Goal: Information Seeking & Learning: Find specific fact

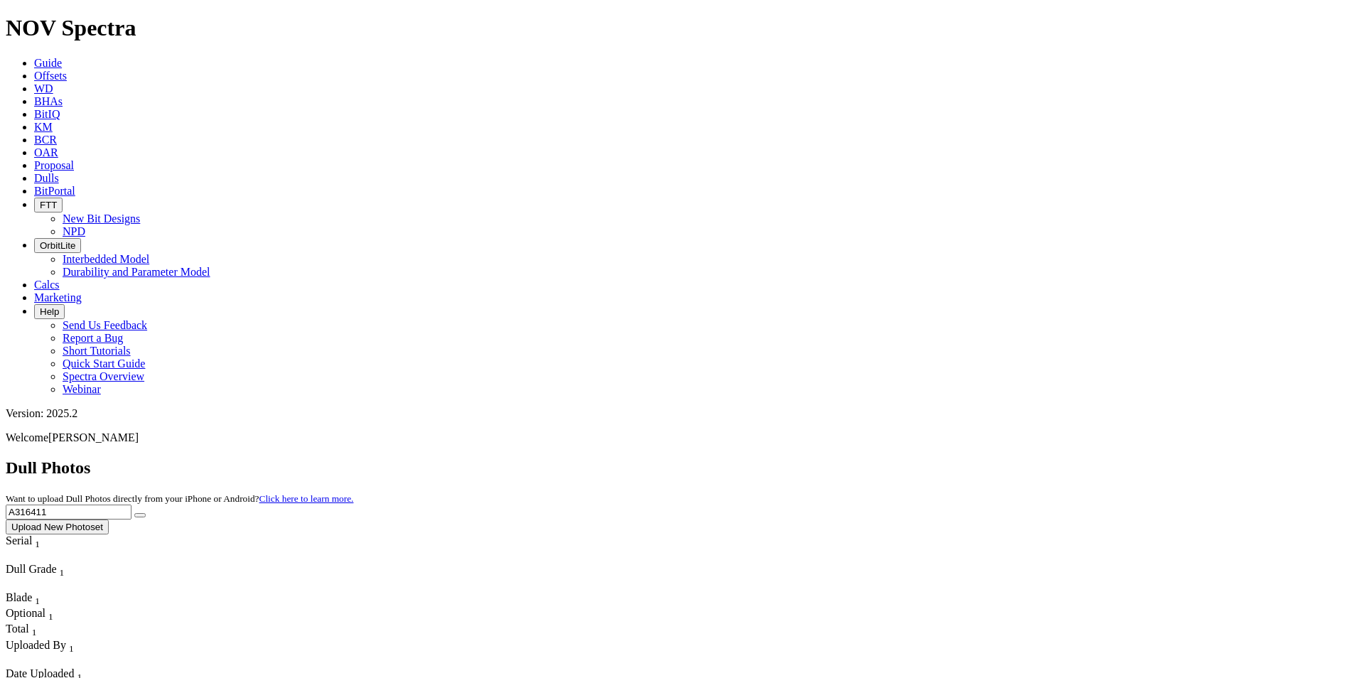
drag, startPoint x: 1075, startPoint y: 65, endPoint x: 967, endPoint y: 58, distance: 107.6
click at [967, 458] on div "Dull Photos Want to upload Dull Photos directly from your iPhone or Android? Cl…" at bounding box center [680, 496] width 1348 height 76
click at [140, 515] on icon "submit" at bounding box center [140, 515] width 0 height 0
drag, startPoint x: 1080, startPoint y: 70, endPoint x: 954, endPoint y: 46, distance: 128.0
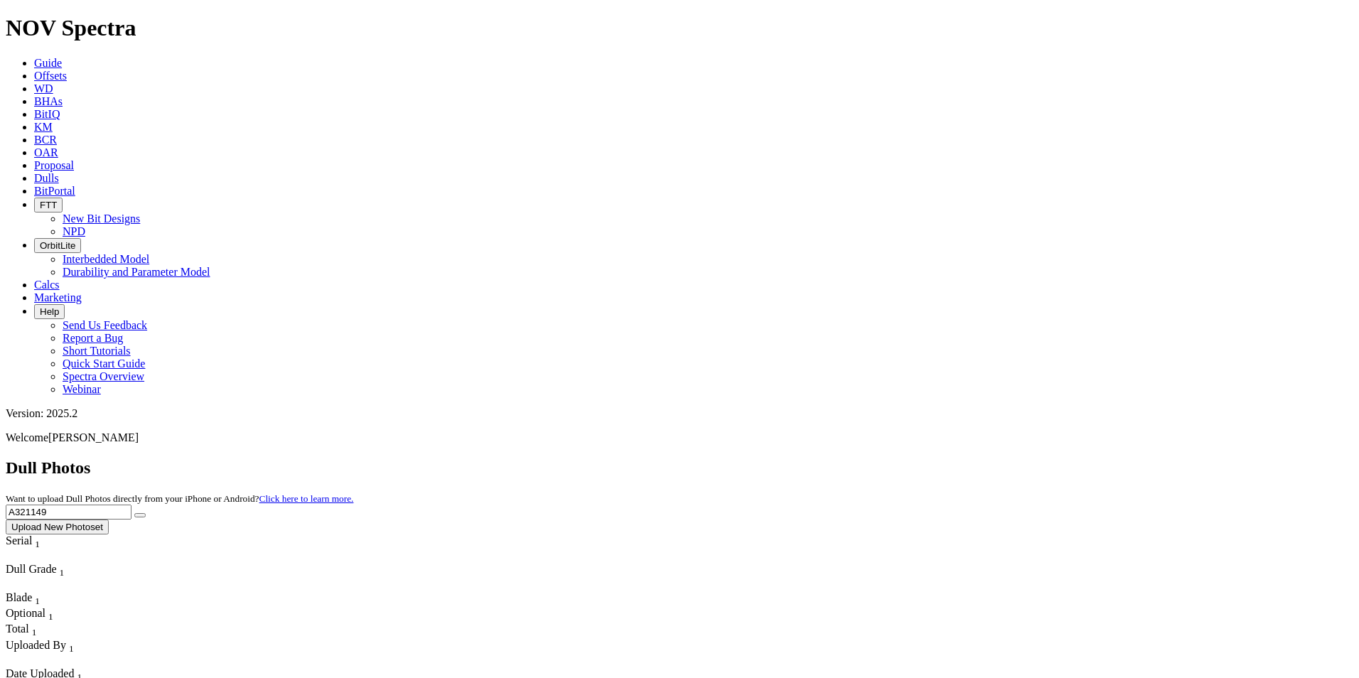
click at [954, 458] on div "Dull Photos Want to upload Dull Photos directly from your iPhone or Android? Cl…" at bounding box center [680, 496] width 1348 height 76
click at [140, 515] on icon "submit" at bounding box center [140, 515] width 0 height 0
drag, startPoint x: 1058, startPoint y: 63, endPoint x: 974, endPoint y: 39, distance: 87.3
type input "A318530"
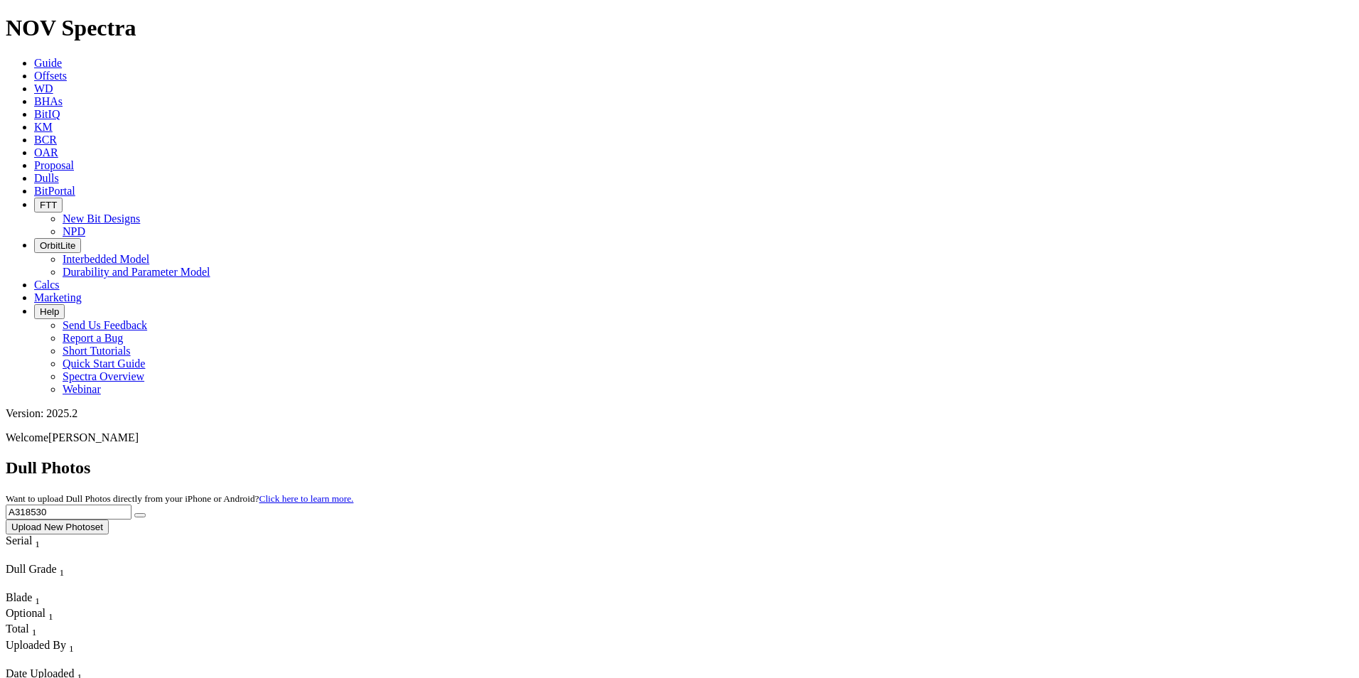
click at [146, 513] on button "submit" at bounding box center [139, 515] width 11 height 4
drag, startPoint x: 1074, startPoint y: 64, endPoint x: 1010, endPoint y: 60, distance: 64.1
click at [1010, 458] on div "Dull Photos Want to upload Dull Photos directly from your iPhone or Android? Cl…" at bounding box center [680, 496] width 1348 height 76
click at [146, 513] on button "submit" at bounding box center [139, 515] width 11 height 4
click at [131, 505] on input "A320033" at bounding box center [69, 512] width 126 height 15
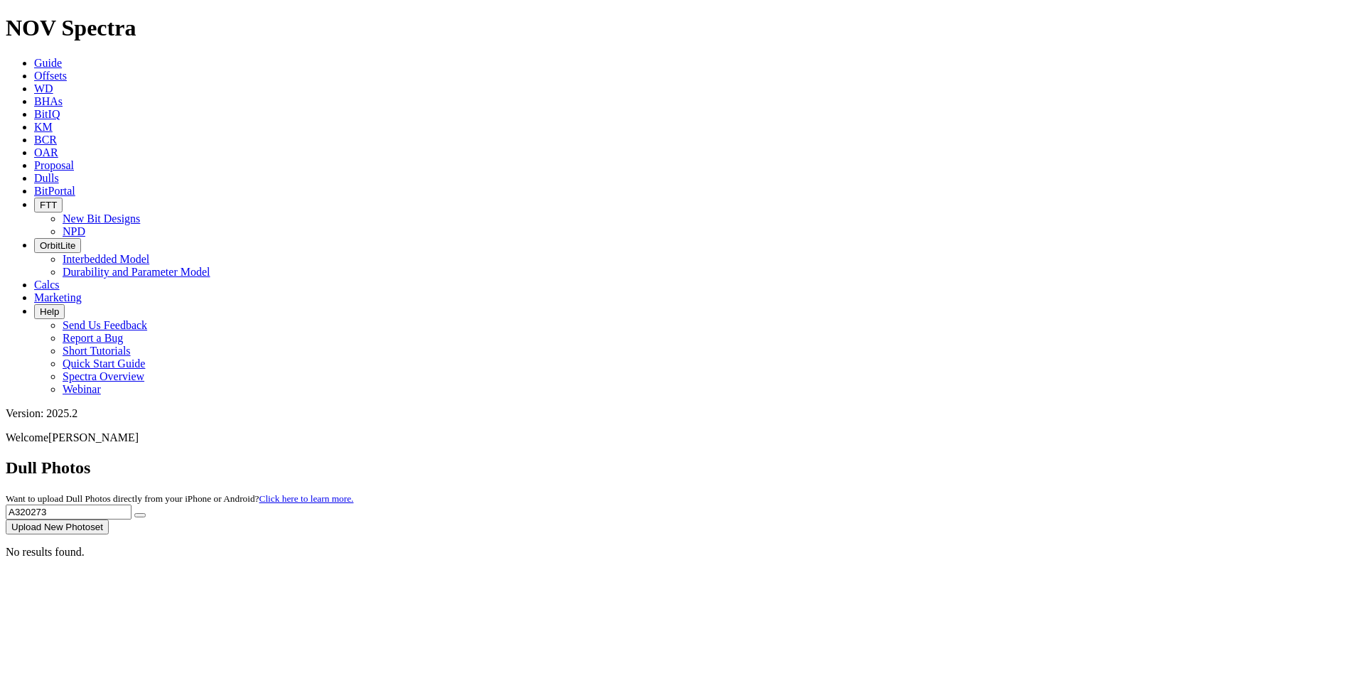
type input "A320273"
click at [146, 513] on button "submit" at bounding box center [139, 515] width 11 height 4
drag, startPoint x: 1086, startPoint y: 65, endPoint x: 994, endPoint y: 62, distance: 91.8
click at [994, 458] on div "Dull Photos Want to upload Dull Photos directly from your iPhone or Android? Cl…" at bounding box center [680, 496] width 1348 height 76
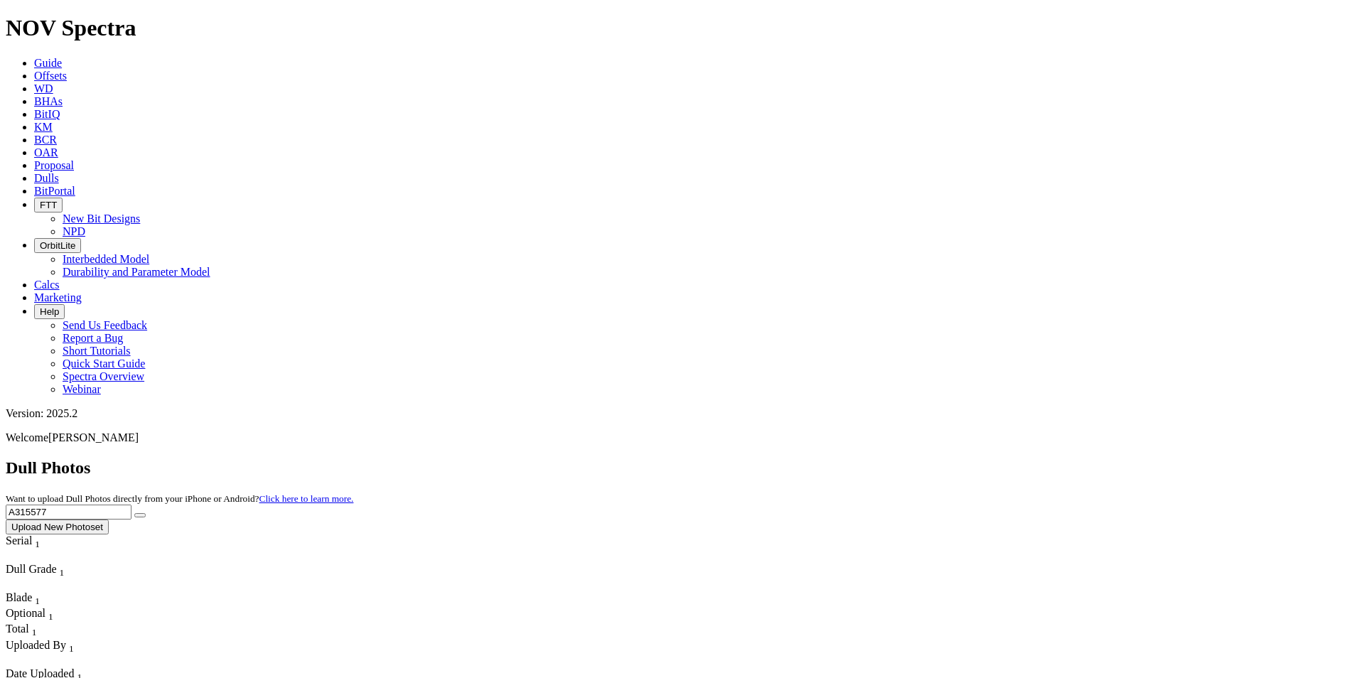
click at [146, 513] on button "submit" at bounding box center [139, 515] width 11 height 4
drag, startPoint x: 1104, startPoint y: 70, endPoint x: 923, endPoint y: 66, distance: 181.3
click at [923, 458] on div "Dull Photos Want to upload Dull Photos directly from your iPhone or Android? Cl…" at bounding box center [680, 496] width 1348 height 76
click at [146, 513] on button "submit" at bounding box center [139, 515] width 11 height 4
click at [131, 505] on input "A320274" at bounding box center [69, 512] width 126 height 15
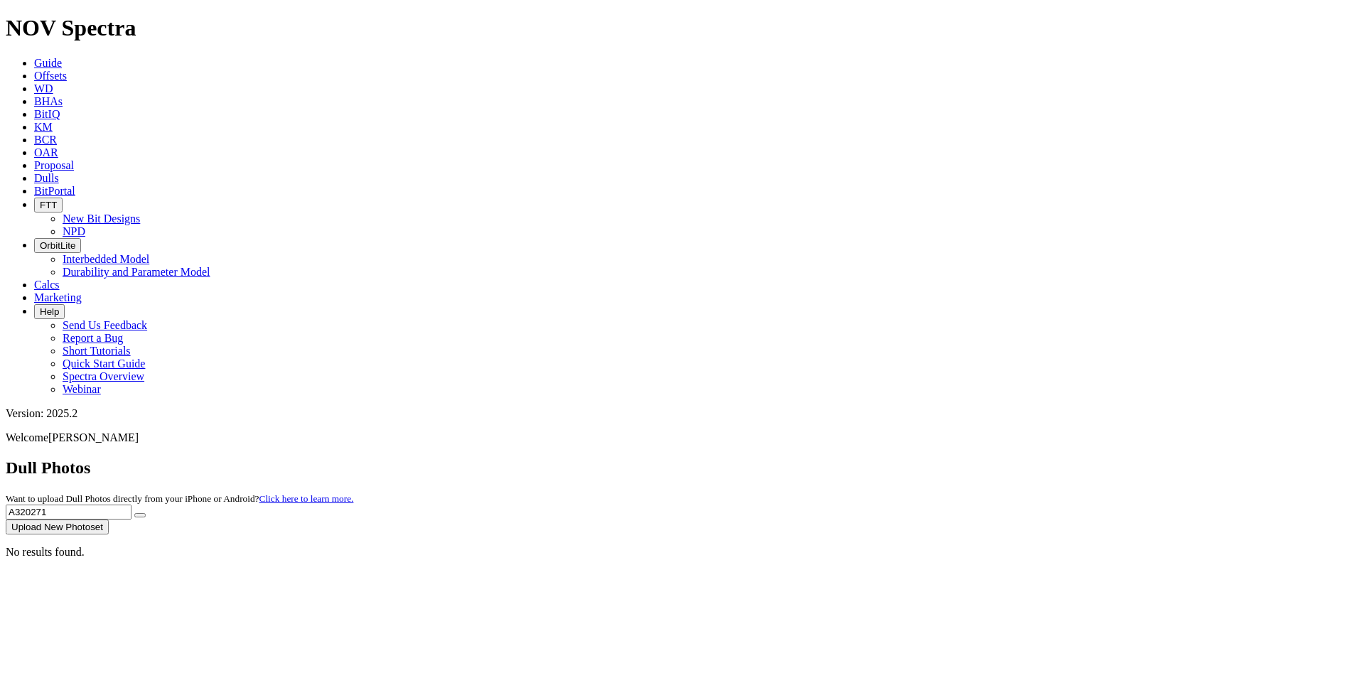
type input "A320271"
click at [146, 513] on button "submit" at bounding box center [139, 515] width 11 height 4
drag, startPoint x: 1072, startPoint y: 63, endPoint x: 986, endPoint y: 52, distance: 86.7
click at [986, 458] on div "Dull Photos Want to upload Dull Photos directly from your iPhone or Android? Cl…" at bounding box center [680, 496] width 1348 height 76
click at [146, 513] on button "submit" at bounding box center [139, 515] width 11 height 4
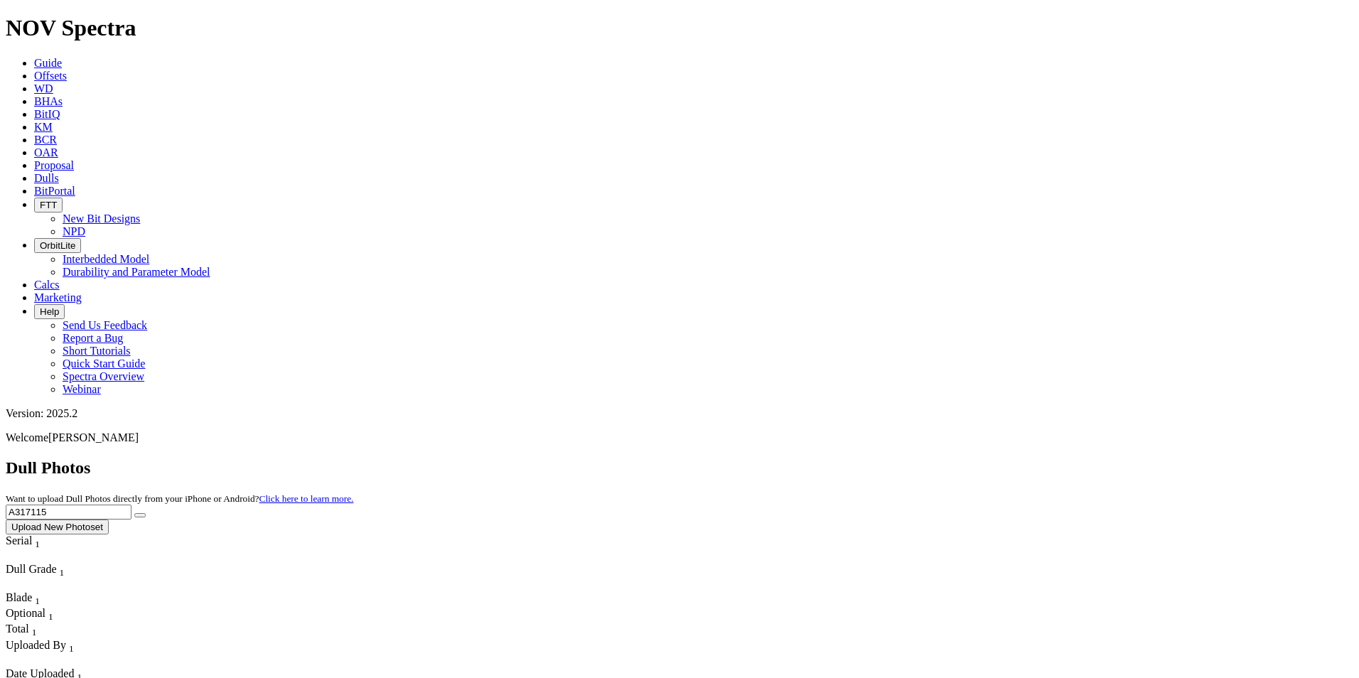
drag, startPoint x: 1089, startPoint y: 65, endPoint x: 1005, endPoint y: 67, distance: 83.9
click at [1006, 458] on div "Dull Photos Want to upload Dull Photos directly from your iPhone or Android? Cl…" at bounding box center [680, 496] width 1348 height 76
click at [146, 513] on button "submit" at bounding box center [139, 515] width 11 height 4
drag, startPoint x: 1068, startPoint y: 65, endPoint x: 1026, endPoint y: 60, distance: 42.2
click at [131, 505] on input "A319670" at bounding box center [69, 512] width 126 height 15
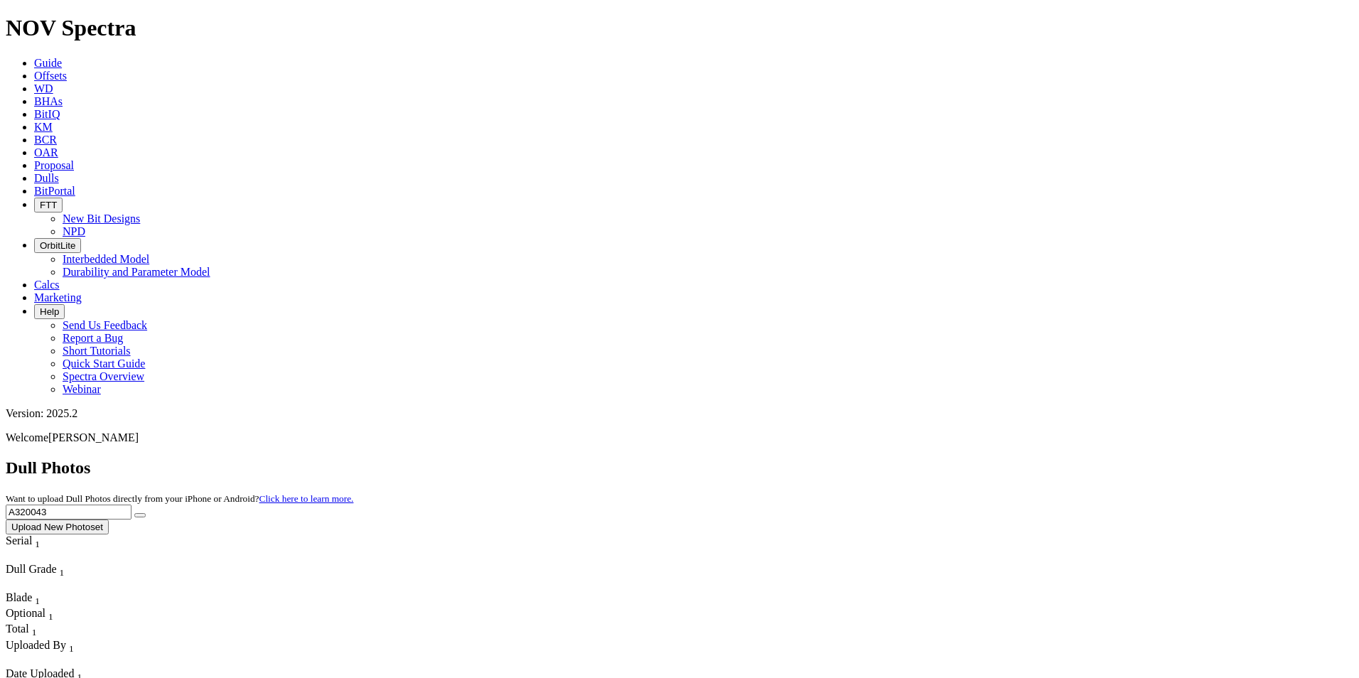
click at [146, 513] on button "submit" at bounding box center [139, 515] width 11 height 4
drag, startPoint x: 1069, startPoint y: 60, endPoint x: 1012, endPoint y: 67, distance: 57.3
click at [131, 505] on input "A320043" at bounding box center [69, 512] width 126 height 15
type input "A314999"
click at [140, 515] on icon "submit" at bounding box center [140, 515] width 0 height 0
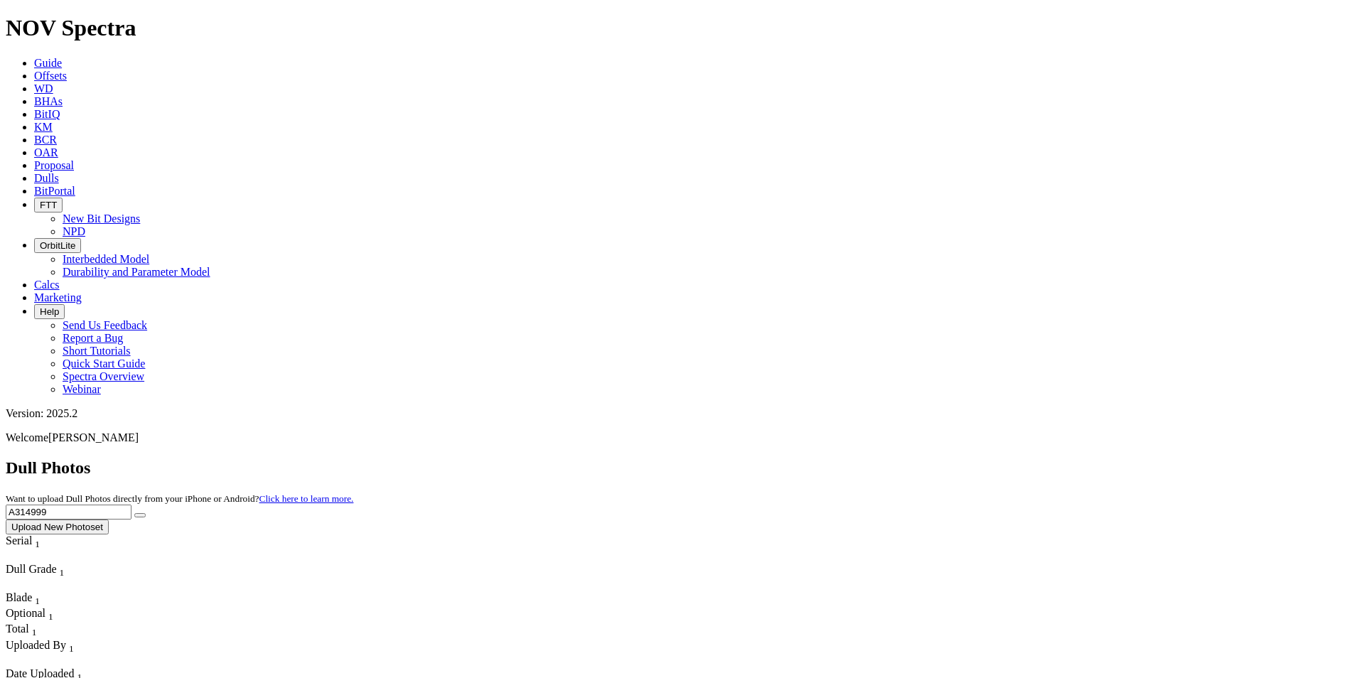
drag, startPoint x: 1075, startPoint y: 65, endPoint x: 1010, endPoint y: 62, distance: 64.8
click at [1010, 458] on div "Dull Photos Want to upload Dull Photos directly from your iPhone or Android? Cl…" at bounding box center [680, 496] width 1348 height 76
type input "A319277"
click at [140, 515] on icon "submit" at bounding box center [140, 515] width 0 height 0
drag, startPoint x: 1077, startPoint y: 69, endPoint x: 1001, endPoint y: 55, distance: 77.9
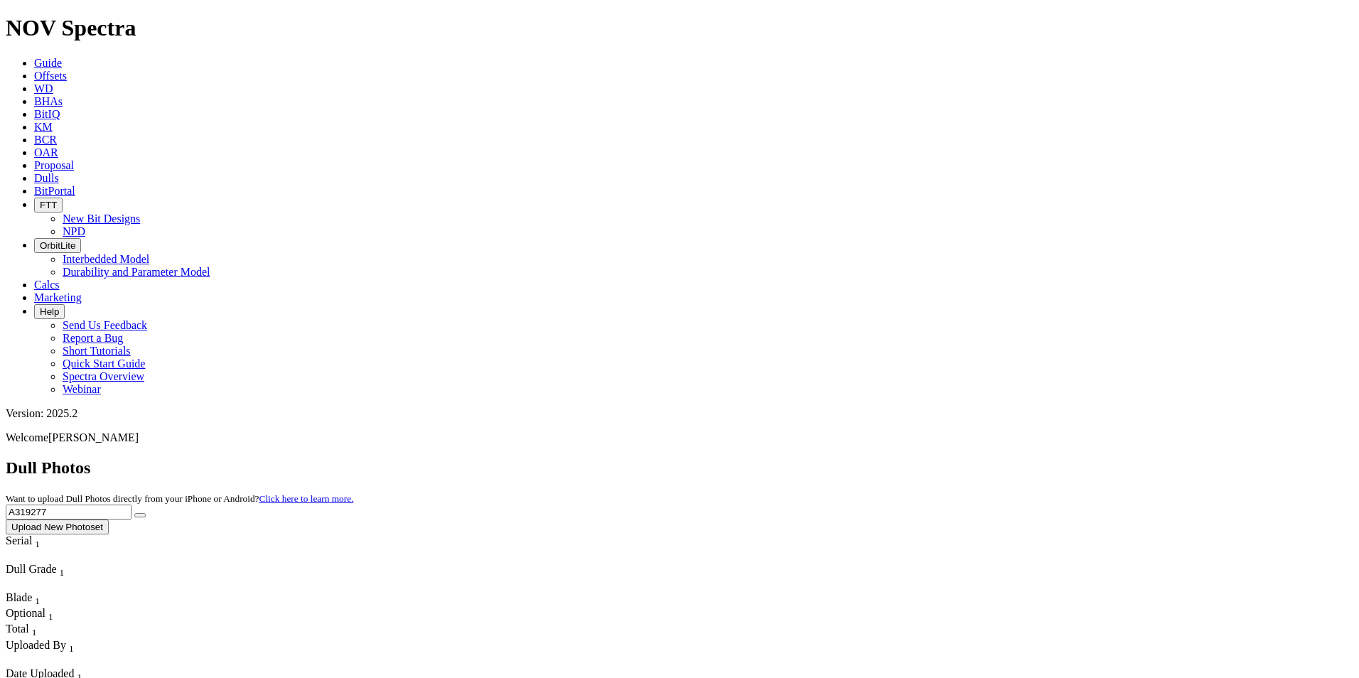
click at [1001, 458] on div "Dull Photos Want to upload Dull Photos directly from your iPhone or Android? Cl…" at bounding box center [680, 496] width 1348 height 76
click at [146, 513] on button "submit" at bounding box center [139, 515] width 11 height 4
drag, startPoint x: 1088, startPoint y: 66, endPoint x: 1011, endPoint y: 59, distance: 77.1
click at [1011, 458] on div "Dull Photos Want to upload Dull Photos directly from your iPhone or Android? Cl…" at bounding box center [680, 496] width 1348 height 76
click at [131, 505] on input "A3319138" at bounding box center [69, 512] width 126 height 15
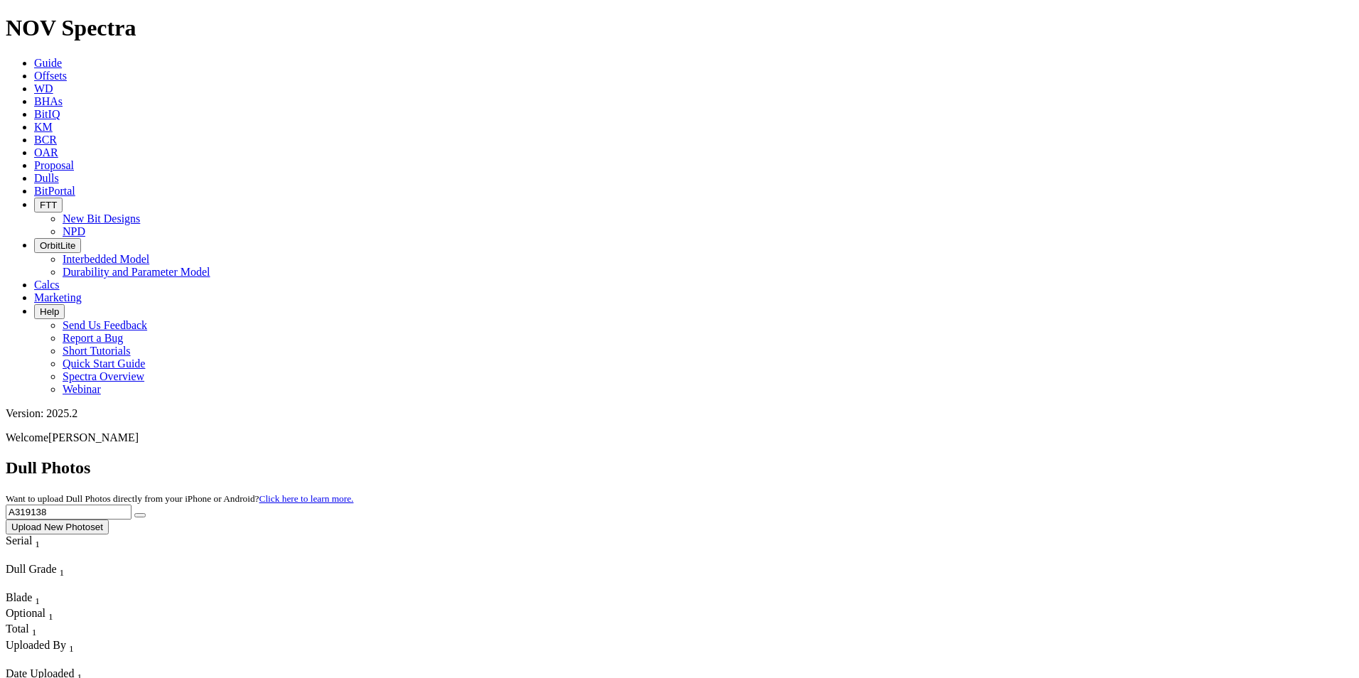
click at [140, 515] on icon "submit" at bounding box center [140, 515] width 0 height 0
drag, startPoint x: 1063, startPoint y: 70, endPoint x: 976, endPoint y: 56, distance: 87.8
click at [976, 458] on div "Dull Photos Want to upload Dull Photos directly from your iPhone or Android? Cl…" at bounding box center [680, 496] width 1348 height 76
type input "A314835"
click at [146, 513] on button "submit" at bounding box center [139, 515] width 11 height 4
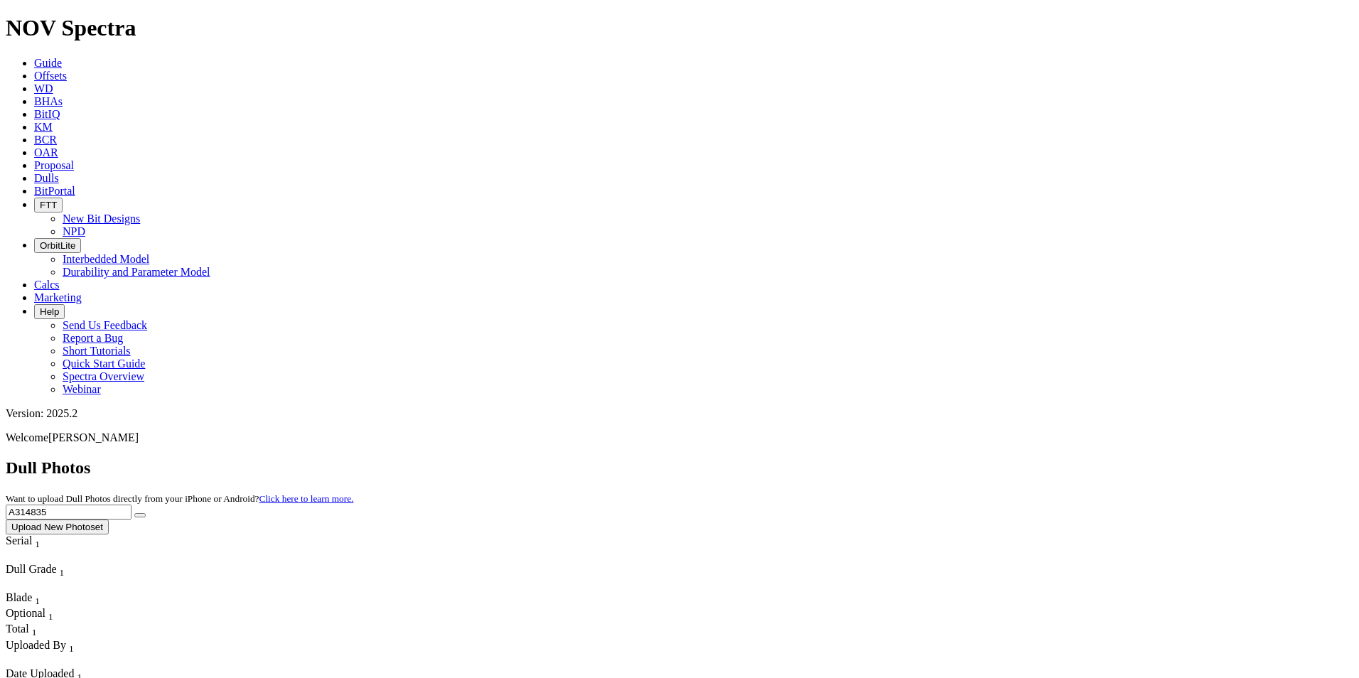
drag, startPoint x: 1077, startPoint y: 58, endPoint x: 971, endPoint y: 65, distance: 106.2
click at [971, 458] on div "Dull Photos Want to upload Dull Photos directly from your iPhone or Android? Cl…" at bounding box center [680, 496] width 1348 height 76
type input "A305178"
click at [146, 513] on button "submit" at bounding box center [139, 515] width 11 height 4
drag, startPoint x: 1083, startPoint y: 61, endPoint x: 973, endPoint y: 60, distance: 110.2
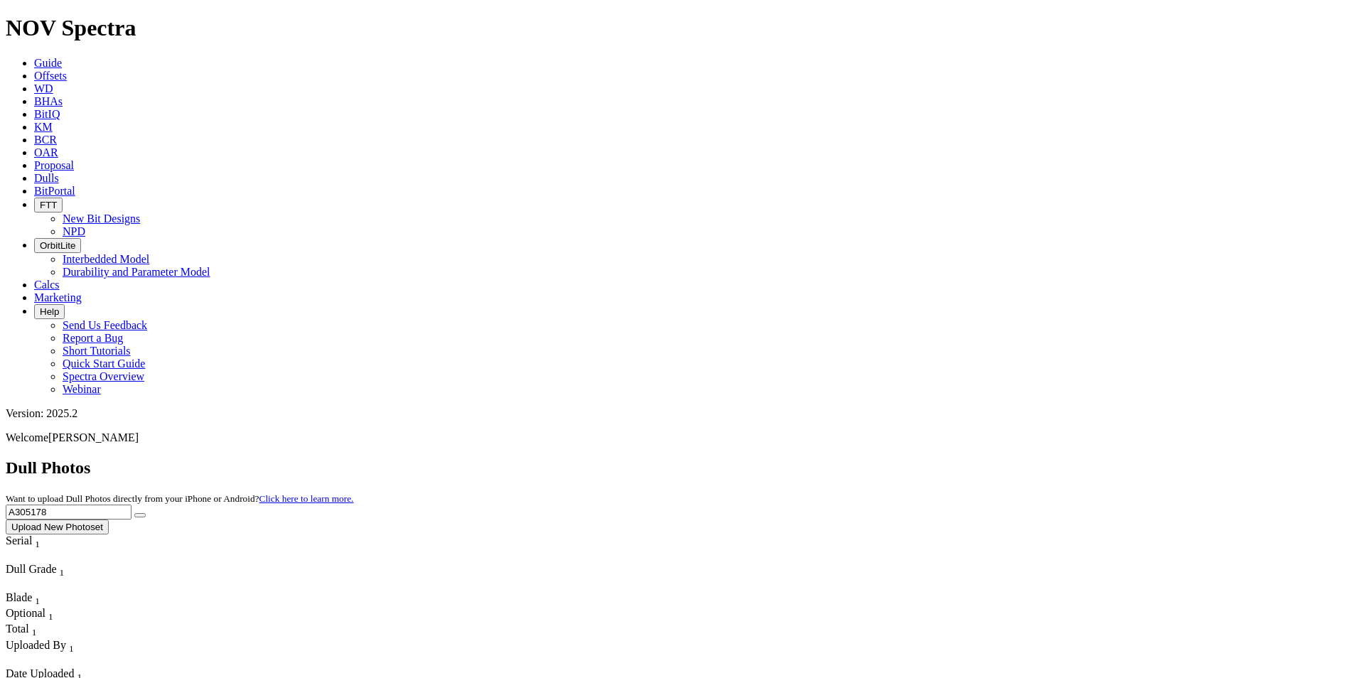
click at [973, 458] on div "Dull Photos Want to upload Dull Photos directly from your iPhone or Android? Cl…" at bounding box center [680, 496] width 1348 height 76
type input "A316761"
click at [146, 513] on button "submit" at bounding box center [139, 515] width 11 height 4
drag, startPoint x: 1070, startPoint y: 70, endPoint x: 977, endPoint y: 63, distance: 93.4
click at [977, 458] on div "Dull Photos Want to upload Dull Photos directly from your iPhone or Android? Cl…" at bounding box center [680, 496] width 1348 height 76
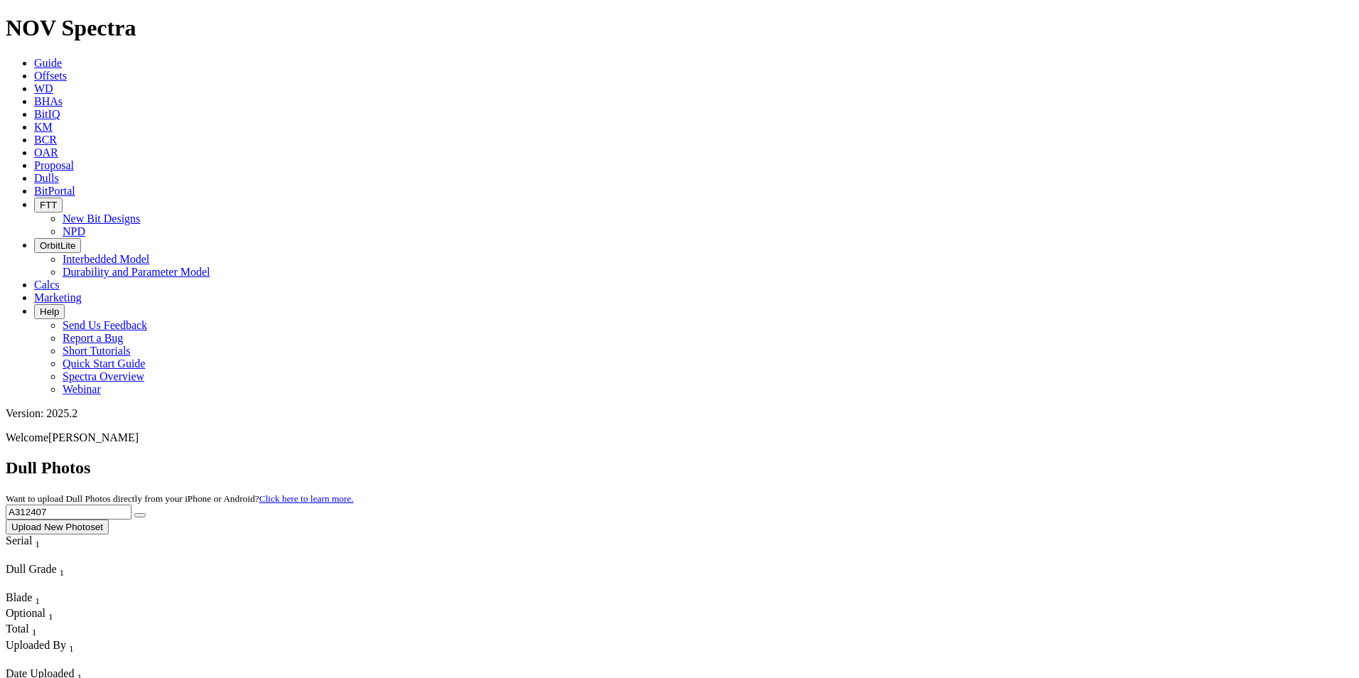
type input "A312407"
click at [146, 513] on button "submit" at bounding box center [139, 515] width 11 height 4
drag, startPoint x: 1068, startPoint y: 68, endPoint x: 979, endPoint y: 52, distance: 89.6
click at [979, 458] on div "Dull Photos Want to upload Dull Photos directly from your iPhone or Android? Cl…" at bounding box center [680, 496] width 1348 height 76
type input "A319135"
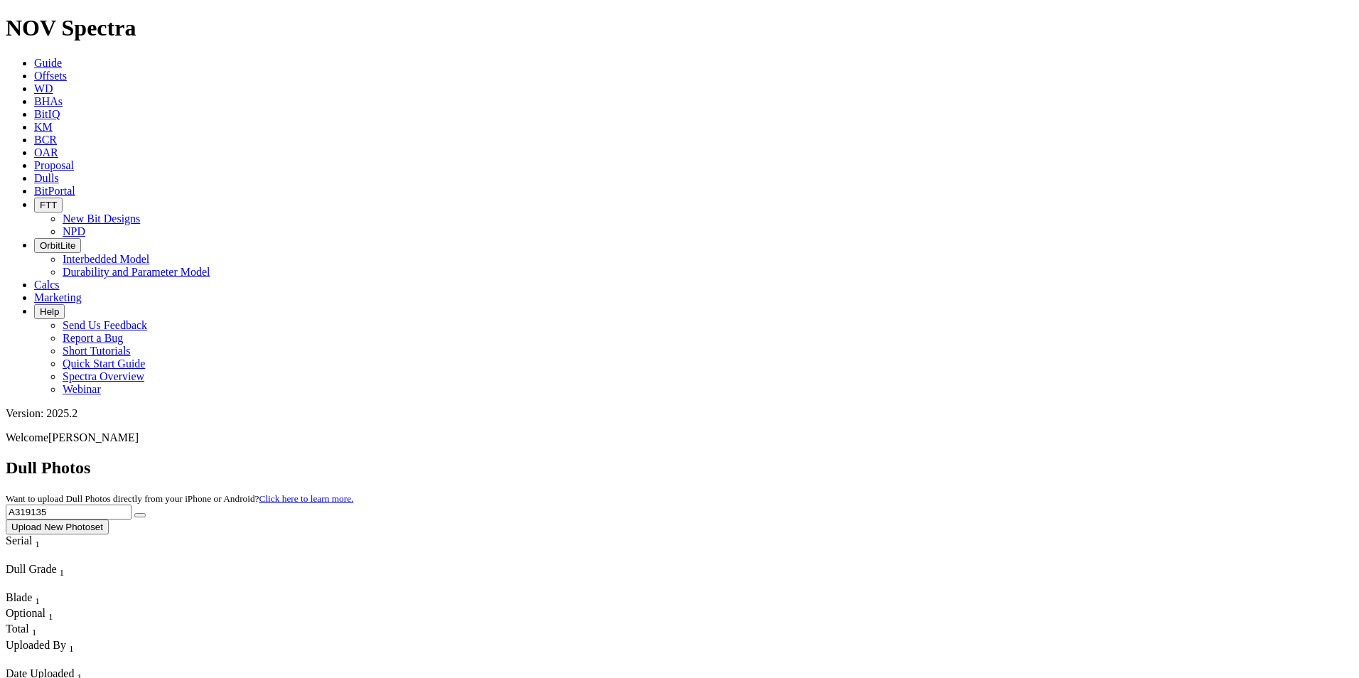
click at [140, 515] on icon "submit" at bounding box center [140, 515] width 0 height 0
click at [131, 505] on input "A319135" at bounding box center [69, 512] width 126 height 15
drag, startPoint x: 1066, startPoint y: 63, endPoint x: 996, endPoint y: 61, distance: 70.4
click at [996, 458] on div "Dull Photos Want to upload Dull Photos directly from your iPhone or Android? Cl…" at bounding box center [680, 496] width 1348 height 76
click at [131, 505] on input "text" at bounding box center [69, 512] width 126 height 15
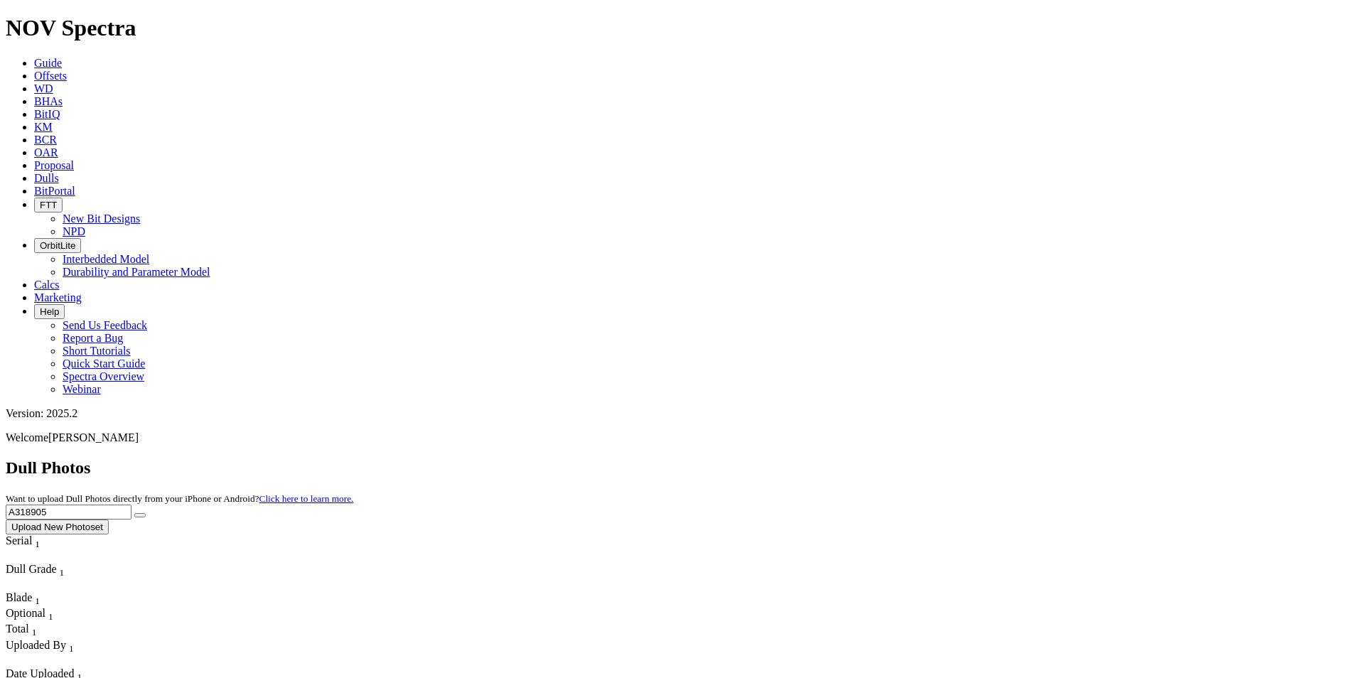
type input "A318905"
click at [140, 515] on icon "submit" at bounding box center [140, 515] width 0 height 0
drag, startPoint x: 1087, startPoint y: 66, endPoint x: 989, endPoint y: 62, distance: 97.5
click at [989, 458] on div "Dull Photos Want to upload Dull Photos directly from your iPhone or Android? Cl…" at bounding box center [680, 496] width 1348 height 76
type input "A312624"
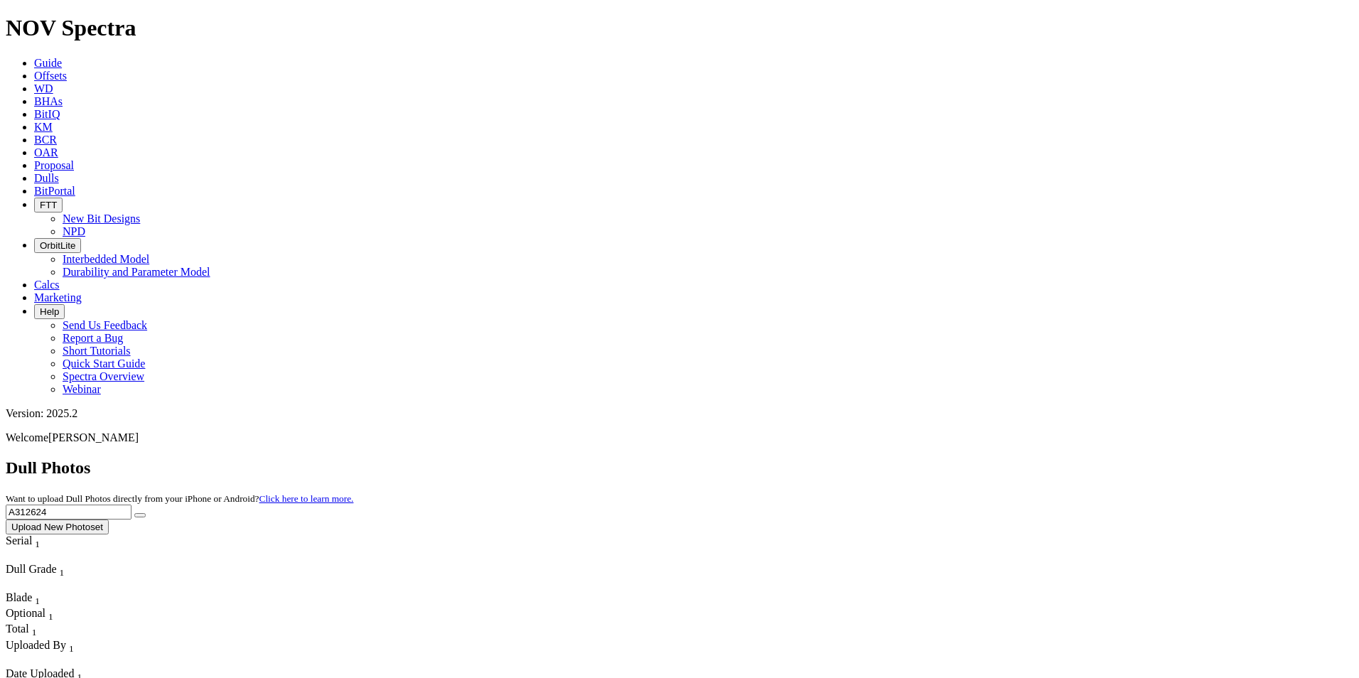
click at [146, 513] on button "submit" at bounding box center [139, 515] width 11 height 4
drag, startPoint x: 1077, startPoint y: 61, endPoint x: 979, endPoint y: 48, distance: 99.6
click at [979, 458] on div "Dull Photos Want to upload Dull Photos directly from your iPhone or Android? Cl…" at bounding box center [680, 496] width 1348 height 76
type input "A320377"
click at [146, 513] on button "submit" at bounding box center [139, 515] width 11 height 4
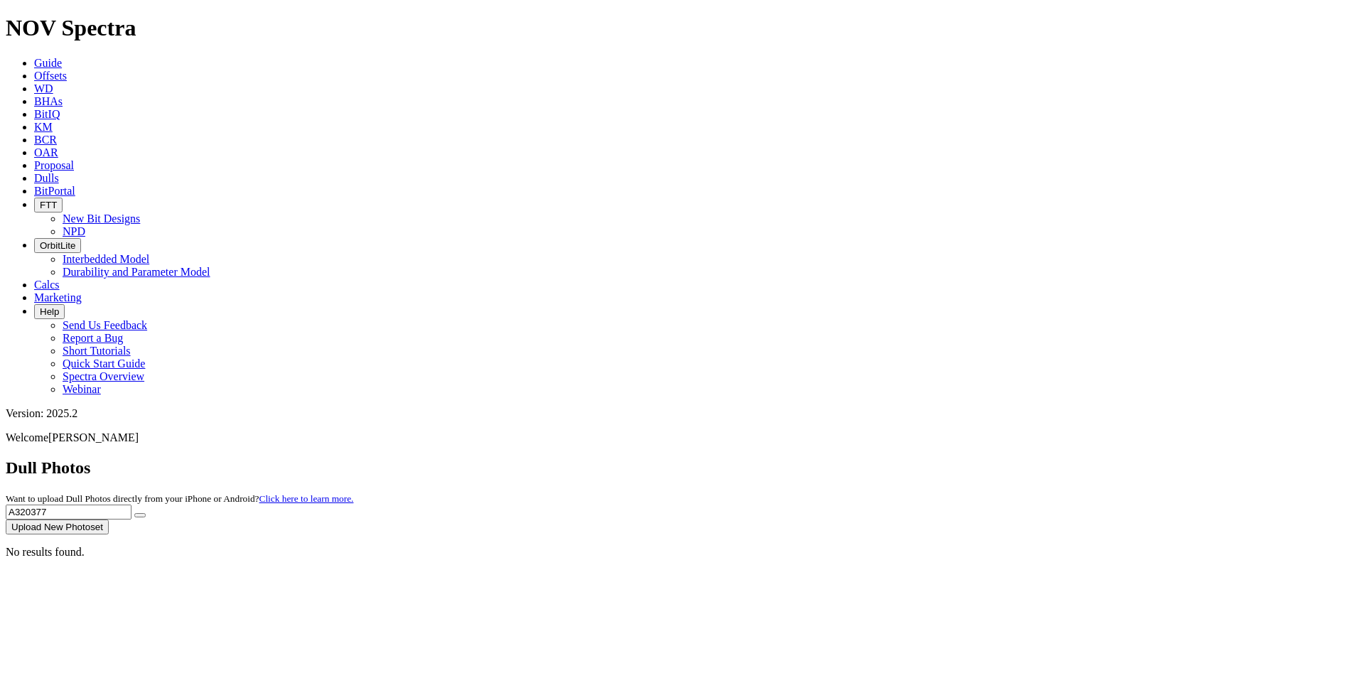
drag, startPoint x: 1081, startPoint y: 65, endPoint x: 987, endPoint y: 53, distance: 94.6
click at [987, 458] on div "Dull Photos Want to upload Dull Photos directly from your iPhone or Android? Cl…" at bounding box center [680, 496] width 1348 height 76
click at [140, 515] on icon "submit" at bounding box center [140, 515] width 0 height 0
drag, startPoint x: 1081, startPoint y: 59, endPoint x: 994, endPoint y: 51, distance: 87.1
click at [994, 458] on div "Dull Photos Want to upload Dull Photos directly from your iPhone or Android? Cl…" at bounding box center [680, 496] width 1348 height 76
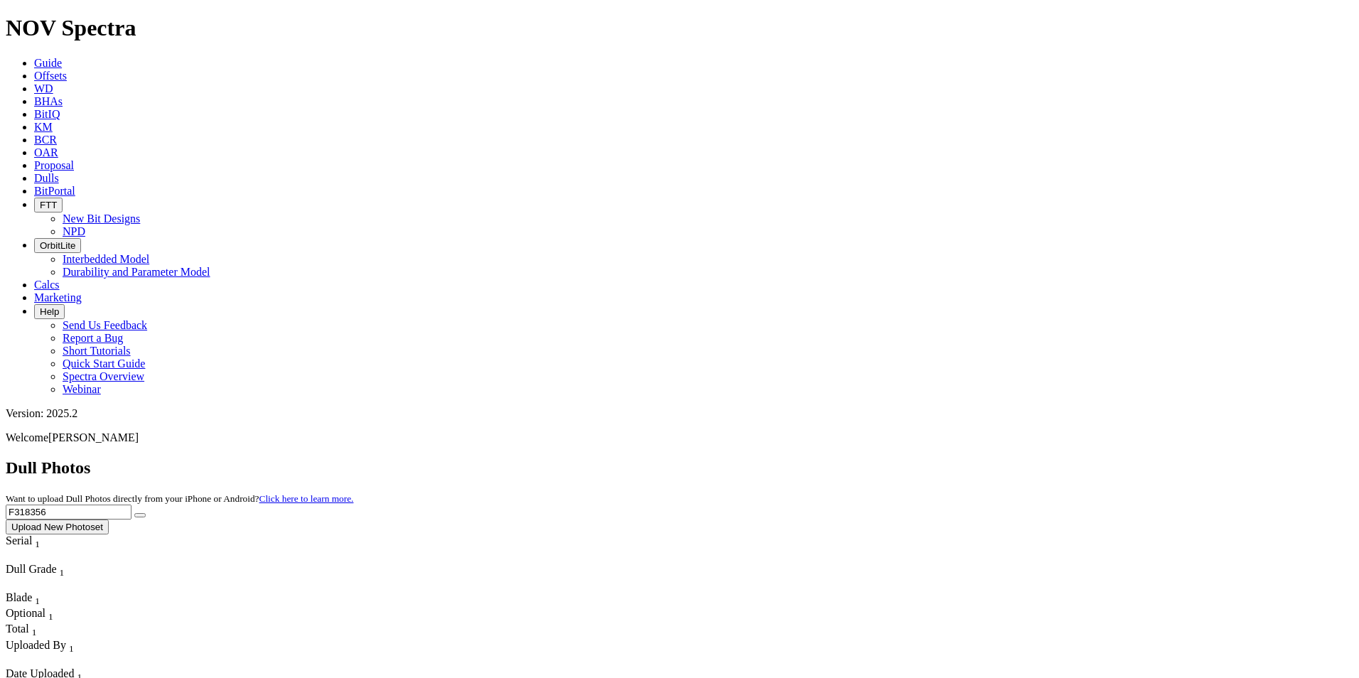
click at [146, 513] on button "submit" at bounding box center [139, 515] width 11 height 4
drag, startPoint x: 1065, startPoint y: 74, endPoint x: 986, endPoint y: 68, distance: 79.1
click at [986, 458] on div "Dull Photos Want to upload Dull Photos directly from your iPhone or Android? Cl…" at bounding box center [680, 496] width 1348 height 76
click at [146, 513] on button "submit" at bounding box center [139, 515] width 11 height 4
drag, startPoint x: 498, startPoint y: 162, endPoint x: 402, endPoint y: 135, distance: 99.7
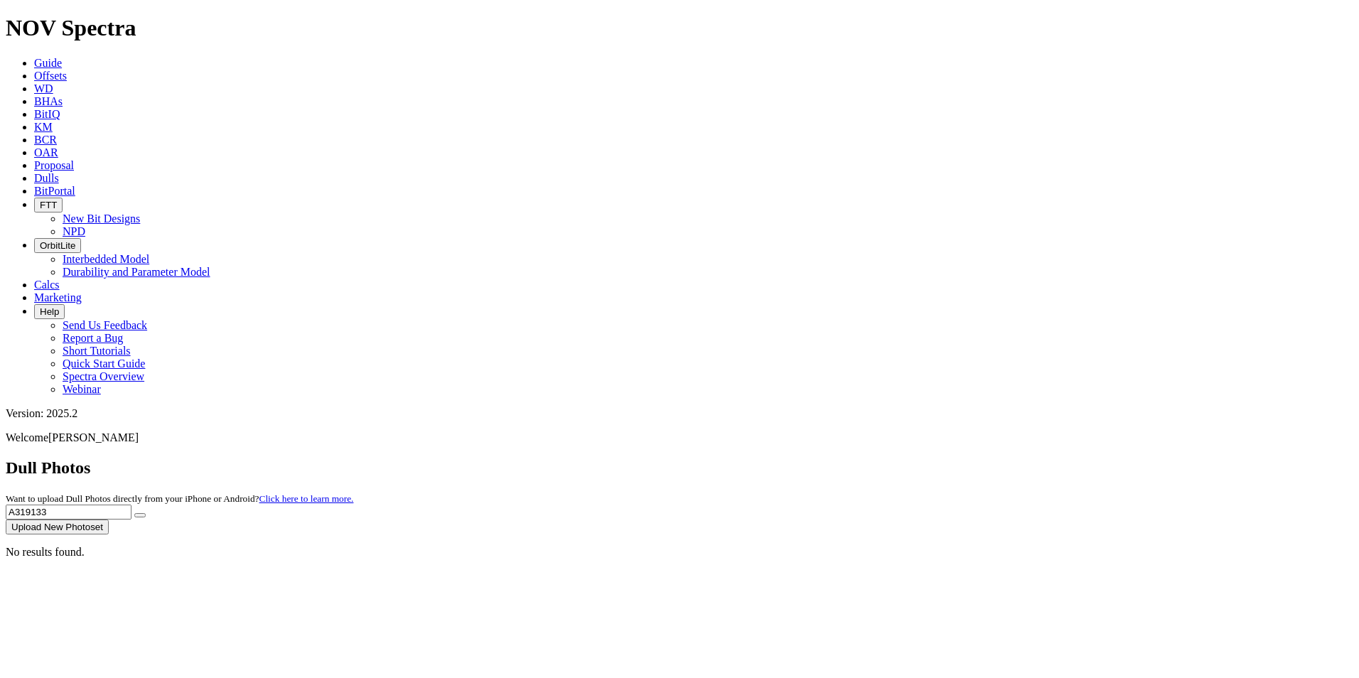
click at [402, 546] on div "No results found." at bounding box center [680, 552] width 1348 height 13
click at [131, 505] on input "A319133" at bounding box center [69, 512] width 126 height 15
type input "A319499"
click at [146, 513] on button "submit" at bounding box center [139, 515] width 11 height 4
drag, startPoint x: 1101, startPoint y: 58, endPoint x: 958, endPoint y: 33, distance: 145.0
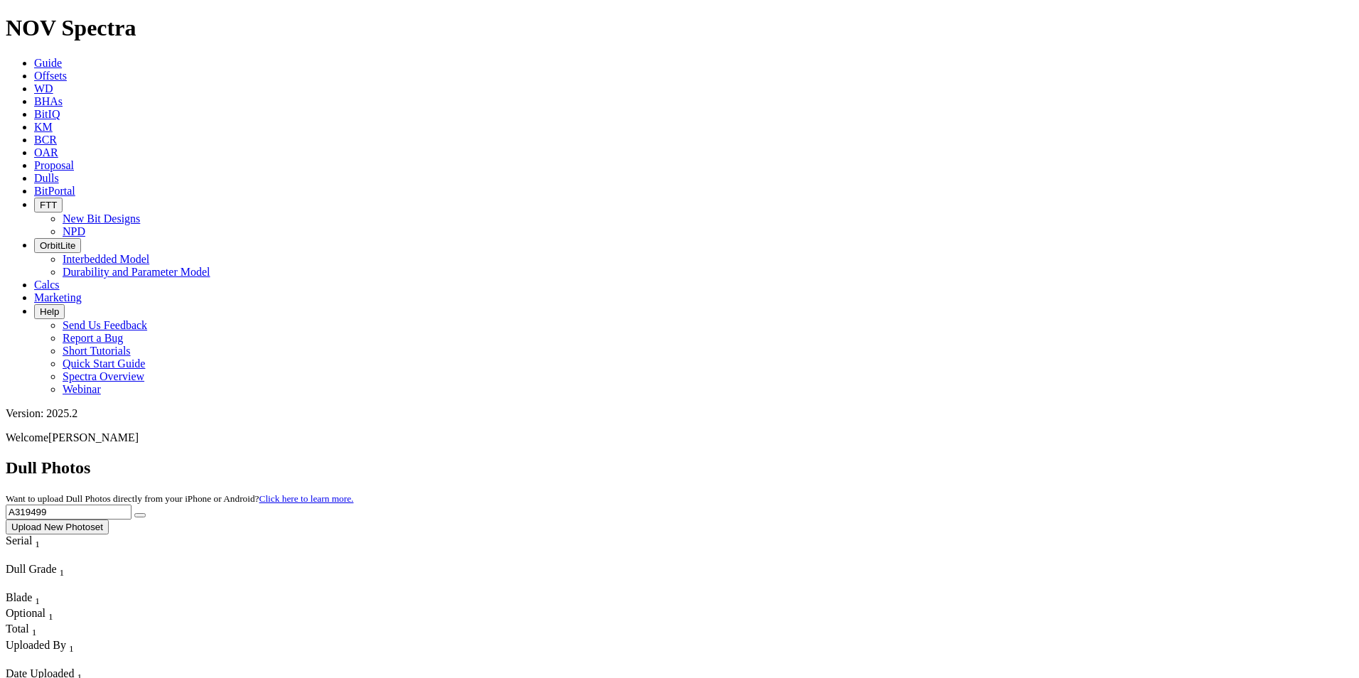
type input "A304021"
click at [146, 513] on button "submit" at bounding box center [139, 515] width 11 height 4
drag, startPoint x: 1069, startPoint y: 58, endPoint x: 923, endPoint y: 64, distance: 146.5
click at [923, 458] on div "Dull Photos Want to upload Dull Photos directly from your iPhone or Android? Cl…" at bounding box center [680, 496] width 1348 height 76
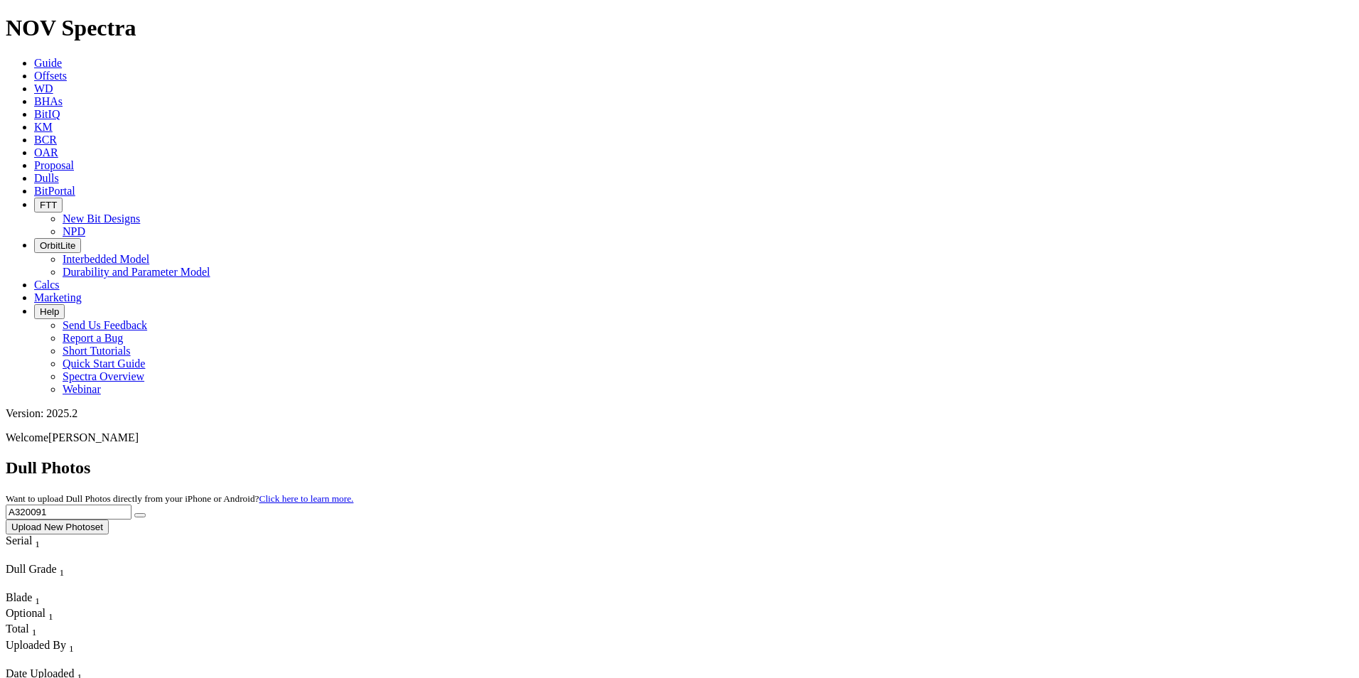
type input "A320091"
click at [140, 515] on icon "submit" at bounding box center [140, 515] width 0 height 0
drag, startPoint x: 1063, startPoint y: 64, endPoint x: 969, endPoint y: 61, distance: 93.9
click at [969, 458] on div "Dull Photos Want to upload Dull Photos directly from your iPhone or Android? Cl…" at bounding box center [680, 496] width 1348 height 76
type input "A320159"
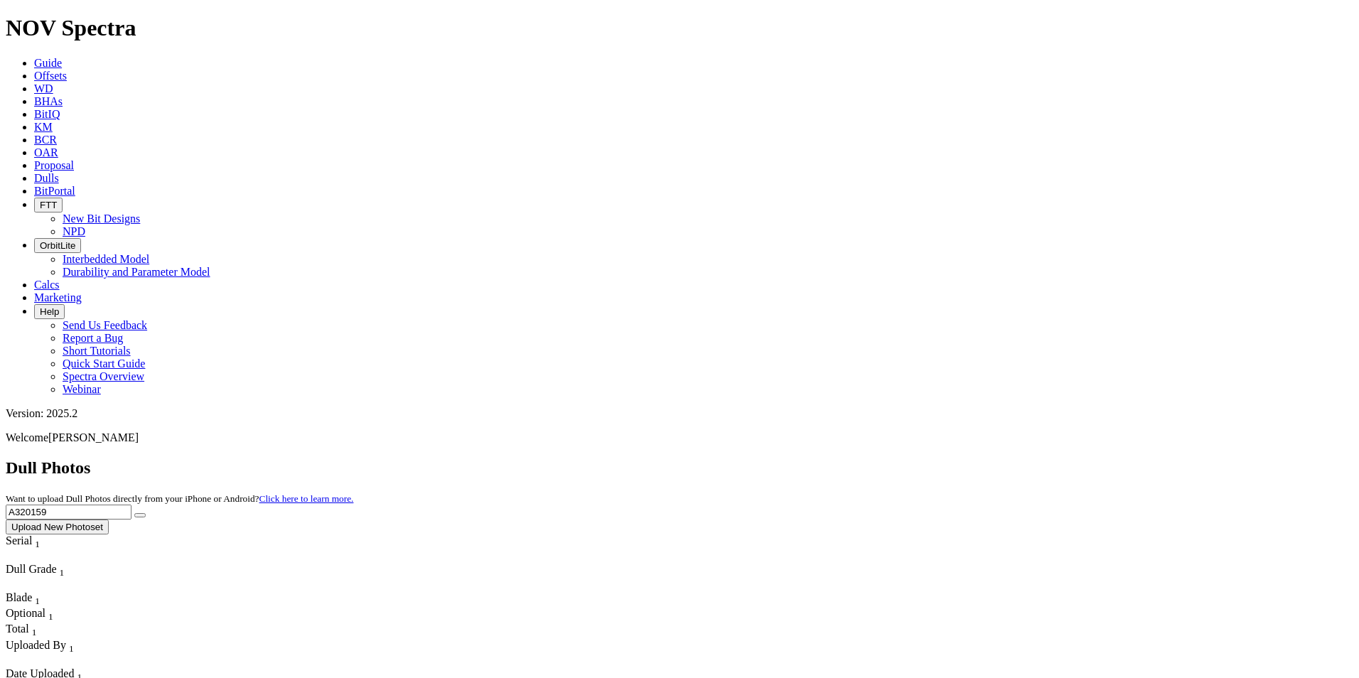
click at [140, 515] on icon "submit" at bounding box center [140, 515] width 0 height 0
drag, startPoint x: 1072, startPoint y: 64, endPoint x: 979, endPoint y: 77, distance: 94.0
click at [983, 458] on div "Dull Photos Want to upload Dull Photos directly from your iPhone or Android? Cl…" at bounding box center [680, 496] width 1348 height 76
click at [146, 513] on button "submit" at bounding box center [139, 515] width 11 height 4
drag, startPoint x: 1063, startPoint y: 62, endPoint x: 966, endPoint y: 53, distance: 97.7
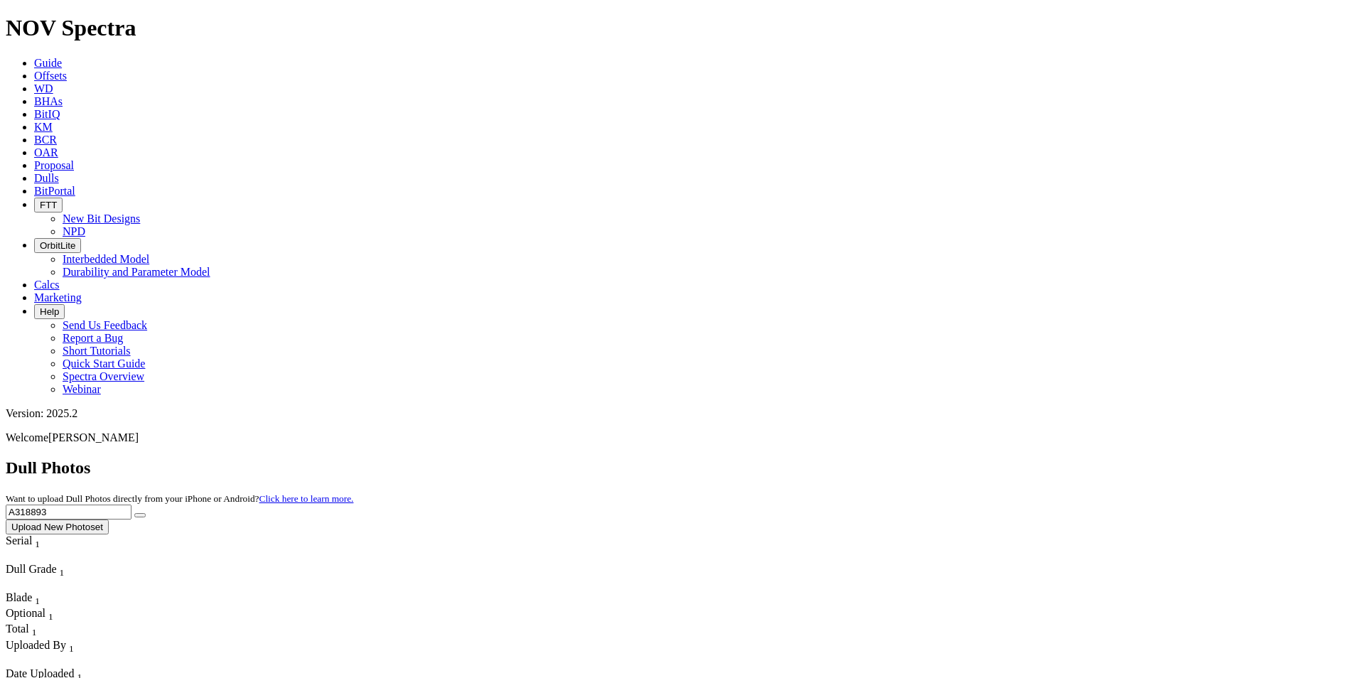
click at [966, 458] on div "Dull Photos Want to upload Dull Photos directly from your iPhone or Android? Cl…" at bounding box center [680, 496] width 1348 height 76
click at [146, 513] on button "submit" at bounding box center [139, 515] width 11 height 4
drag, startPoint x: 1114, startPoint y: 65, endPoint x: 876, endPoint y: 43, distance: 239.8
click at [876, 458] on div "Dull Photos Want to upload Dull Photos directly from your iPhone or Android? Cl…" at bounding box center [680, 496] width 1348 height 76
click at [131, 505] on input "A31719" at bounding box center [69, 512] width 126 height 15
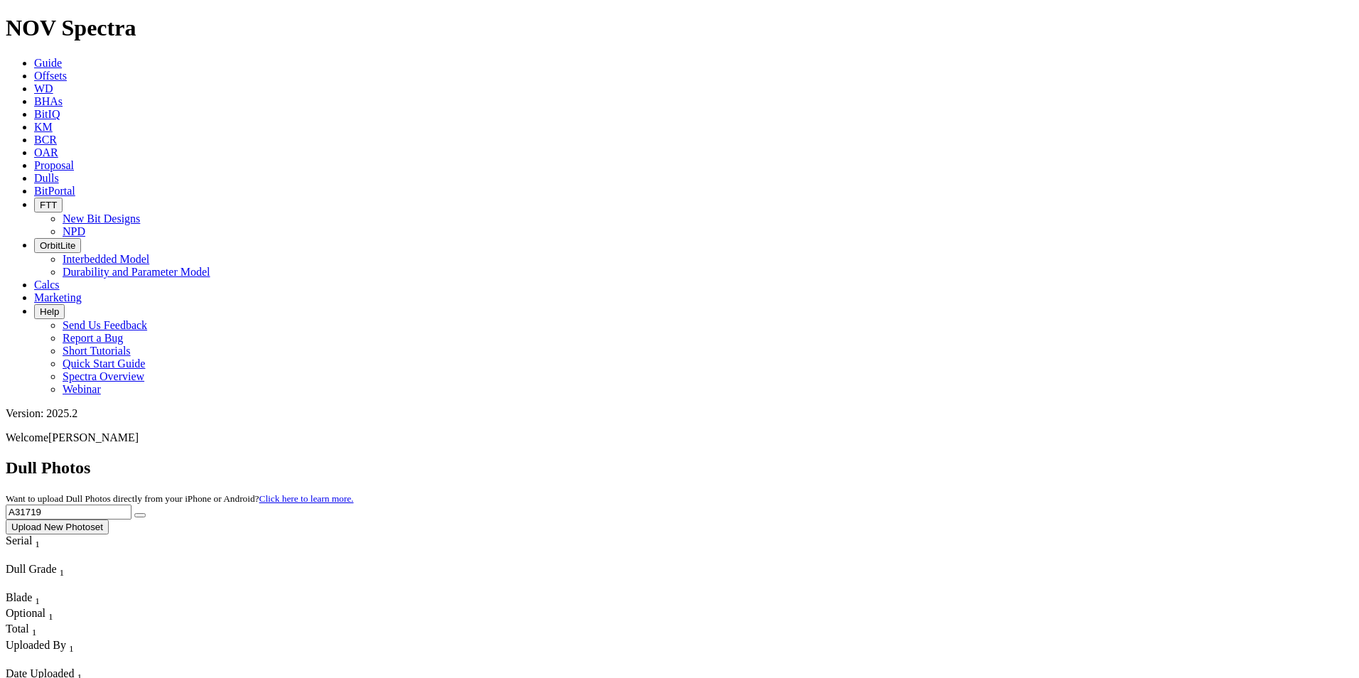
click at [131, 505] on input "A31719" at bounding box center [69, 512] width 126 height 15
click at [146, 513] on button "submit" at bounding box center [139, 515] width 11 height 4
drag, startPoint x: 1086, startPoint y: 66, endPoint x: 982, endPoint y: 61, distance: 104.6
click at [982, 458] on div "Dull Photos Want to upload Dull Photos directly from your iPhone or Android? Cl…" at bounding box center [680, 496] width 1348 height 76
click at [146, 513] on button "submit" at bounding box center [139, 515] width 11 height 4
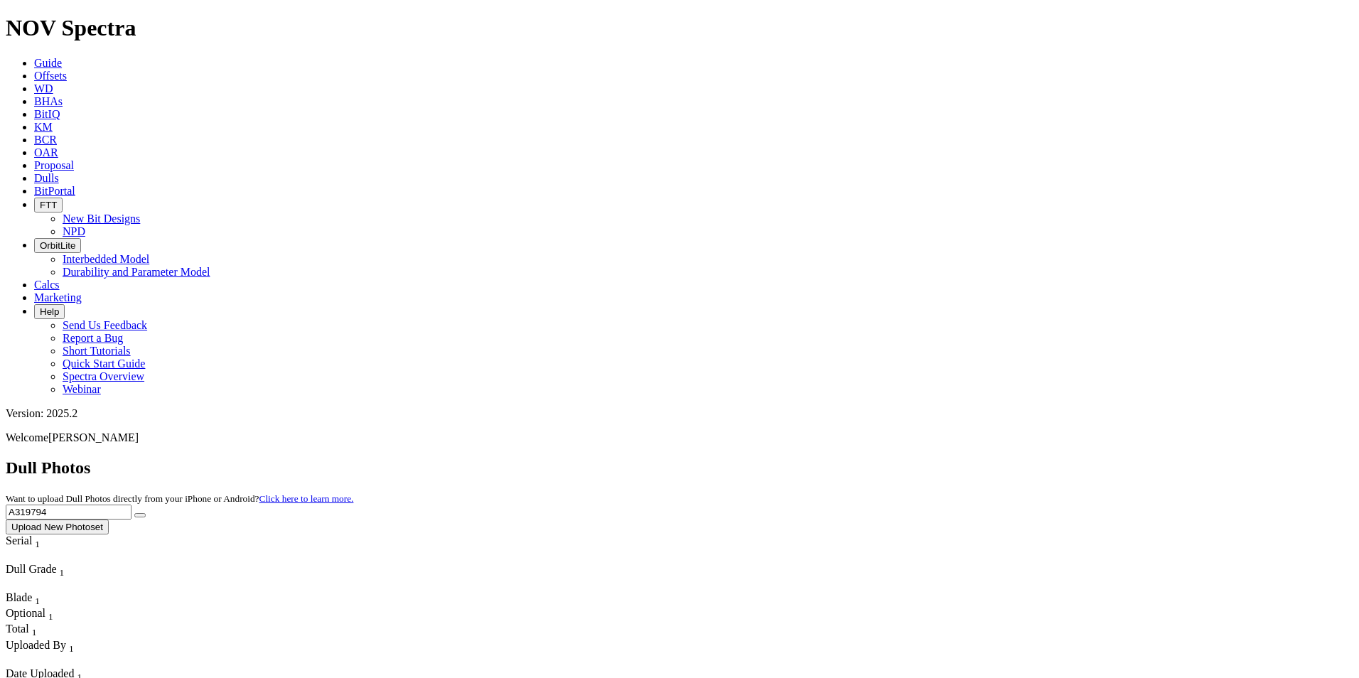
drag, startPoint x: 1068, startPoint y: 70, endPoint x: 982, endPoint y: 63, distance: 86.3
click at [982, 458] on div "Dull Photos Want to upload Dull Photos directly from your iPhone or Android? Cl…" at bounding box center [680, 496] width 1348 height 76
click at [140, 515] on icon "submit" at bounding box center [140, 515] width 0 height 0
drag, startPoint x: 1071, startPoint y: 67, endPoint x: 964, endPoint y: 75, distance: 106.9
click at [966, 458] on div "Dull Photos Want to upload Dull Photos directly from your iPhone or Android? Cl…" at bounding box center [680, 496] width 1348 height 76
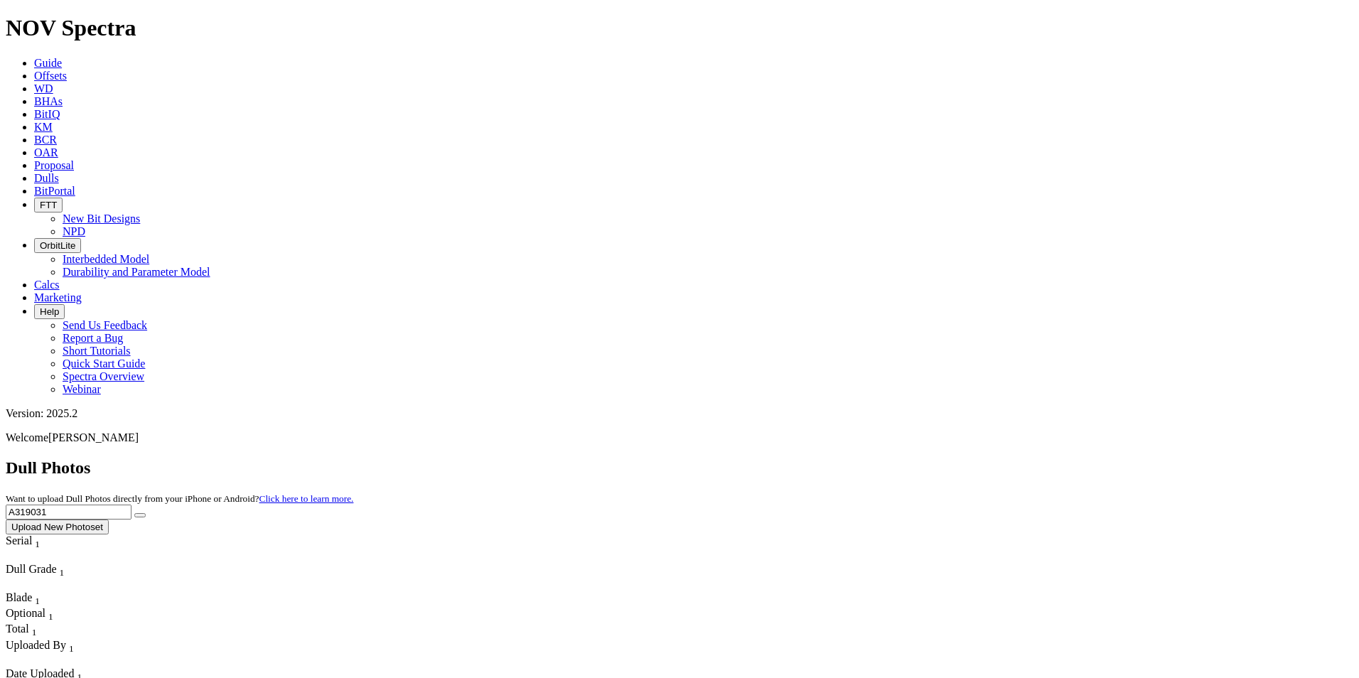
type input "A319031"
click at [146, 513] on button "submit" at bounding box center [139, 515] width 11 height 4
drag, startPoint x: 1047, startPoint y: 66, endPoint x: 964, endPoint y: 65, distance: 82.4
click at [964, 458] on div "Dull Photos Want to upload Dull Photos directly from your iPhone or Android? Cl…" at bounding box center [680, 496] width 1348 height 76
type input "A314309"
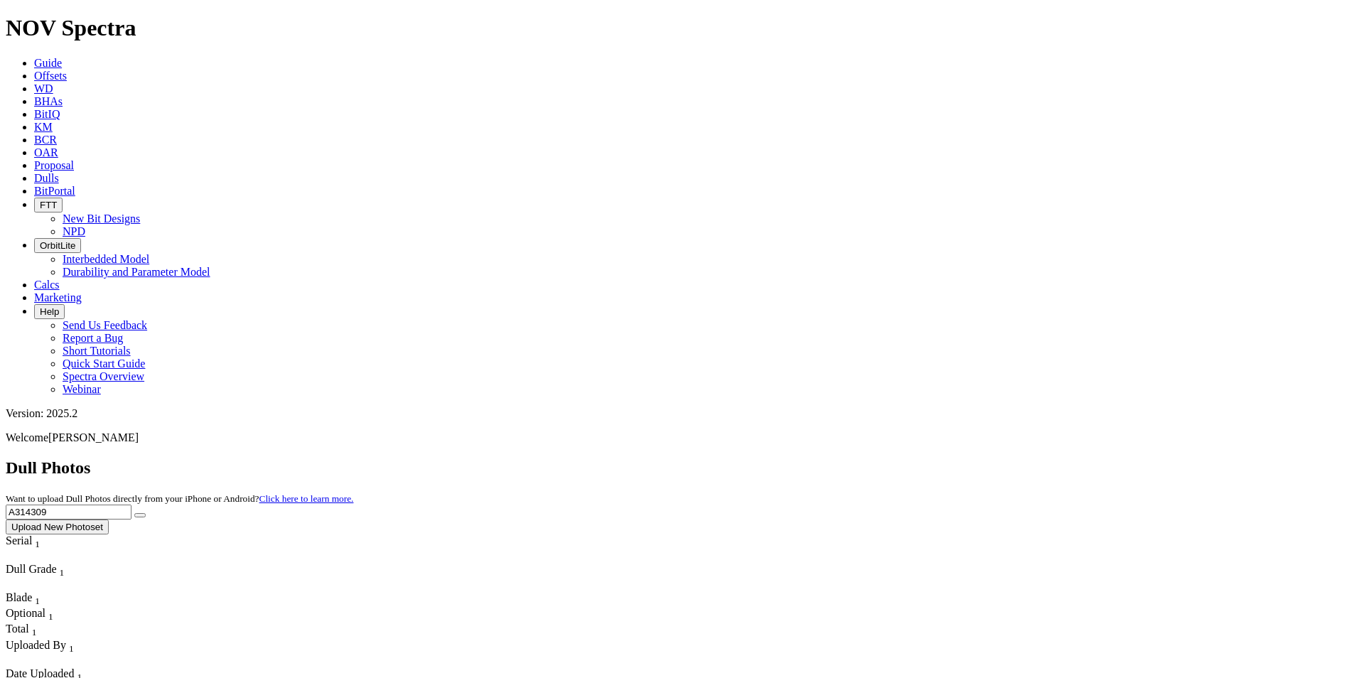
click at [146, 513] on button "submit" at bounding box center [139, 515] width 11 height 4
drag, startPoint x: 1117, startPoint y: 63, endPoint x: 940, endPoint y: 63, distance: 177.7
click at [940, 458] on div "Dull Photos Want to upload Dull Photos directly from your iPhone or Android? Cl…" at bounding box center [680, 496] width 1348 height 76
click at [146, 513] on button "submit" at bounding box center [139, 515] width 11 height 4
drag, startPoint x: 1075, startPoint y: 69, endPoint x: 967, endPoint y: 43, distance: 110.3
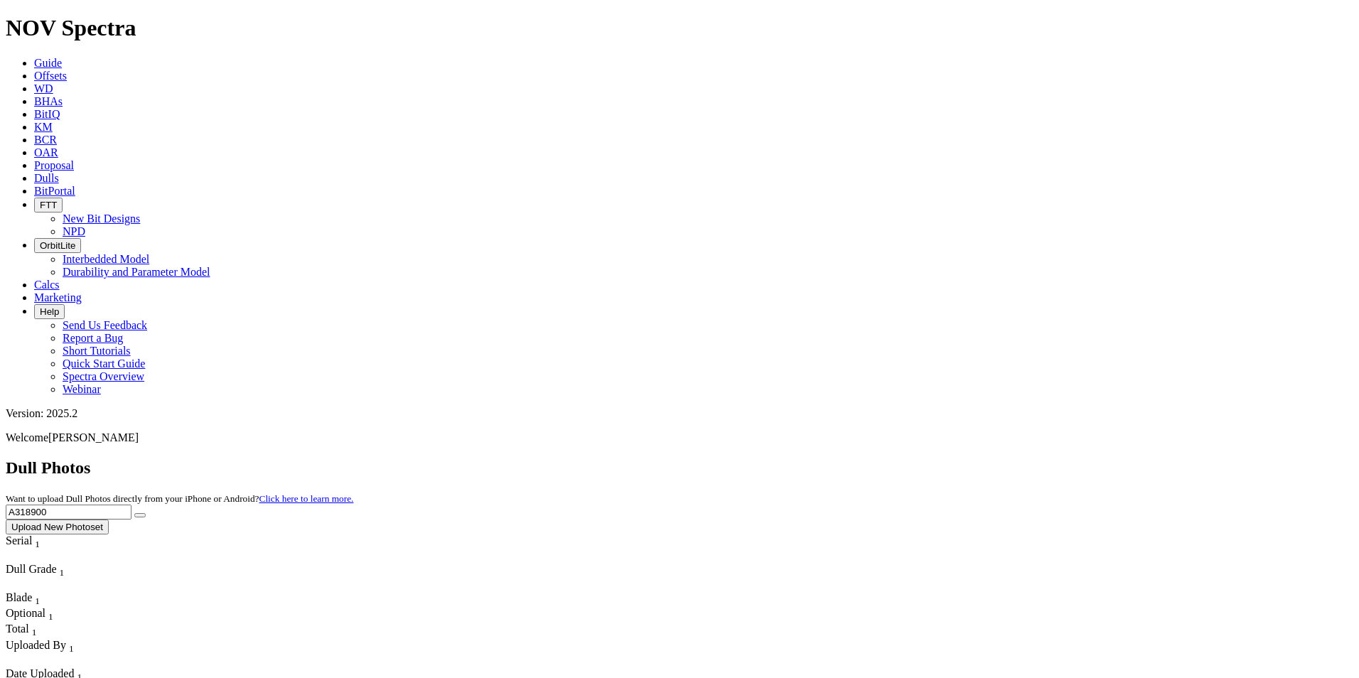
click at [967, 458] on div "Dull Photos Want to upload Dull Photos directly from your iPhone or Android? Cl…" at bounding box center [680, 496] width 1348 height 76
type input "A315782"
click at [146, 513] on button "submit" at bounding box center [139, 515] width 11 height 4
drag, startPoint x: 1067, startPoint y: 64, endPoint x: 1000, endPoint y: 65, distance: 66.8
click at [1000, 458] on div "Dull Photos Want to upload Dull Photos directly from your iPhone or Android? Cl…" at bounding box center [680, 496] width 1348 height 76
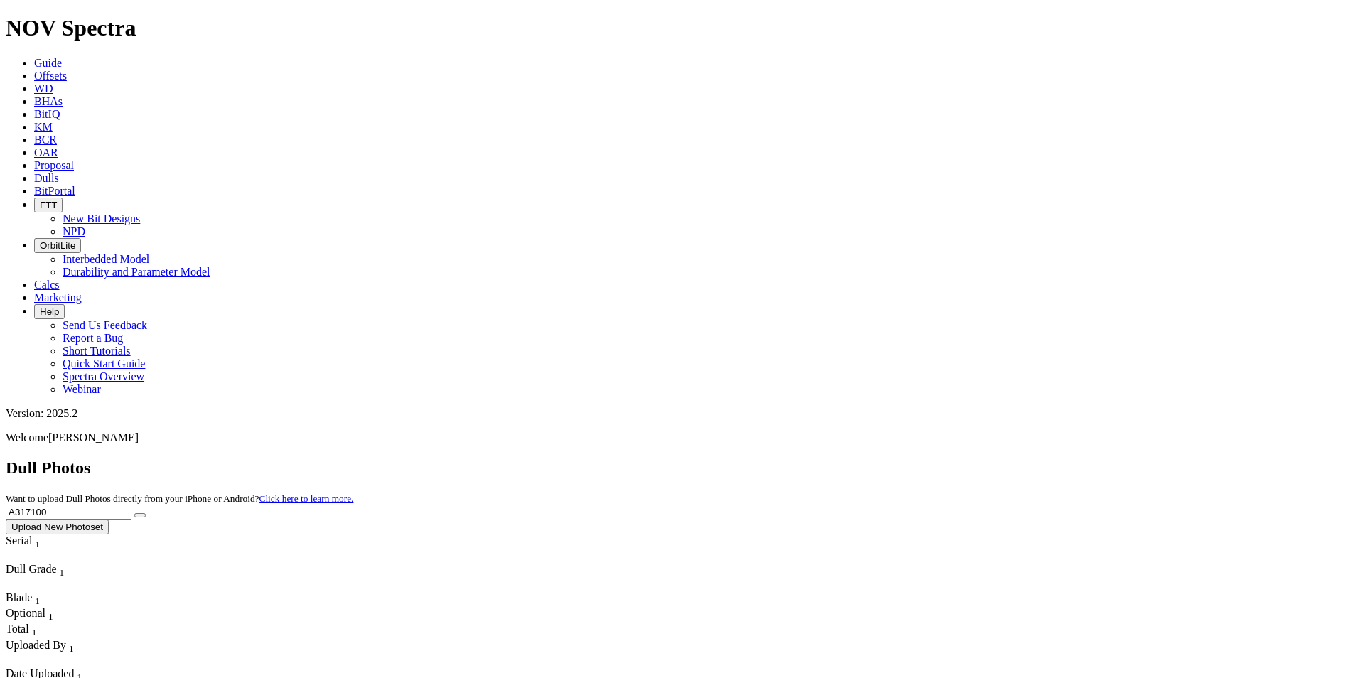
click at [140, 515] on icon "submit" at bounding box center [140, 515] width 0 height 0
drag, startPoint x: 1087, startPoint y: 65, endPoint x: 998, endPoint y: 58, distance: 89.8
click at [998, 458] on div "Dull Photos Want to upload Dull Photos directly from your iPhone or Android? Cl…" at bounding box center [680, 496] width 1348 height 76
click at [131, 505] on input "a316411" at bounding box center [69, 512] width 126 height 15
type input "A316411"
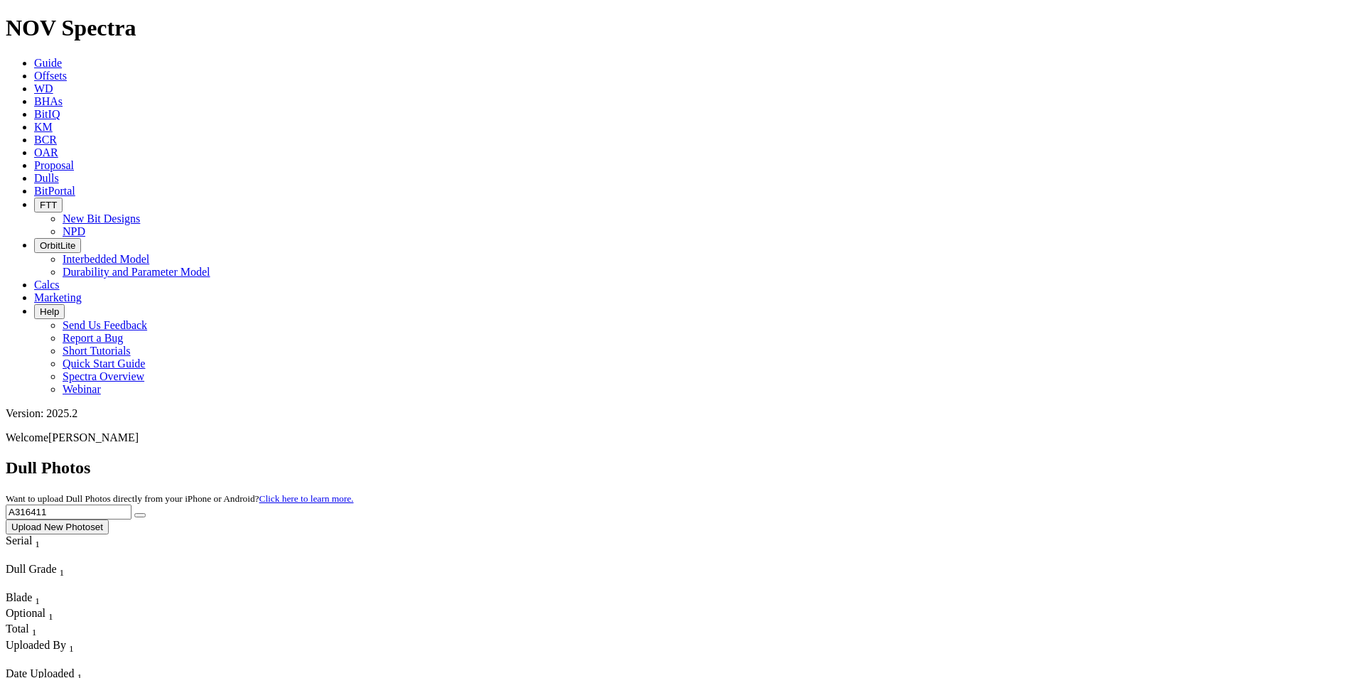
click at [140, 515] on icon "submit" at bounding box center [140, 515] width 0 height 0
drag, startPoint x: 1080, startPoint y: 65, endPoint x: 914, endPoint y: 63, distance: 166.3
click at [914, 458] on div "Dull Photos Want to upload Dull Photos directly from your iPhone or Android? Cl…" at bounding box center [680, 496] width 1348 height 76
click at [131, 505] on input "a321149" at bounding box center [69, 512] width 126 height 15
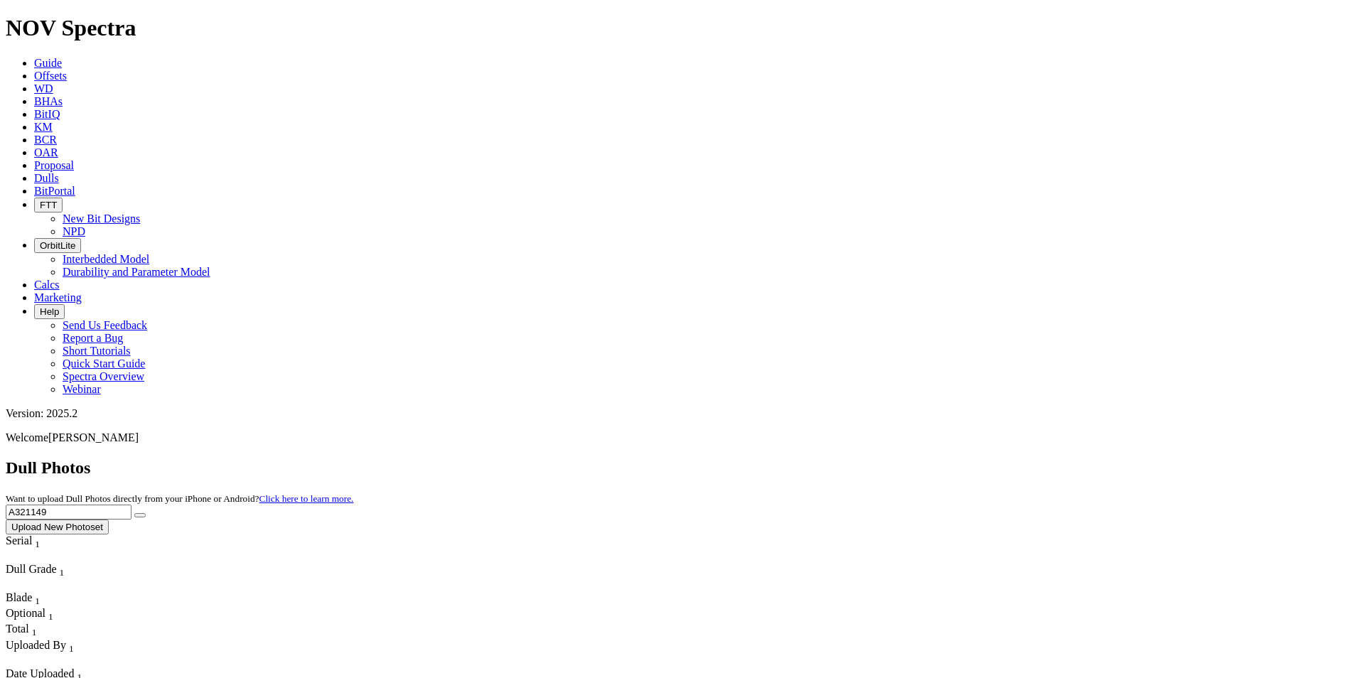
type input "A321149"
click at [140, 515] on icon "submit" at bounding box center [140, 515] width 0 height 0
drag, startPoint x: 1072, startPoint y: 64, endPoint x: 982, endPoint y: 48, distance: 92.4
click at [983, 458] on div "Dull Photos Want to upload Dull Photos directly from your iPhone or Android? Cl…" at bounding box center [680, 496] width 1348 height 76
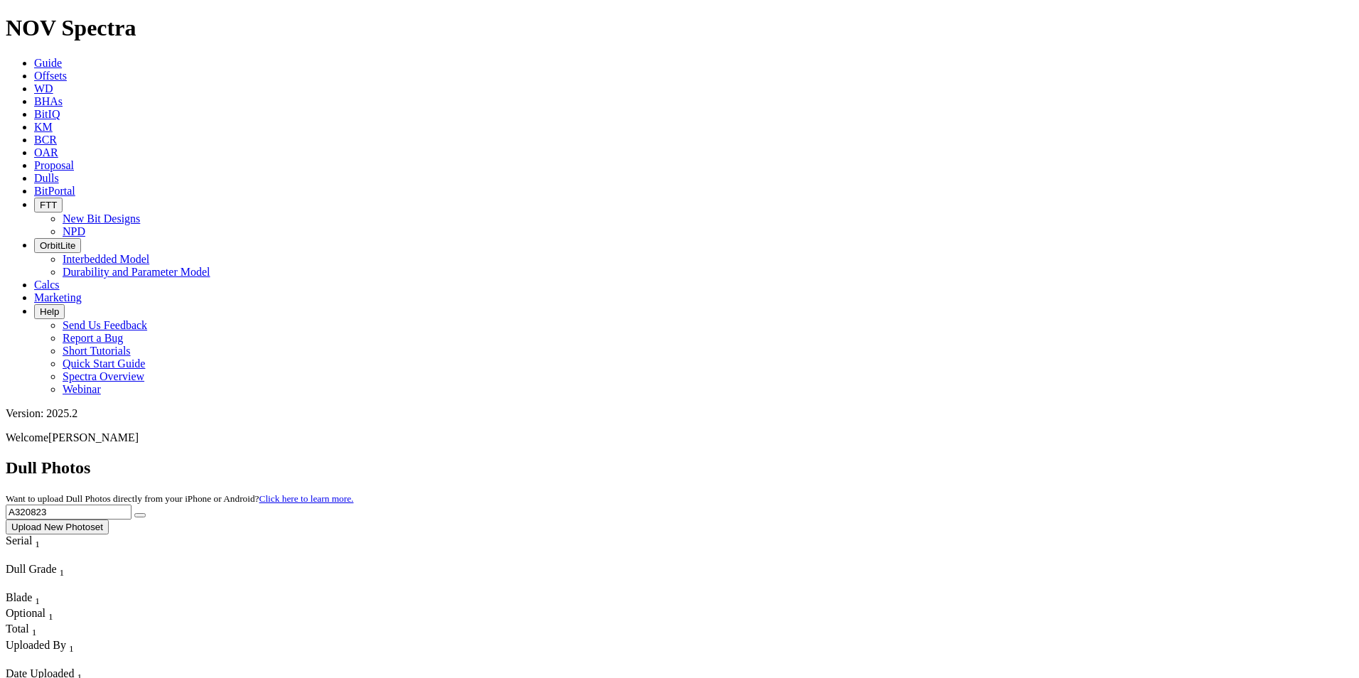
type input "A320823"
click at [146, 513] on button "submit" at bounding box center [139, 515] width 11 height 4
drag, startPoint x: 1092, startPoint y: 68, endPoint x: 922, endPoint y: 66, distance: 169.9
click at [922, 458] on div "Dull Photos Want to upload Dull Photos directly from your iPhone or Android? Cl…" at bounding box center [680, 496] width 1348 height 76
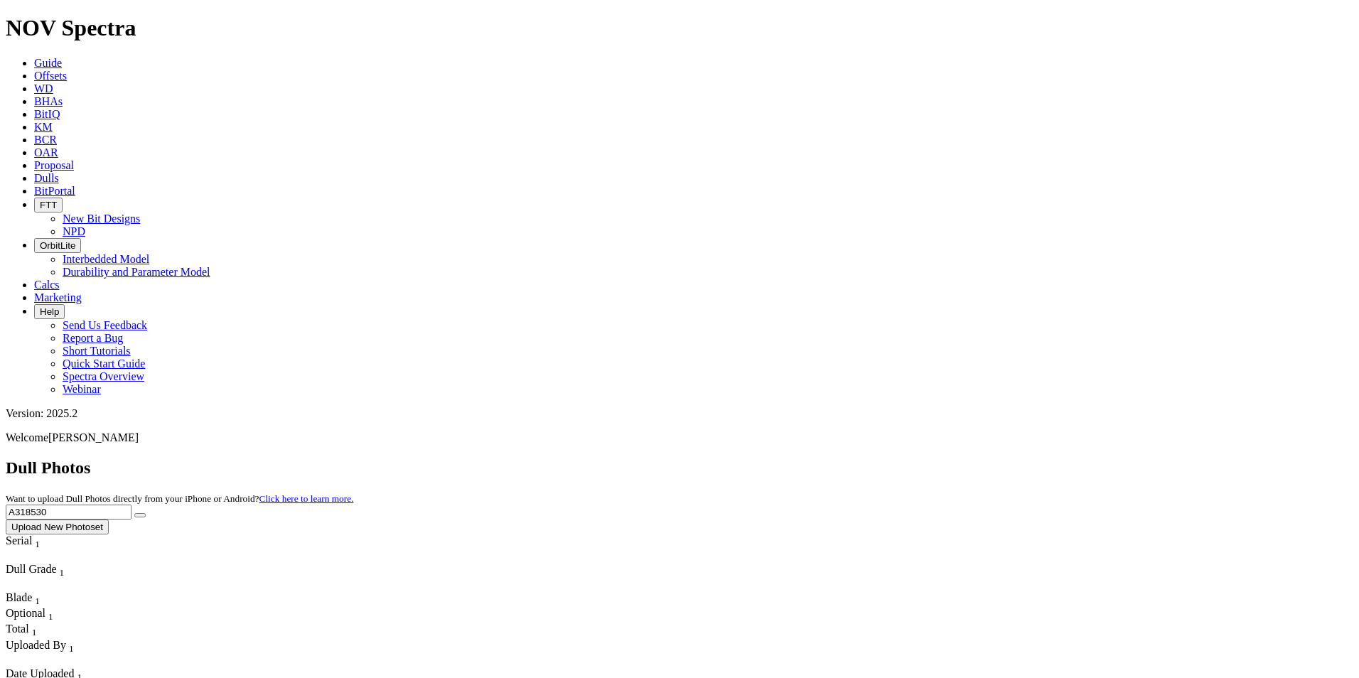
click at [146, 513] on button "submit" at bounding box center [139, 515] width 11 height 4
drag, startPoint x: 1068, startPoint y: 70, endPoint x: 970, endPoint y: 64, distance: 98.3
click at [970, 458] on div "Dull Photos Want to upload Dull Photos directly from your iPhone or Android? Cl…" at bounding box center [680, 496] width 1348 height 76
type input "A320273"
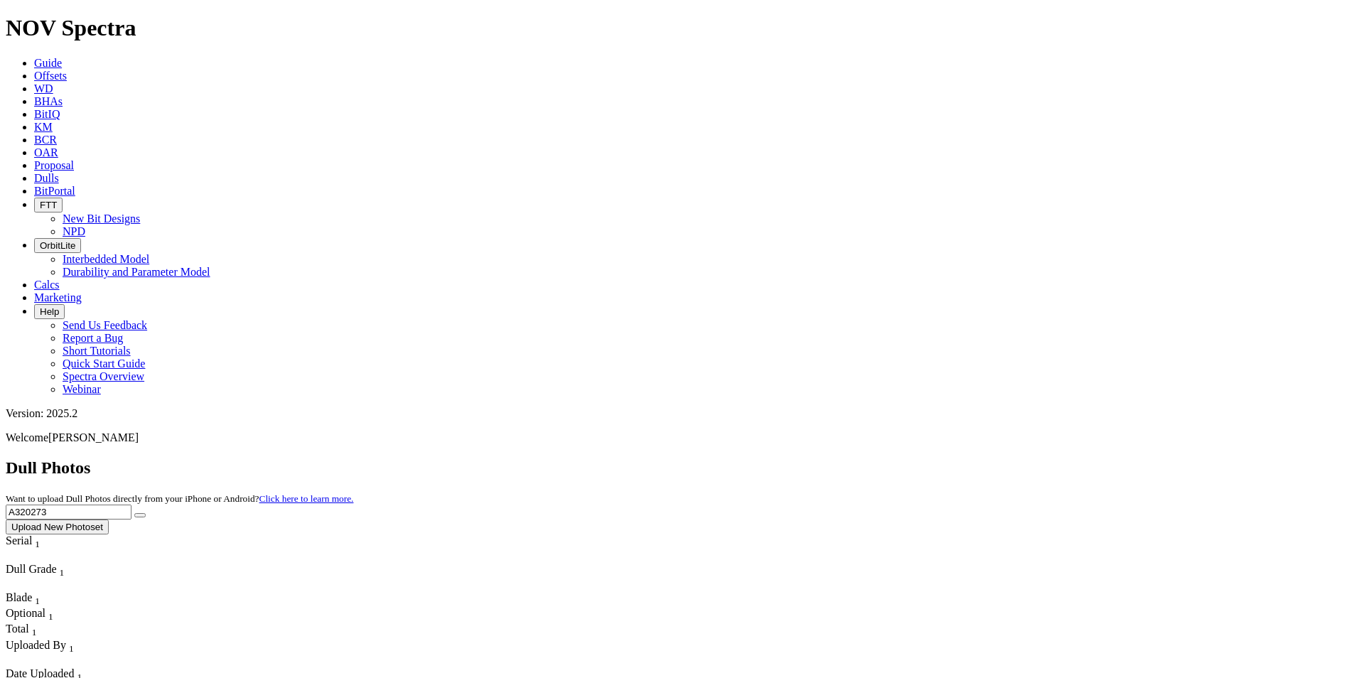
click at [146, 513] on button "submit" at bounding box center [139, 515] width 11 height 4
drag, startPoint x: 1057, startPoint y: 53, endPoint x: 967, endPoint y: 50, distance: 90.3
click at [965, 458] on div "Dull Photos Want to upload Dull Photos directly from your iPhone or Android? Cl…" at bounding box center [680, 496] width 1348 height 76
click at [131, 505] on input "text" at bounding box center [69, 512] width 126 height 15
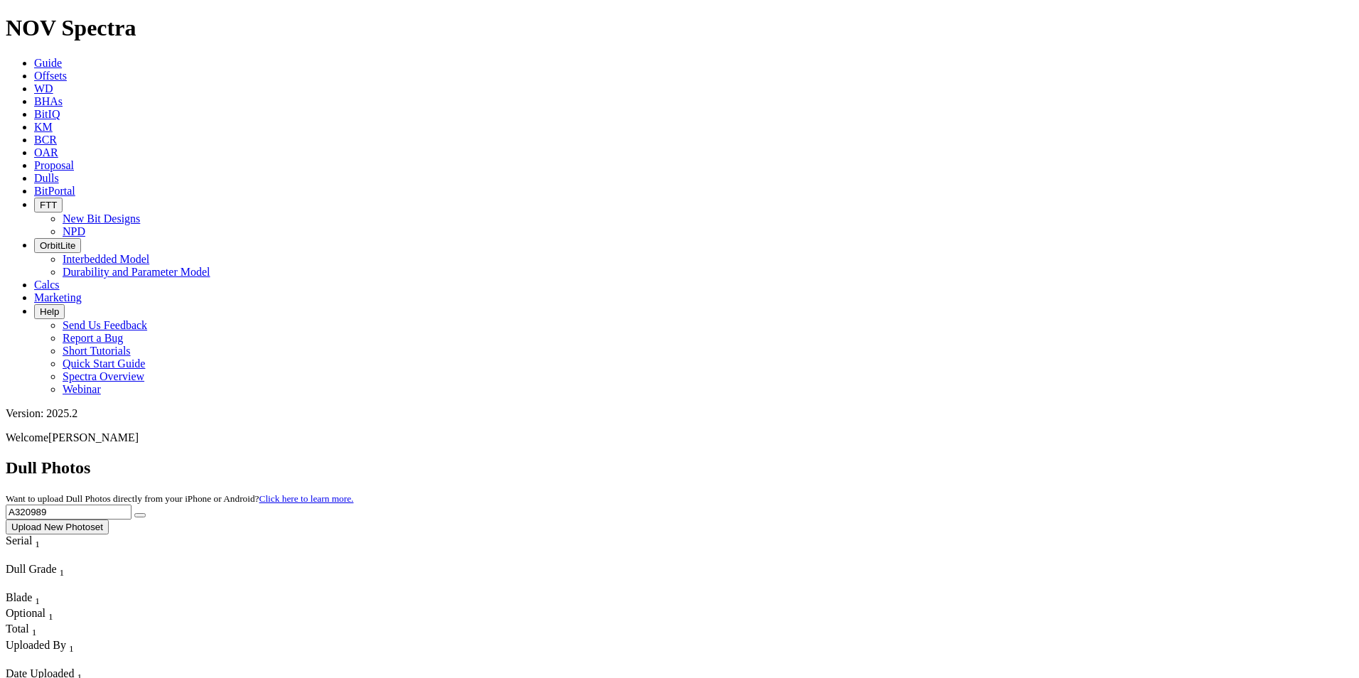
type input "A320989"
click at [146, 513] on button "submit" at bounding box center [139, 515] width 11 height 4
drag, startPoint x: 1102, startPoint y: 65, endPoint x: 837, endPoint y: 75, distance: 265.3
click at [837, 458] on div "Dull Photos Want to upload Dull Photos directly from your iPhone or Android? Cl…" at bounding box center [680, 496] width 1348 height 76
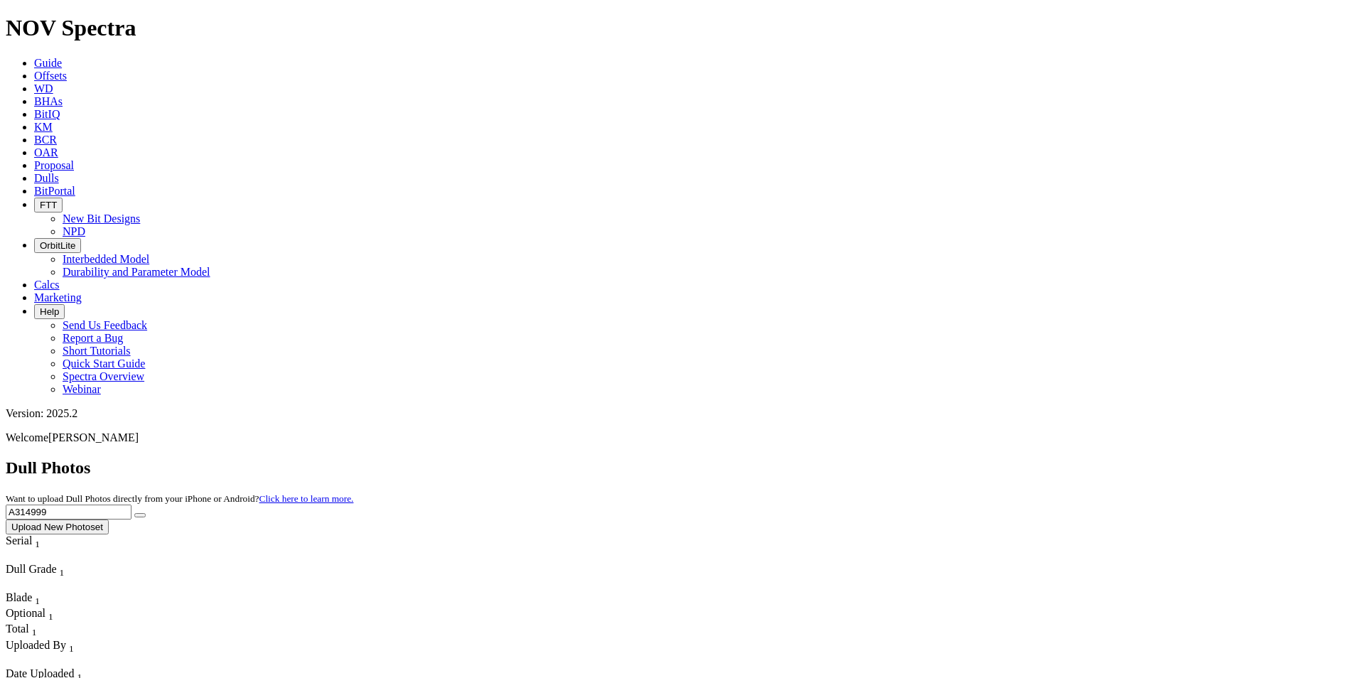
type input "A314999"
click at [140, 515] on icon "submit" at bounding box center [140, 515] width 0 height 0
drag, startPoint x: 1013, startPoint y: 61, endPoint x: 979, endPoint y: 43, distance: 38.8
click at [978, 458] on div "Dull Photos Want to upload Dull Photos directly from your iPhone or Android? Cl…" at bounding box center [680, 496] width 1348 height 76
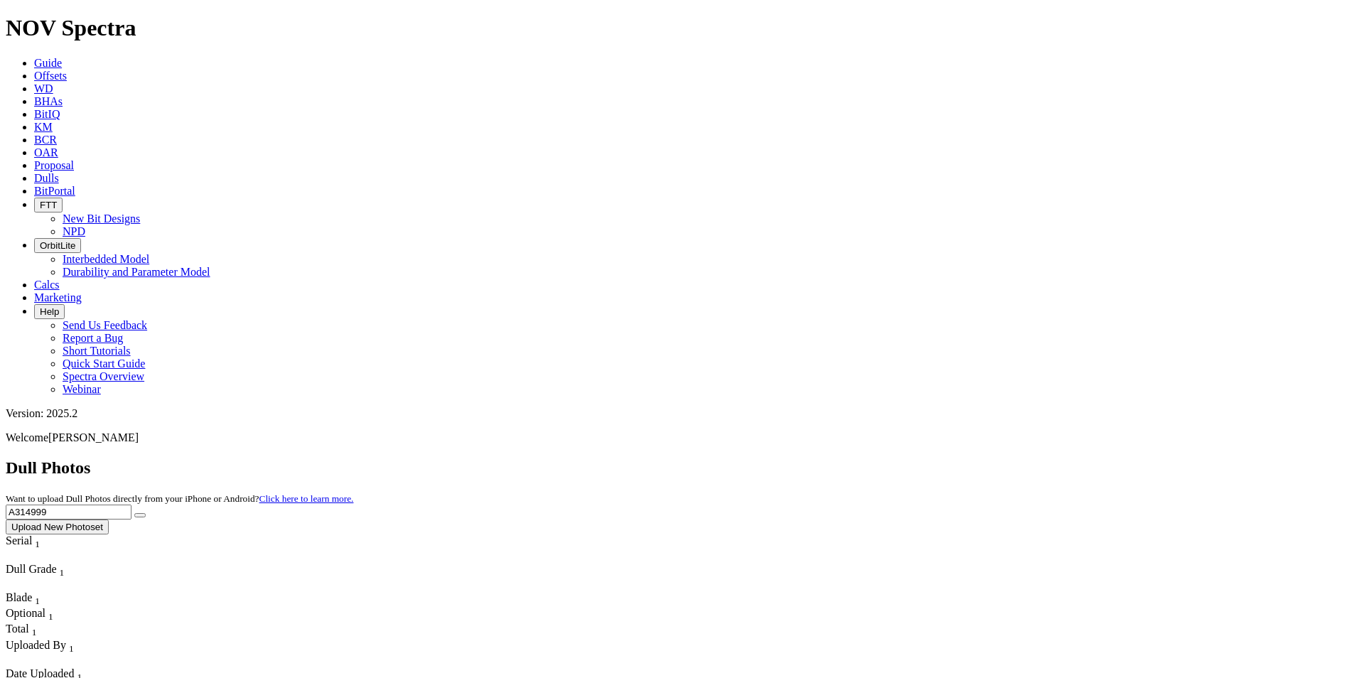
drag, startPoint x: 1061, startPoint y: 71, endPoint x: 955, endPoint y: 50, distance: 108.6
click at [955, 458] on div "Dull Photos Want to upload Dull Photos directly from your iPhone or Android? Cl…" at bounding box center [680, 496] width 1348 height 76
type input "A319277"
click at [140, 515] on icon "submit" at bounding box center [140, 515] width 0 height 0
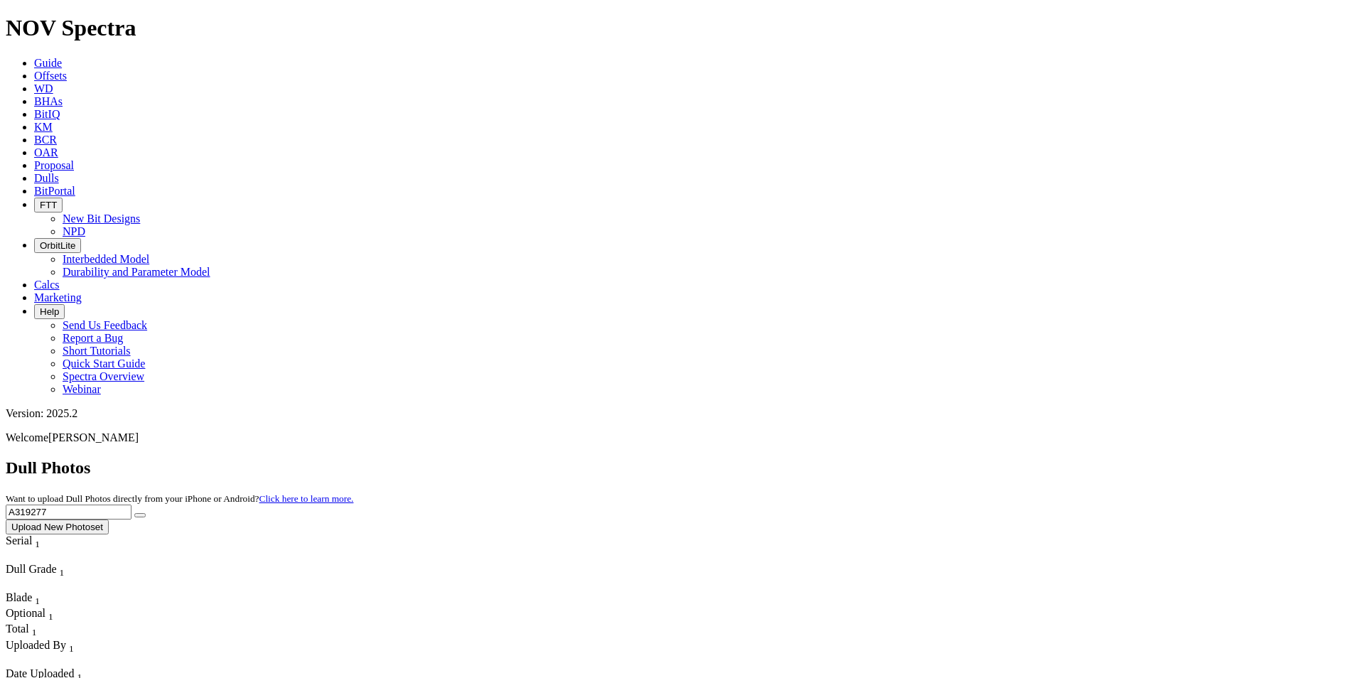
drag, startPoint x: 1075, startPoint y: 68, endPoint x: 937, endPoint y: 27, distance: 144.4
type input "A320991"
click at [146, 513] on button "submit" at bounding box center [139, 515] width 11 height 4
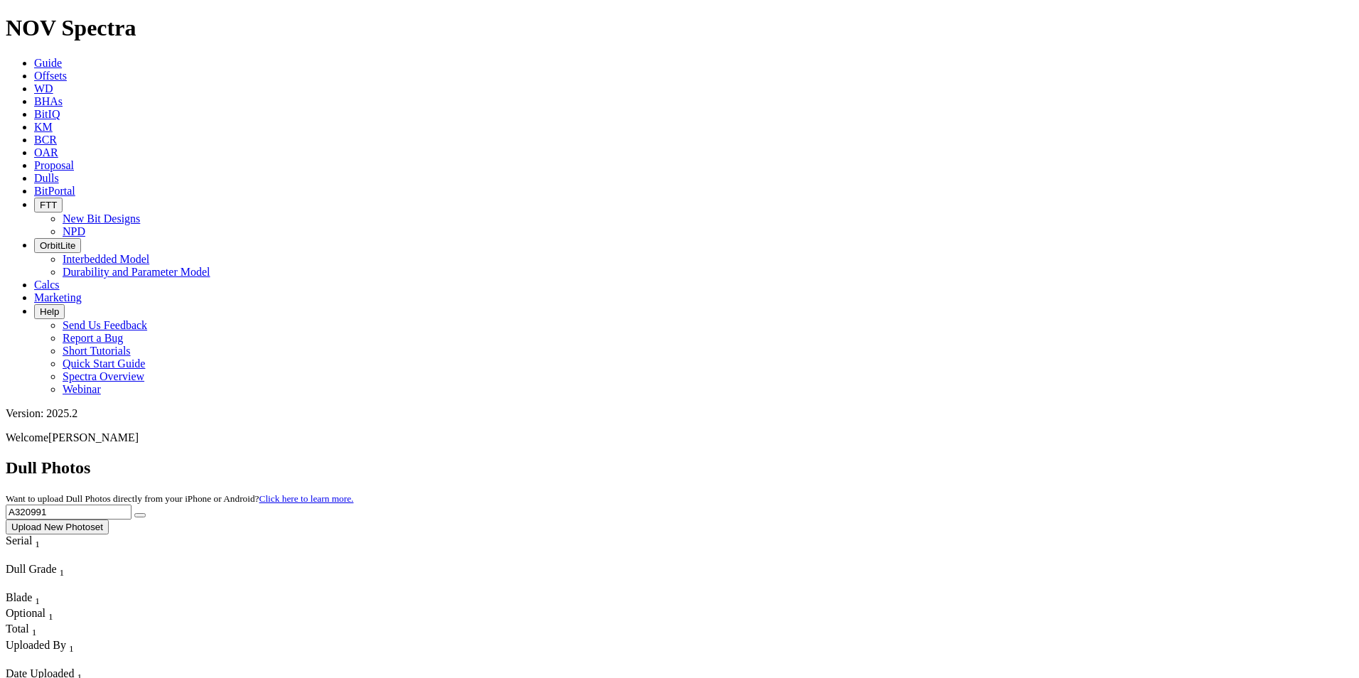
drag, startPoint x: 1079, startPoint y: 73, endPoint x: 895, endPoint y: 63, distance: 184.3
click at [895, 458] on div "Dull Photos Want to upload Dull Photos directly from your iPhone or Android? Cl…" at bounding box center [680, 496] width 1348 height 76
click at [146, 513] on button "submit" at bounding box center [139, 515] width 11 height 4
drag, startPoint x: 1063, startPoint y: 69, endPoint x: 962, endPoint y: 57, distance: 101.6
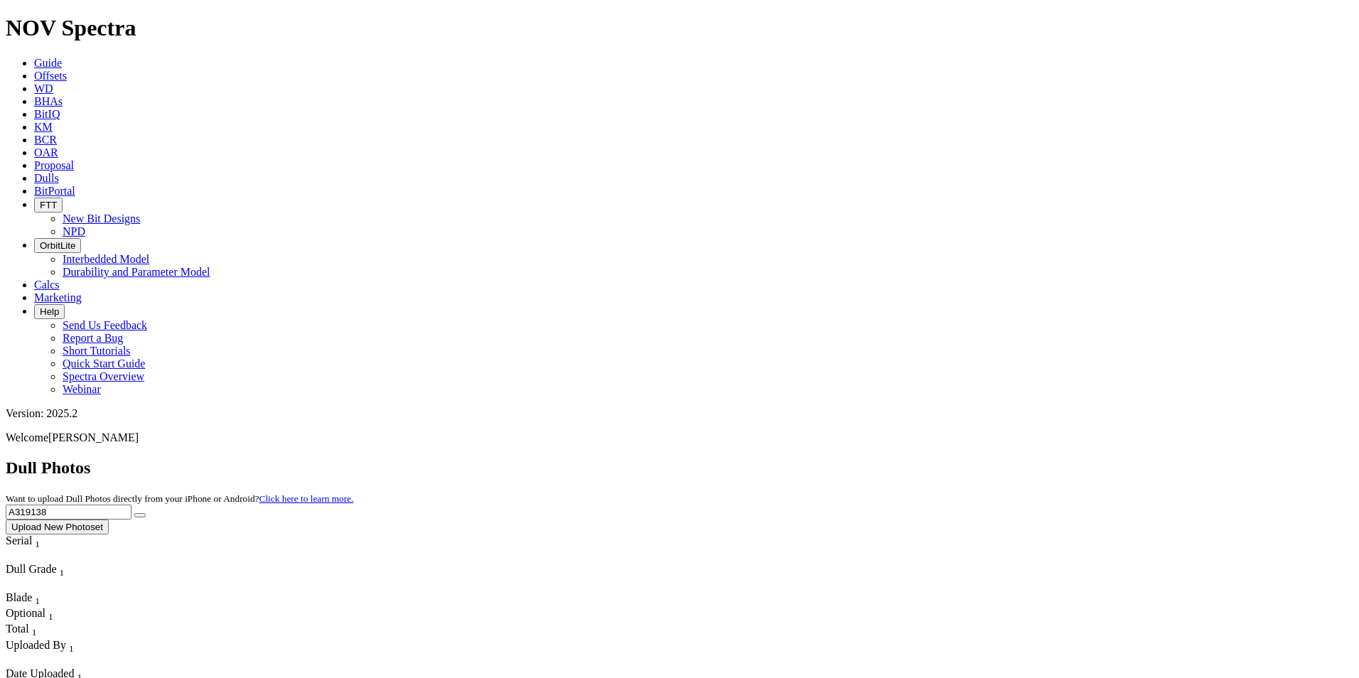
click at [962, 458] on div "Dull Photos Want to upload Dull Photos directly from your iPhone or Android? Cl…" at bounding box center [680, 496] width 1348 height 76
click at [140, 515] on icon "submit" at bounding box center [140, 515] width 0 height 0
drag, startPoint x: 1073, startPoint y: 62, endPoint x: 942, endPoint y: 53, distance: 131.1
click at [942, 458] on div "Dull Photos Want to upload Dull Photos directly from your iPhone or Android? Cl…" at bounding box center [680, 496] width 1348 height 76
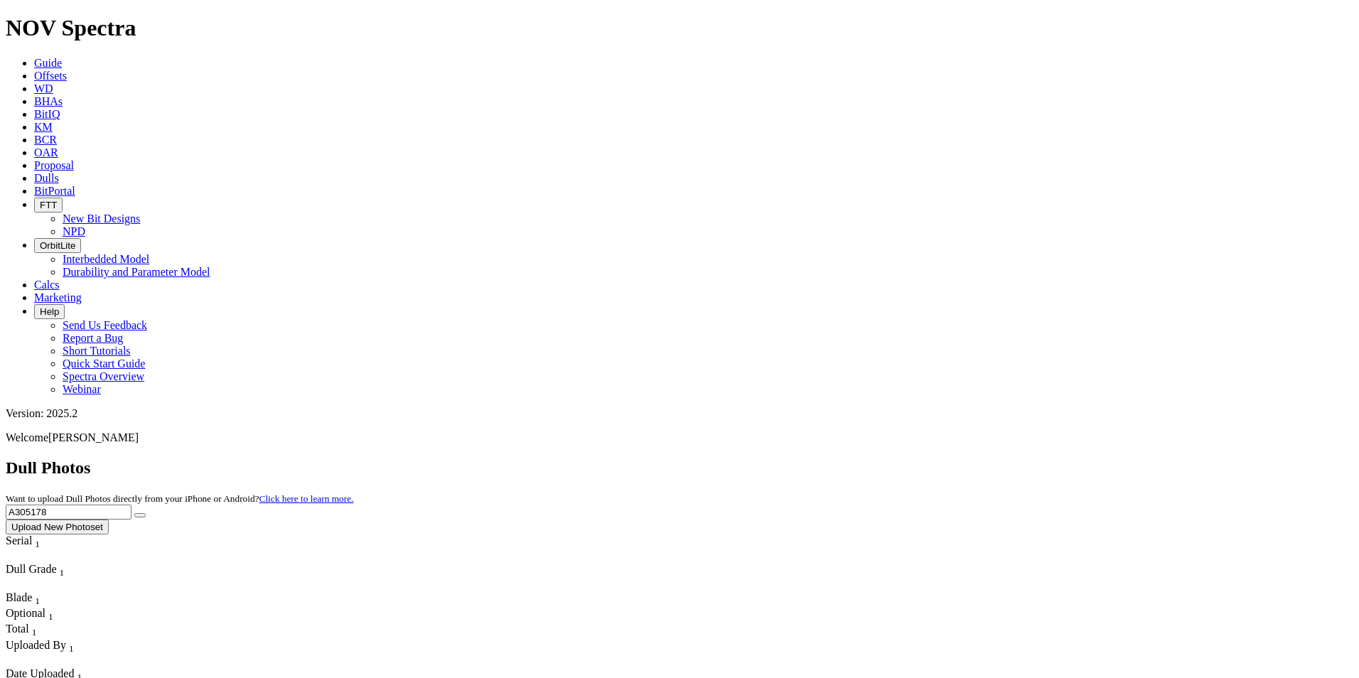
click at [146, 513] on button "submit" at bounding box center [139, 515] width 11 height 4
drag, startPoint x: 1082, startPoint y: 62, endPoint x: 878, endPoint y: 58, distance: 203.3
click at [878, 458] on div "Dull Photos Want to upload Dull Photos directly from your iPhone or Android? Cl…" at bounding box center [680, 496] width 1348 height 76
type input "A316761"
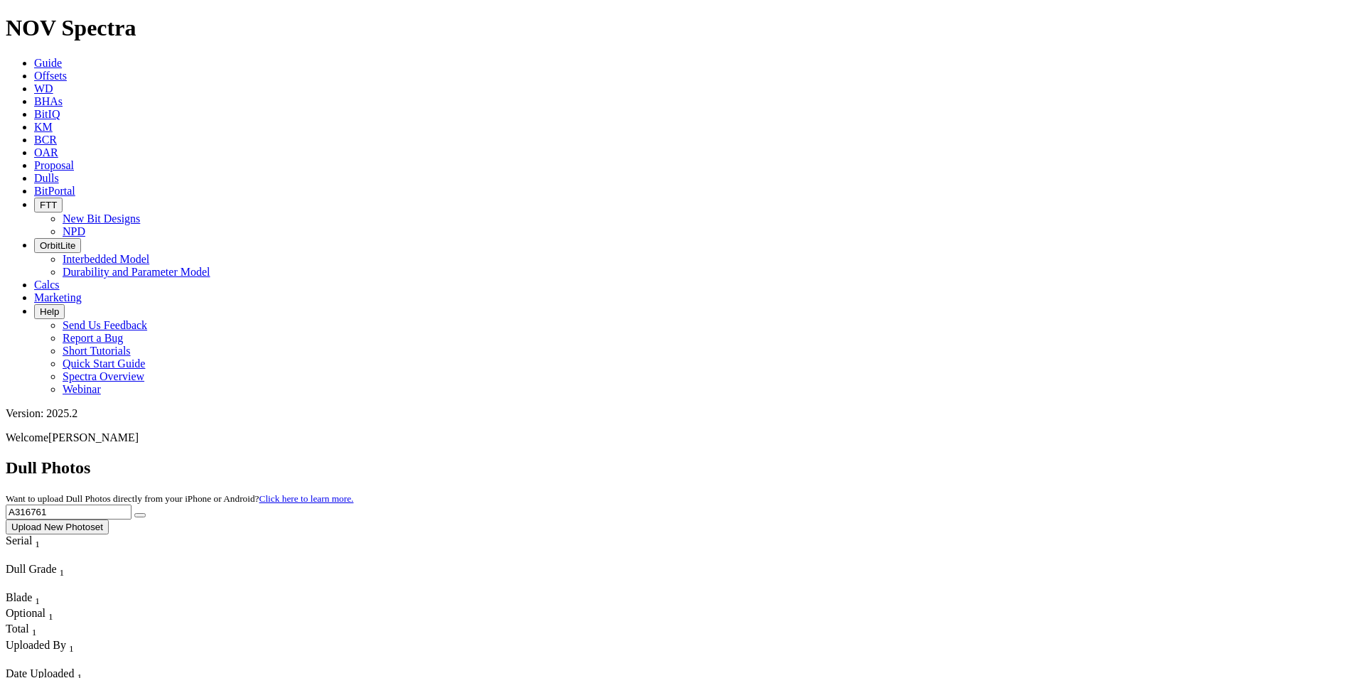
click at [146, 513] on button "submit" at bounding box center [139, 515] width 11 height 4
drag, startPoint x: 1034, startPoint y: 65, endPoint x: 955, endPoint y: 48, distance: 80.6
click at [955, 458] on div "Dull Photos Want to upload Dull Photos directly from your iPhone or Android? Cl…" at bounding box center [680, 496] width 1348 height 76
click at [1198, 458] on div "Dull Photos Want to upload Dull Photos directly from your iPhone or Android? Cl…" at bounding box center [680, 496] width 1348 height 76
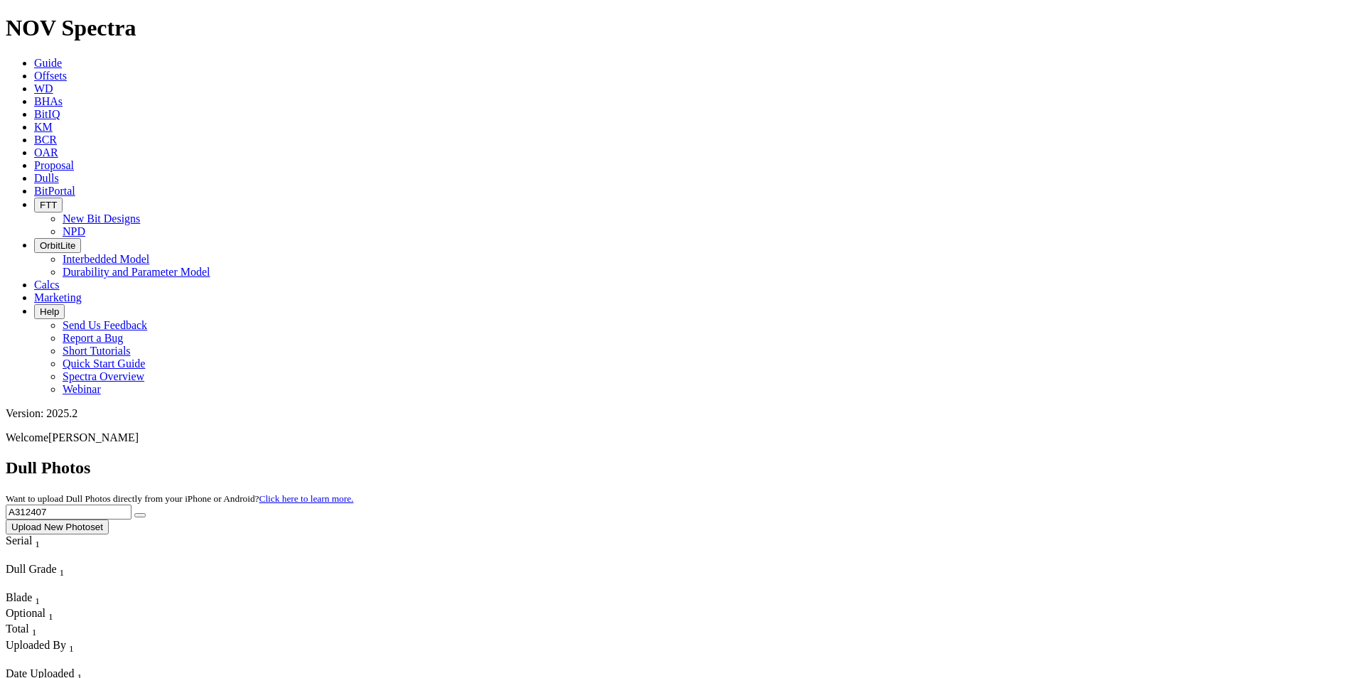
click at [146, 513] on button "submit" at bounding box center [139, 515] width 11 height 4
drag, startPoint x: 1107, startPoint y: 64, endPoint x: 955, endPoint y: 54, distance: 152.4
click at [955, 458] on div "Dull Photos Want to upload Dull Photos directly from your iPhone or Android? Cl…" at bounding box center [680, 496] width 1348 height 76
click at [140, 515] on icon "submit" at bounding box center [140, 515] width 0 height 0
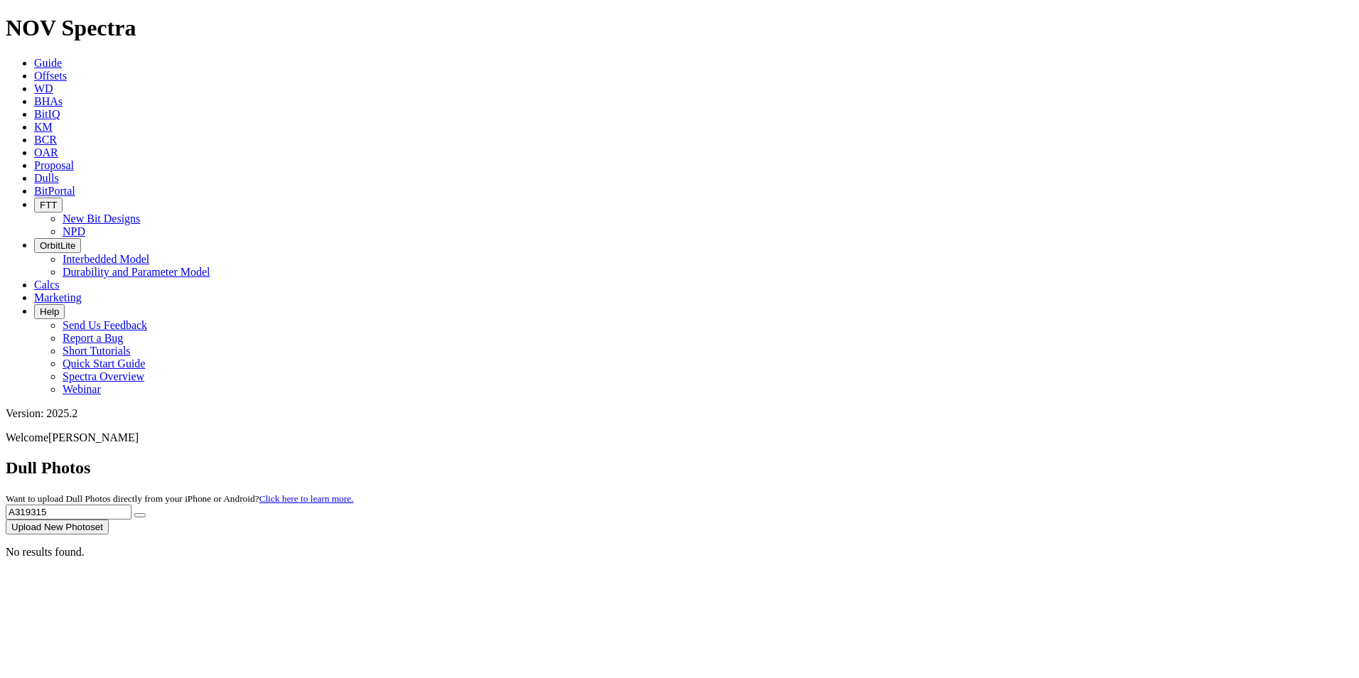
click at [131, 505] on input "A319315" at bounding box center [69, 512] width 126 height 15
type input "A319135"
click at [146, 513] on button "submit" at bounding box center [139, 515] width 11 height 4
drag, startPoint x: 1072, startPoint y: 58, endPoint x: 953, endPoint y: 63, distance: 118.8
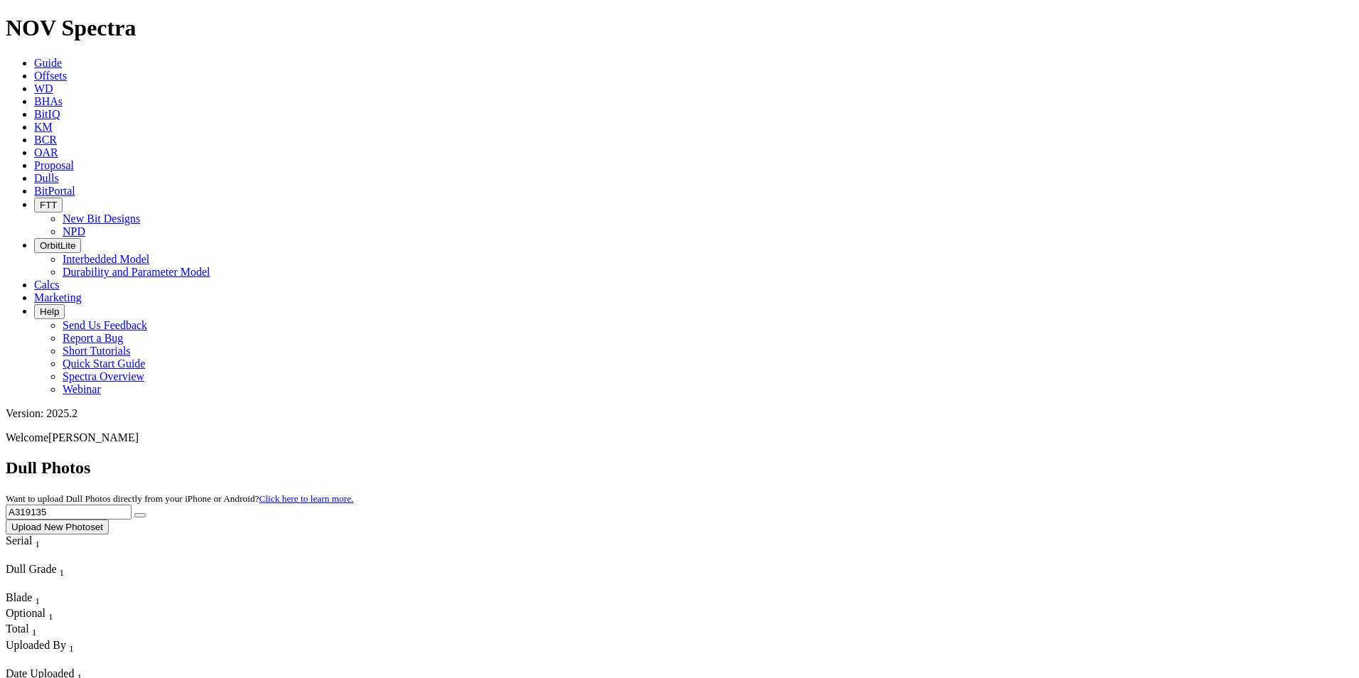
click at [953, 458] on div "Dull Photos Want to upload Dull Photos directly from your iPhone or Android? Cl…" at bounding box center [680, 496] width 1348 height 76
type input "A318905"
click at [146, 513] on button "submit" at bounding box center [139, 515] width 11 height 4
drag, startPoint x: 1078, startPoint y: 53, endPoint x: 951, endPoint y: 43, distance: 127.6
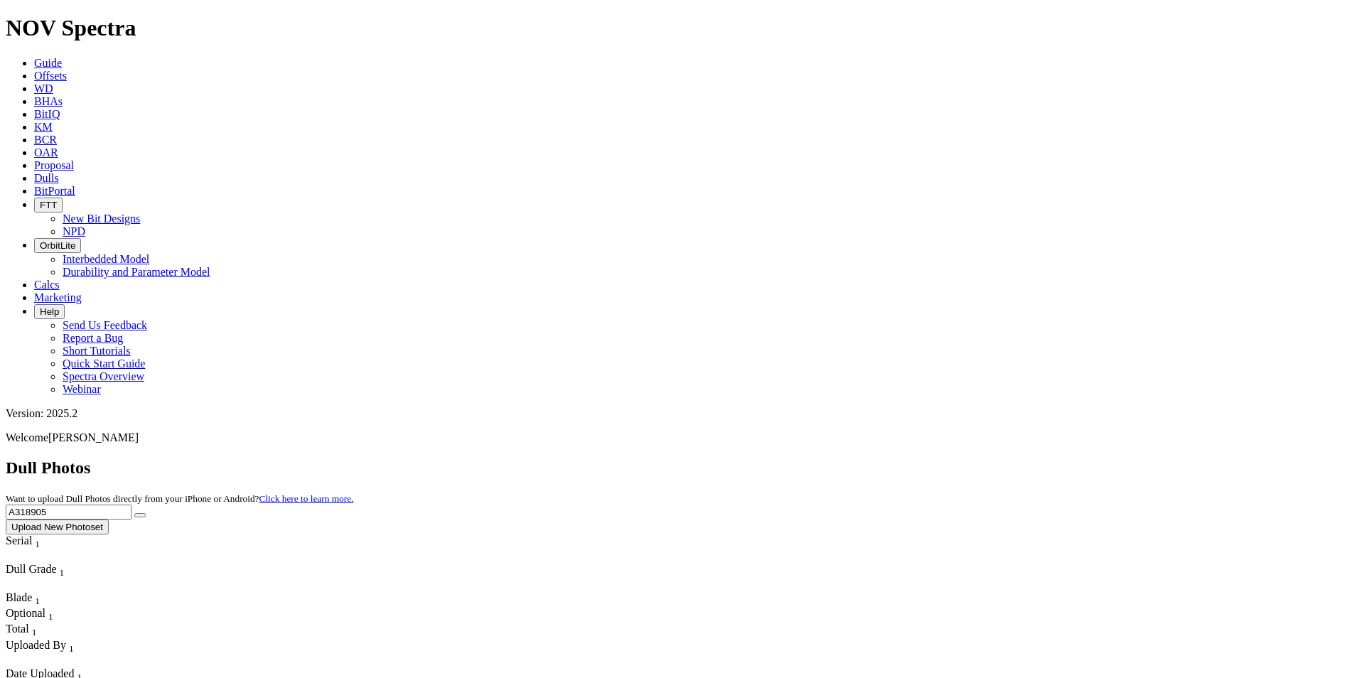
click at [951, 458] on div "Dull Photos Want to upload Dull Photos directly from your iPhone or Android? Cl…" at bounding box center [680, 496] width 1348 height 76
click at [146, 513] on button "submit" at bounding box center [139, 515] width 11 height 4
drag, startPoint x: 1119, startPoint y: 61, endPoint x: 977, endPoint y: 53, distance: 143.1
click at [977, 458] on div "Dull Photos Want to upload Dull Photos directly from your iPhone or Android? Cl…" at bounding box center [680, 496] width 1348 height 76
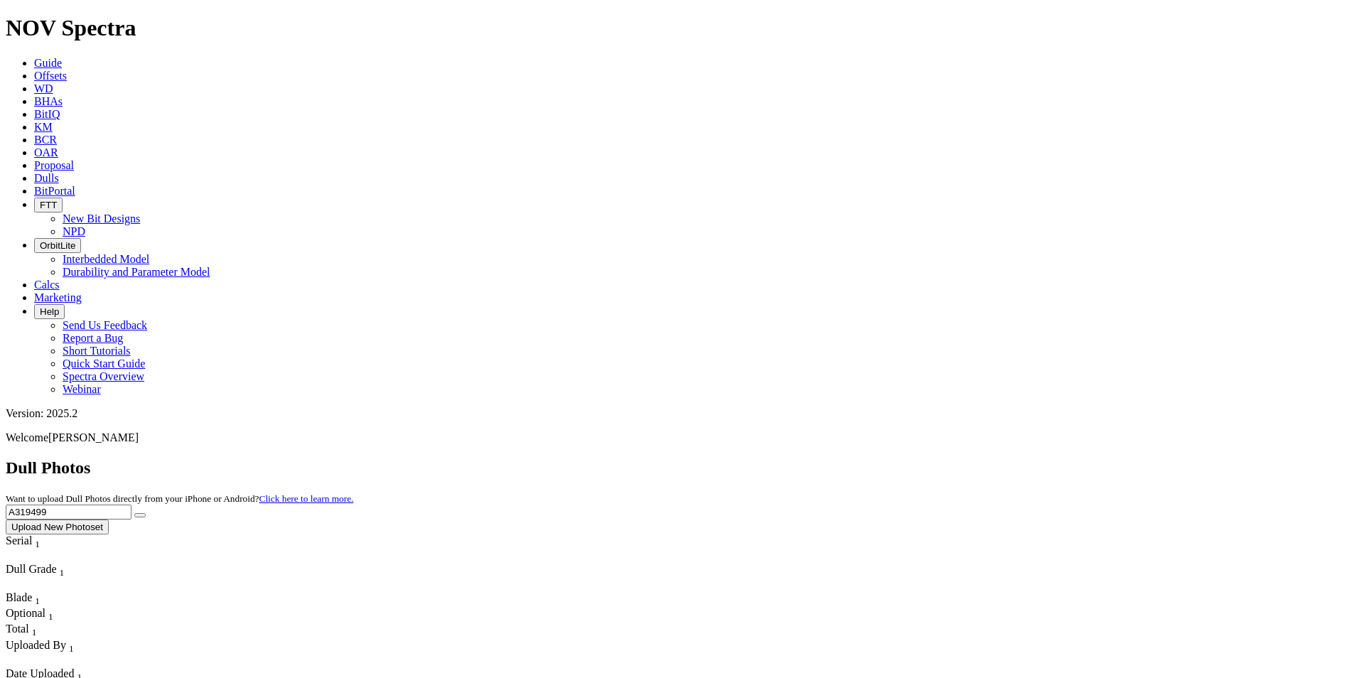
click at [146, 513] on button "submit" at bounding box center [139, 515] width 11 height 4
drag, startPoint x: 281, startPoint y: 265, endPoint x: 281, endPoint y: 257, distance: 7.8
drag, startPoint x: 1076, startPoint y: 55, endPoint x: 915, endPoint y: 38, distance: 162.3
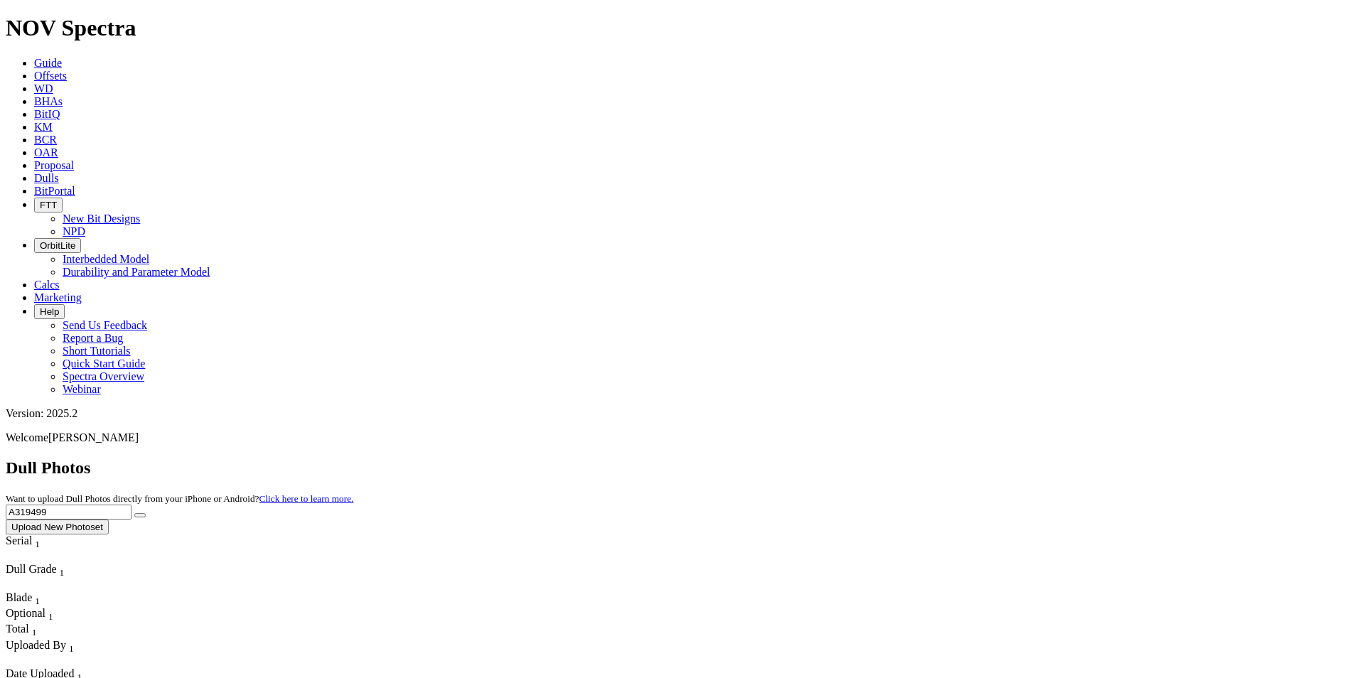
type input "A304021"
click at [146, 513] on button "submit" at bounding box center [139, 515] width 11 height 4
drag, startPoint x: 1096, startPoint y: 64, endPoint x: 962, endPoint y: 53, distance: 134.1
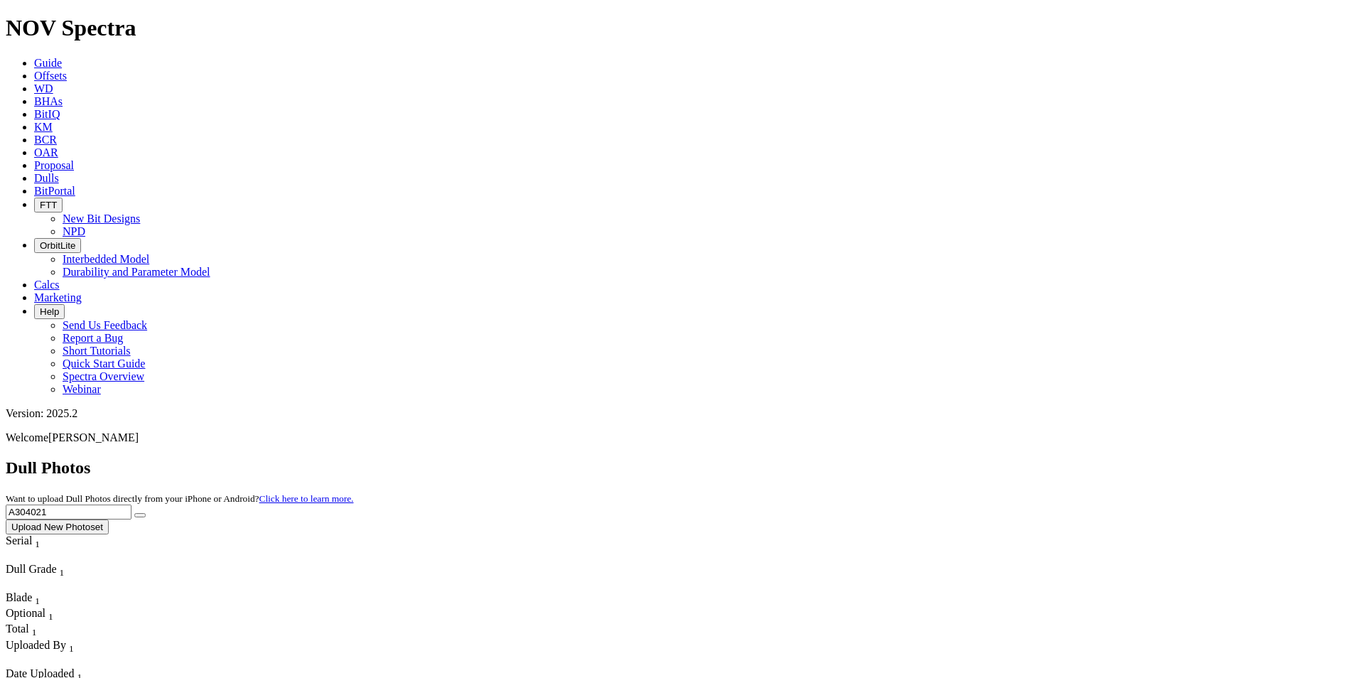
click at [963, 458] on div "Dull Photos Want to upload Dull Photos directly from your iPhone or Android? Cl…" at bounding box center [680, 496] width 1348 height 76
click at [146, 513] on button "submit" at bounding box center [139, 515] width 11 height 4
drag, startPoint x: 1090, startPoint y: 60, endPoint x: 963, endPoint y: 48, distance: 127.8
click at [963, 458] on div "Dull Photos Want to upload Dull Photos directly from your iPhone or Android? Cl…" at bounding box center [680, 496] width 1348 height 76
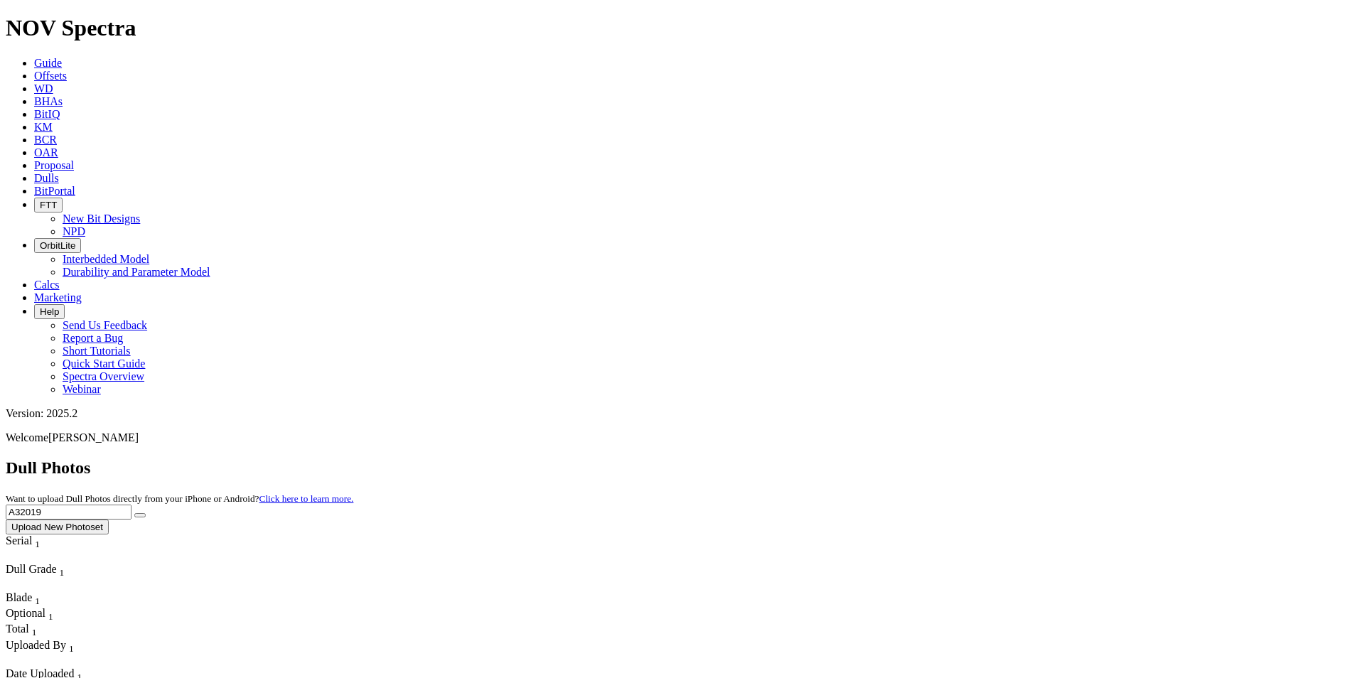
type input "A32019"
click at [146, 513] on button "submit" at bounding box center [139, 515] width 11 height 4
drag, startPoint x: 1055, startPoint y: 58, endPoint x: 955, endPoint y: 52, distance: 100.4
click at [955, 458] on div "Dull Photos Want to upload Dull Photos directly from your iPhone or Android? Cl…" at bounding box center [680, 496] width 1348 height 76
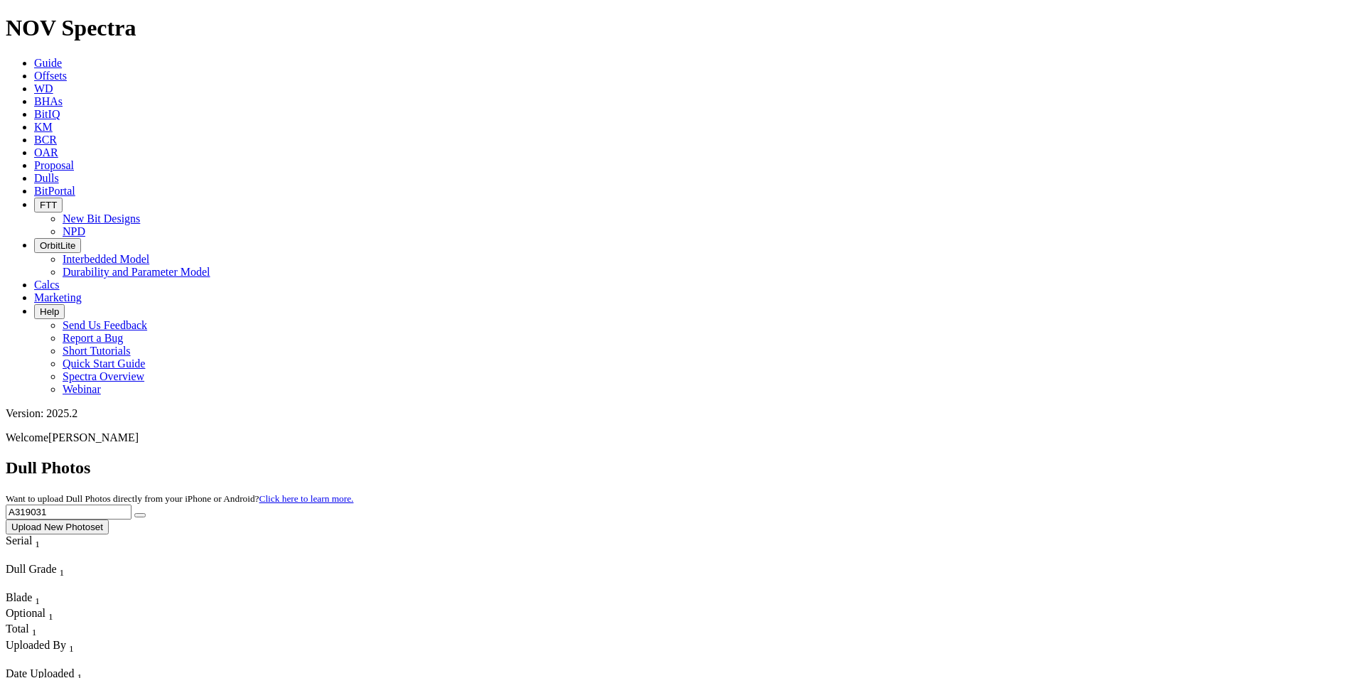
type input "A319031"
click at [146, 513] on button "submit" at bounding box center [139, 515] width 11 height 4
drag, startPoint x: 1065, startPoint y: 62, endPoint x: 930, endPoint y: 62, distance: 135.0
click at [930, 458] on div "Dull Photos Want to upload Dull Photos directly from your iPhone or Android? Cl…" at bounding box center [680, 496] width 1348 height 76
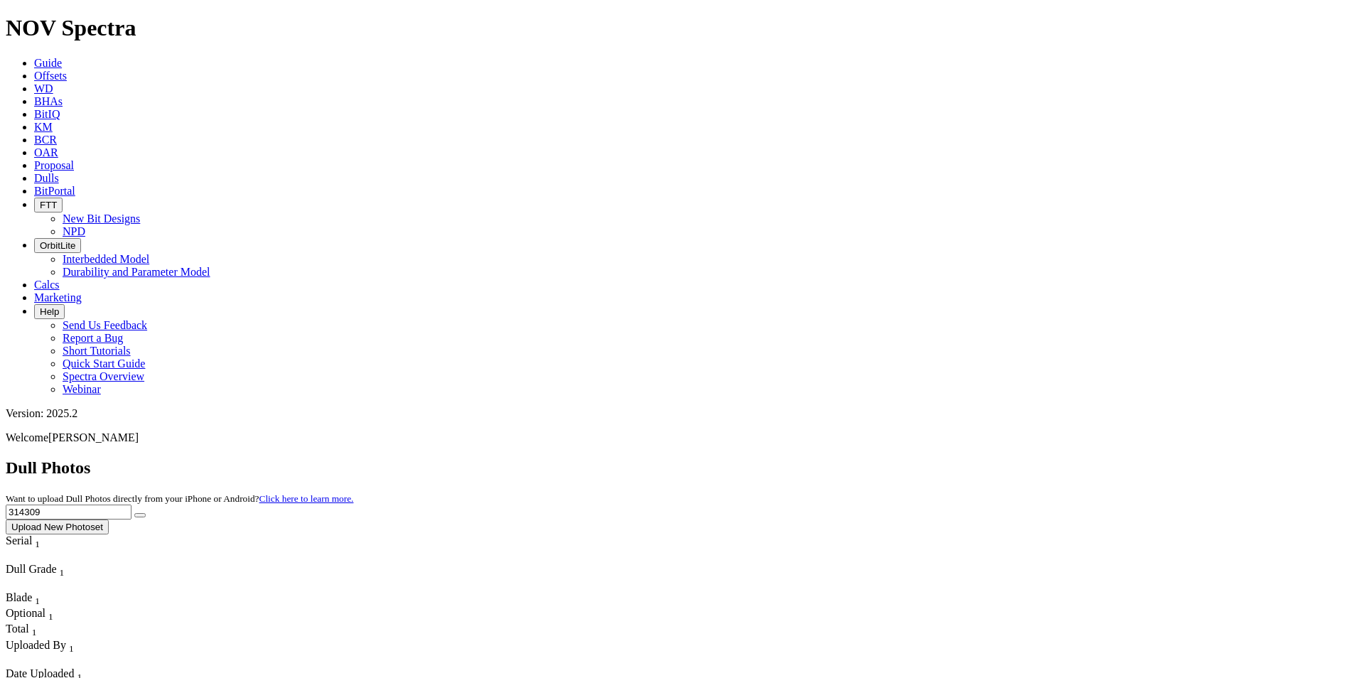
click at [131, 505] on input "314309" at bounding box center [69, 512] width 126 height 15
type input "A314309"
click at [146, 513] on button "submit" at bounding box center [139, 515] width 11 height 4
drag, startPoint x: 1090, startPoint y: 69, endPoint x: 930, endPoint y: 60, distance: 159.5
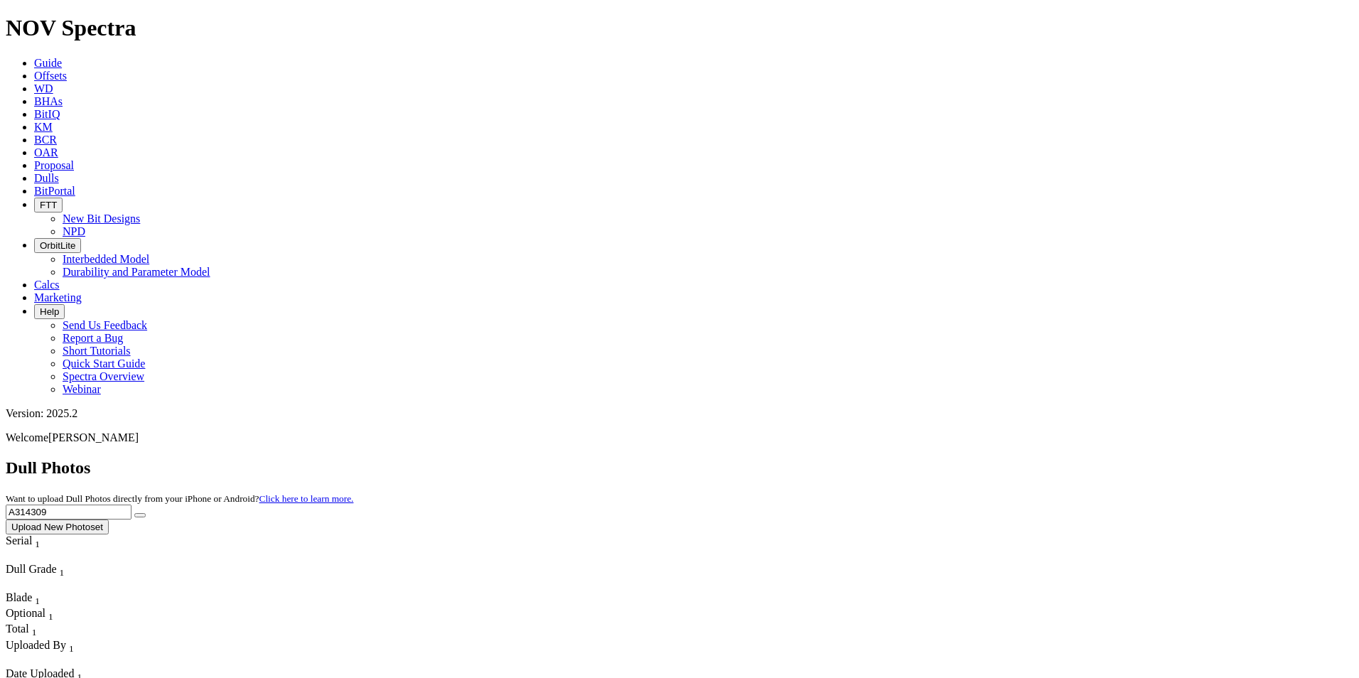
click at [931, 458] on div "Dull Photos Want to upload Dull Photos directly from your iPhone or Android? Cl…" at bounding box center [680, 496] width 1348 height 76
type input "A312624"
click at [146, 513] on button "submit" at bounding box center [139, 515] width 11 height 4
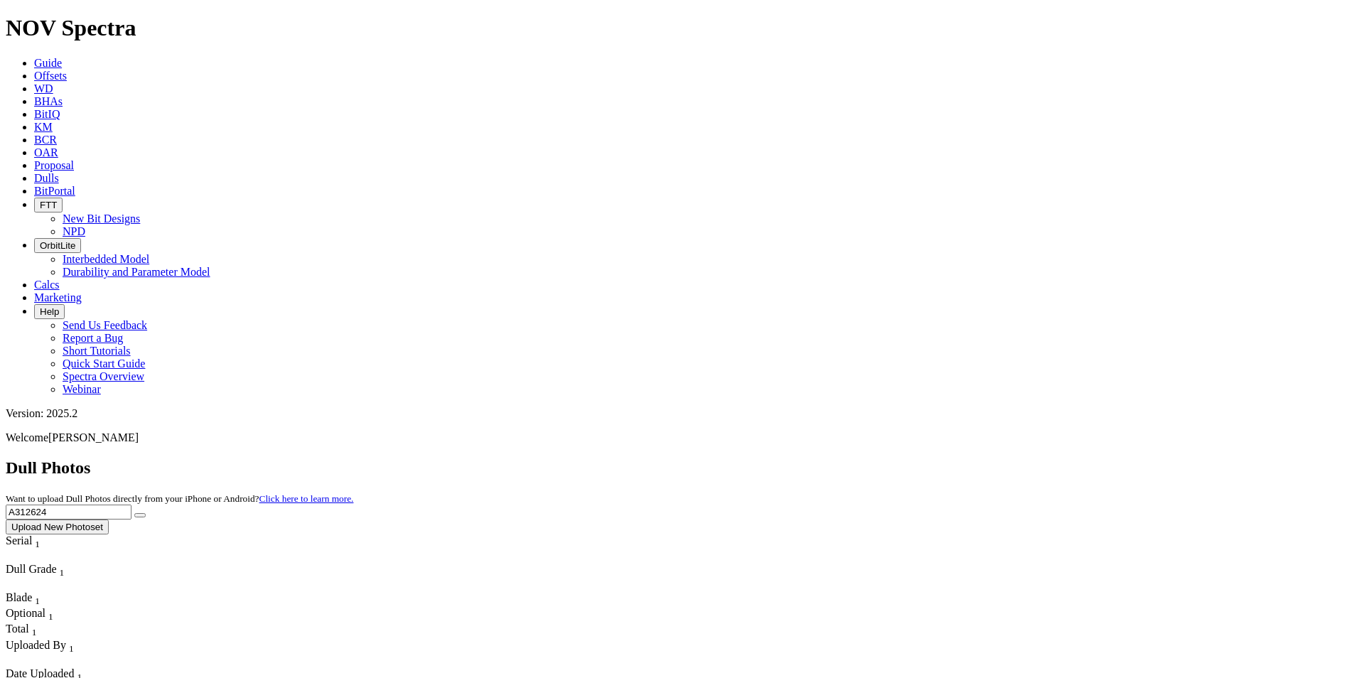
drag, startPoint x: 1069, startPoint y: 63, endPoint x: 913, endPoint y: 51, distance: 156.8
click at [913, 458] on div "Dull Photos Want to upload Dull Photos directly from your iPhone or Android? Cl…" at bounding box center [680, 496] width 1348 height 76
type input "A318905"
click at [140, 515] on icon "submit" at bounding box center [140, 515] width 0 height 0
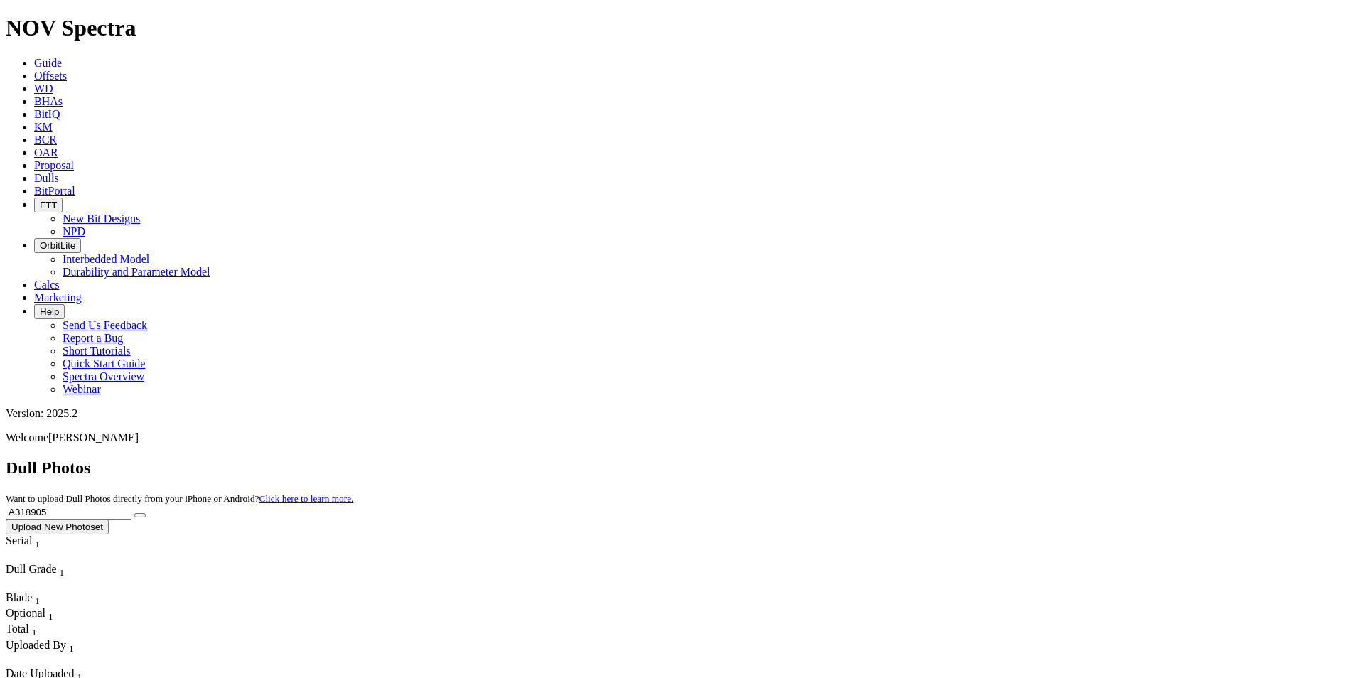
drag, startPoint x: 1057, startPoint y: 65, endPoint x: 959, endPoint y: 53, distance: 98.0
click at [959, 458] on div "Dull Photos Want to upload Dull Photos directly from your iPhone or Android? Cl…" at bounding box center [680, 496] width 1348 height 76
type input "A319135"
click at [140, 515] on icon "submit" at bounding box center [140, 515] width 0 height 0
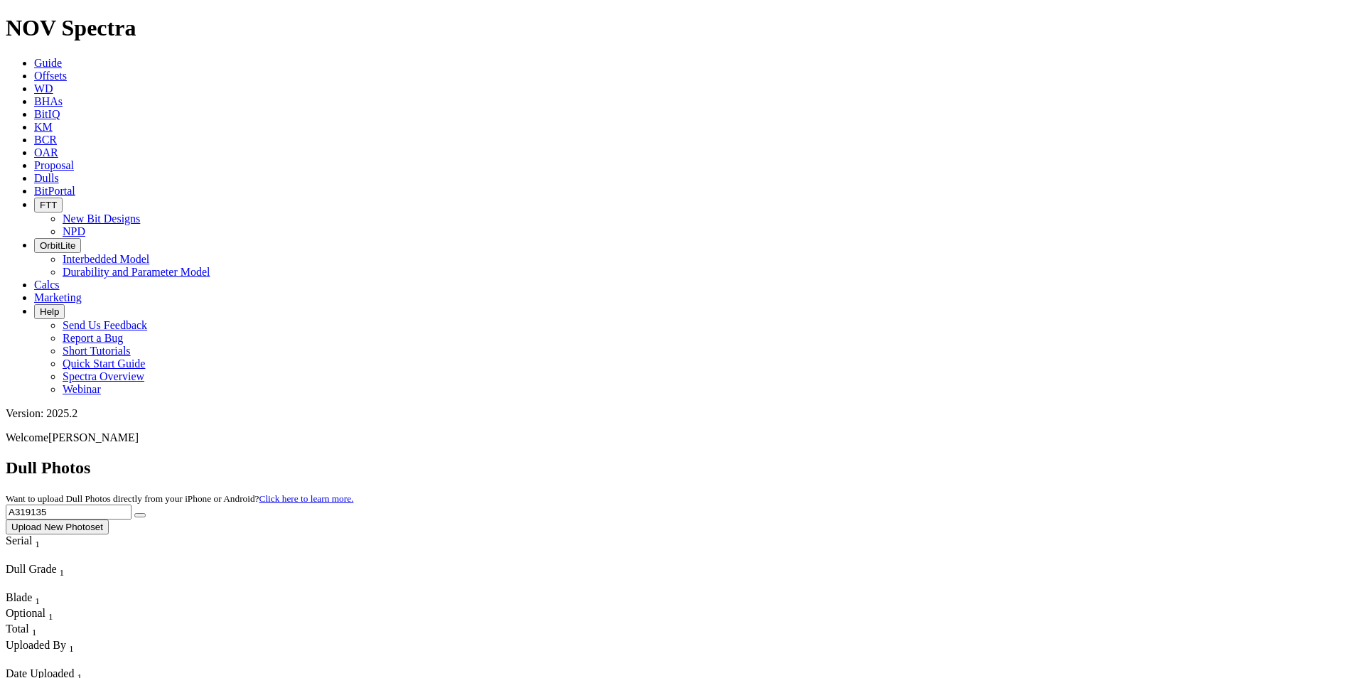
drag, startPoint x: 1091, startPoint y: 63, endPoint x: 903, endPoint y: 49, distance: 188.8
click at [903, 458] on div "Dull Photos Want to upload Dull Photos directly from your iPhone or Android? Cl…" at bounding box center [680, 496] width 1348 height 76
type input "A312407"
click at [146, 513] on button "submit" at bounding box center [139, 515] width 11 height 4
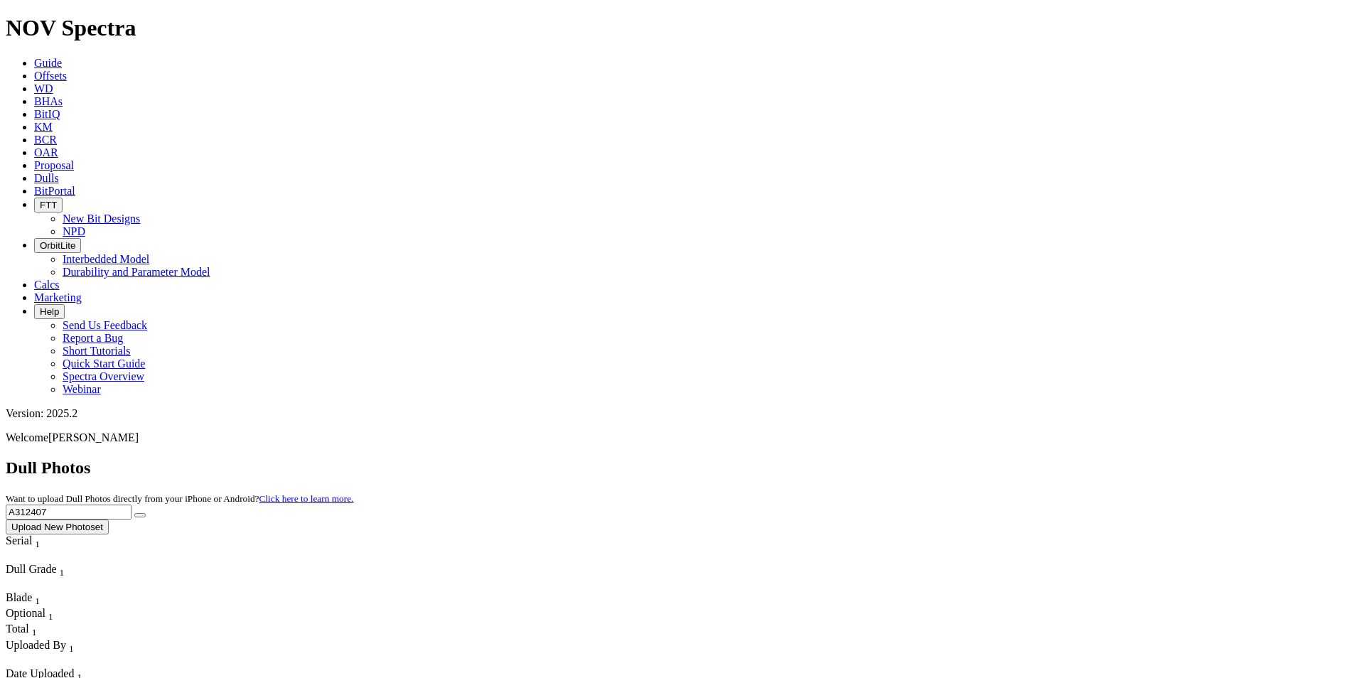
drag, startPoint x: 1070, startPoint y: 66, endPoint x: 859, endPoint y: 59, distance: 211.2
click at [859, 458] on div "Dull Photos Want to upload Dull Photos directly from your iPhone or Android? Cl…" at bounding box center [680, 496] width 1348 height 76
type input "A319499"
click at [146, 513] on button "submit" at bounding box center [139, 515] width 11 height 4
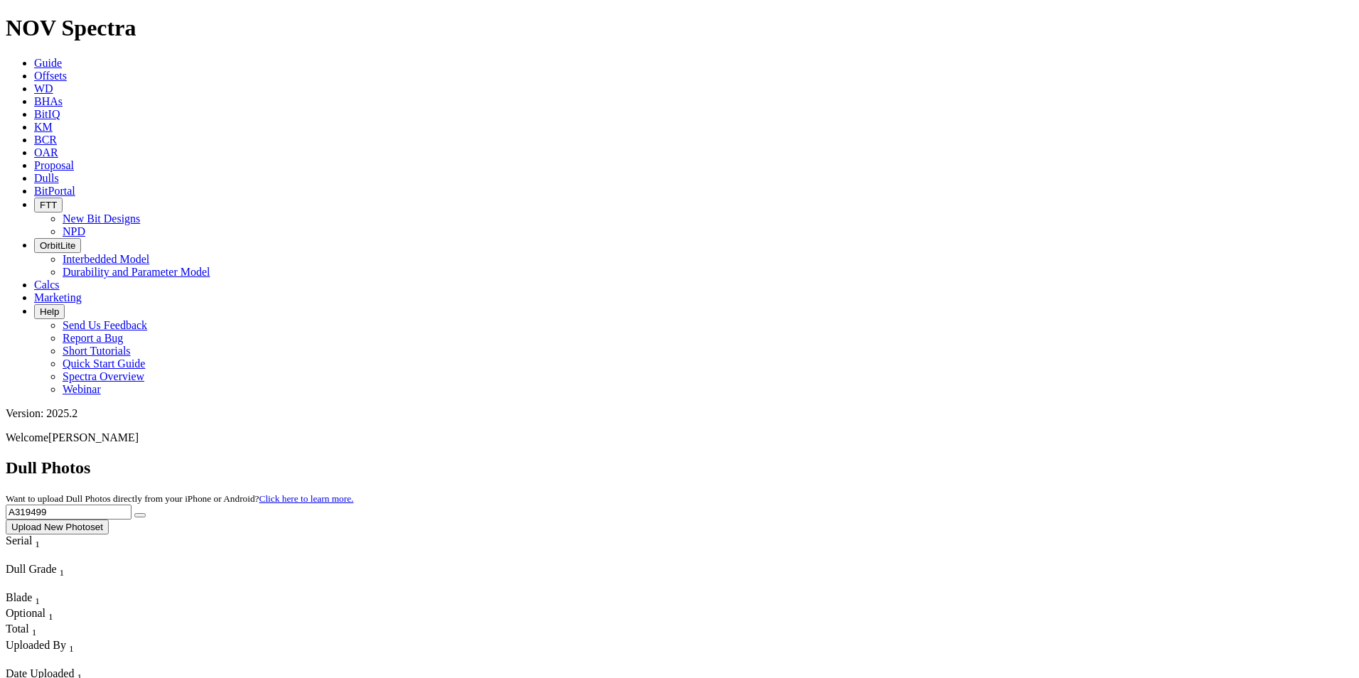
drag, startPoint x: 1078, startPoint y: 63, endPoint x: 983, endPoint y: 65, distance: 95.3
click at [983, 458] on div "Dull Photos Want to upload Dull Photos directly from your iPhone or Android? Cl…" at bounding box center [680, 496] width 1348 height 76
type input "A319031"
click at [140, 515] on icon "submit" at bounding box center [140, 515] width 0 height 0
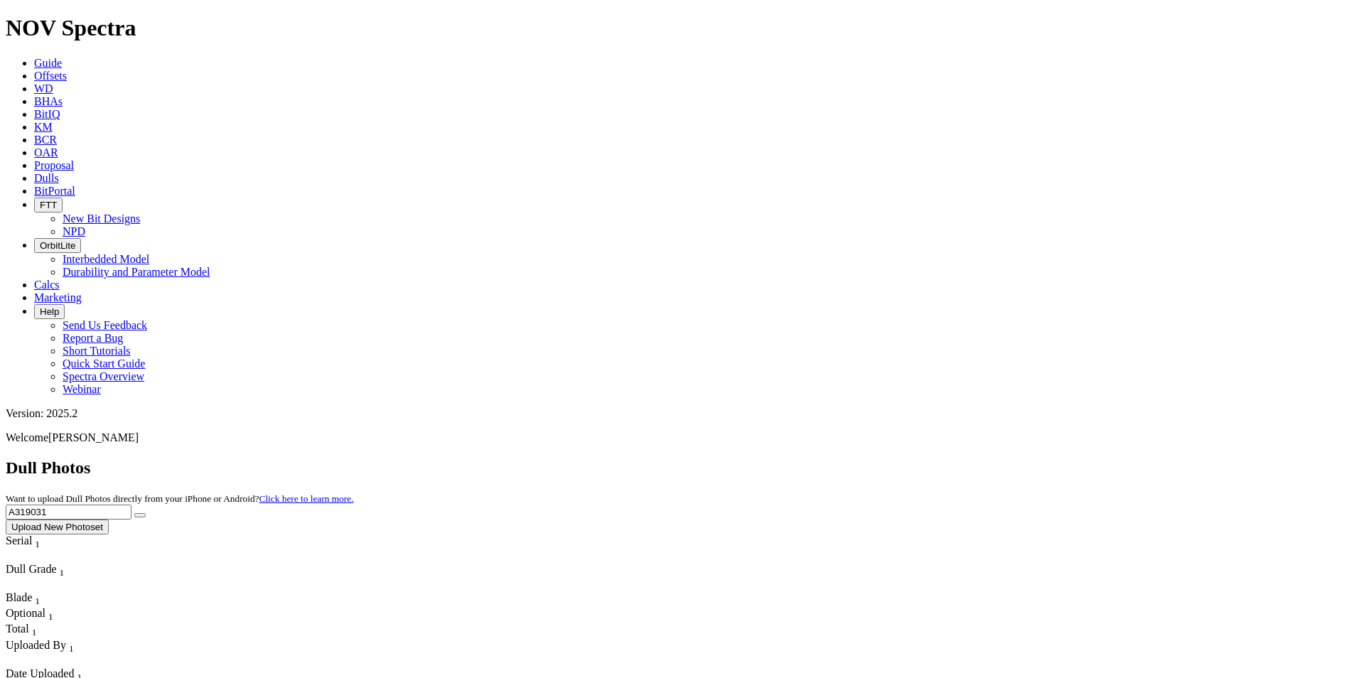
drag, startPoint x: 1063, startPoint y: 54, endPoint x: 953, endPoint y: 40, distance: 111.1
type input "A316411"
click at [146, 513] on button "submit" at bounding box center [139, 515] width 11 height 4
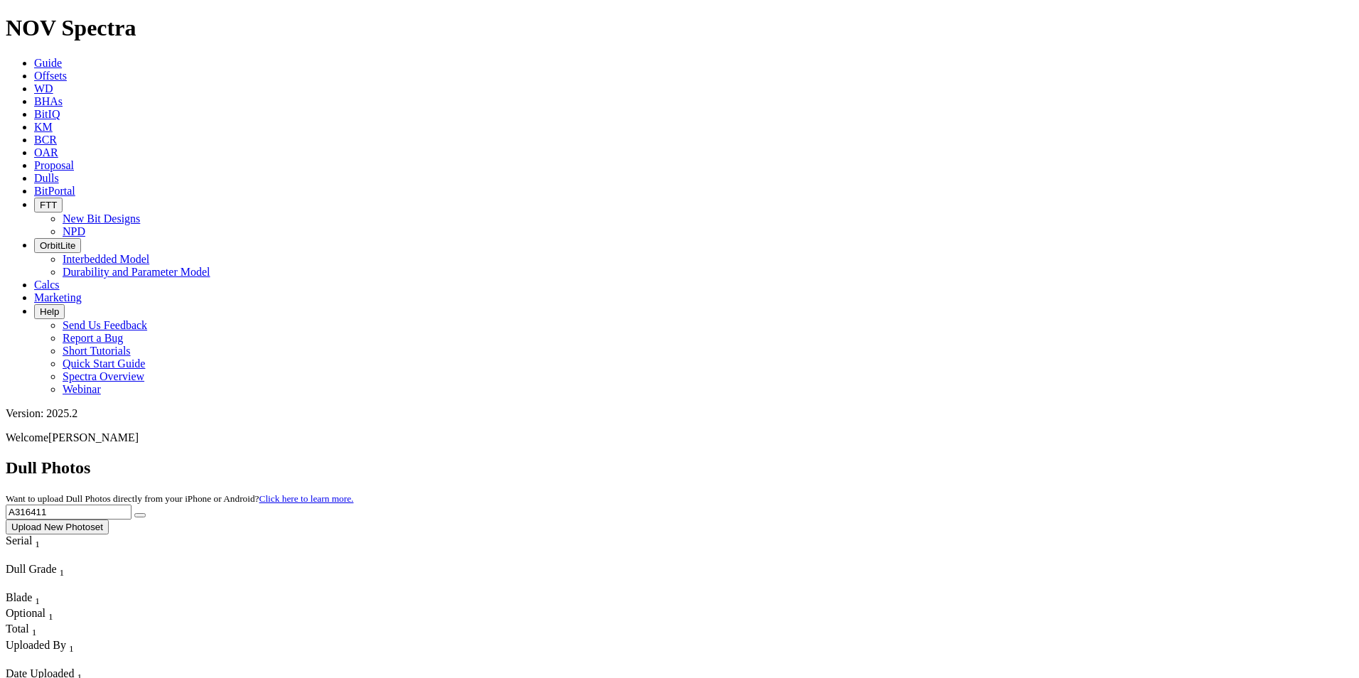
drag, startPoint x: 1085, startPoint y: 57, endPoint x: 951, endPoint y: 65, distance: 133.8
click at [951, 458] on div "Dull Photos Want to upload Dull Photos directly from your iPhone or Android? Cl…" at bounding box center [680, 496] width 1348 height 76
type input "A321149"
click at [146, 513] on button "submit" at bounding box center [139, 515] width 11 height 4
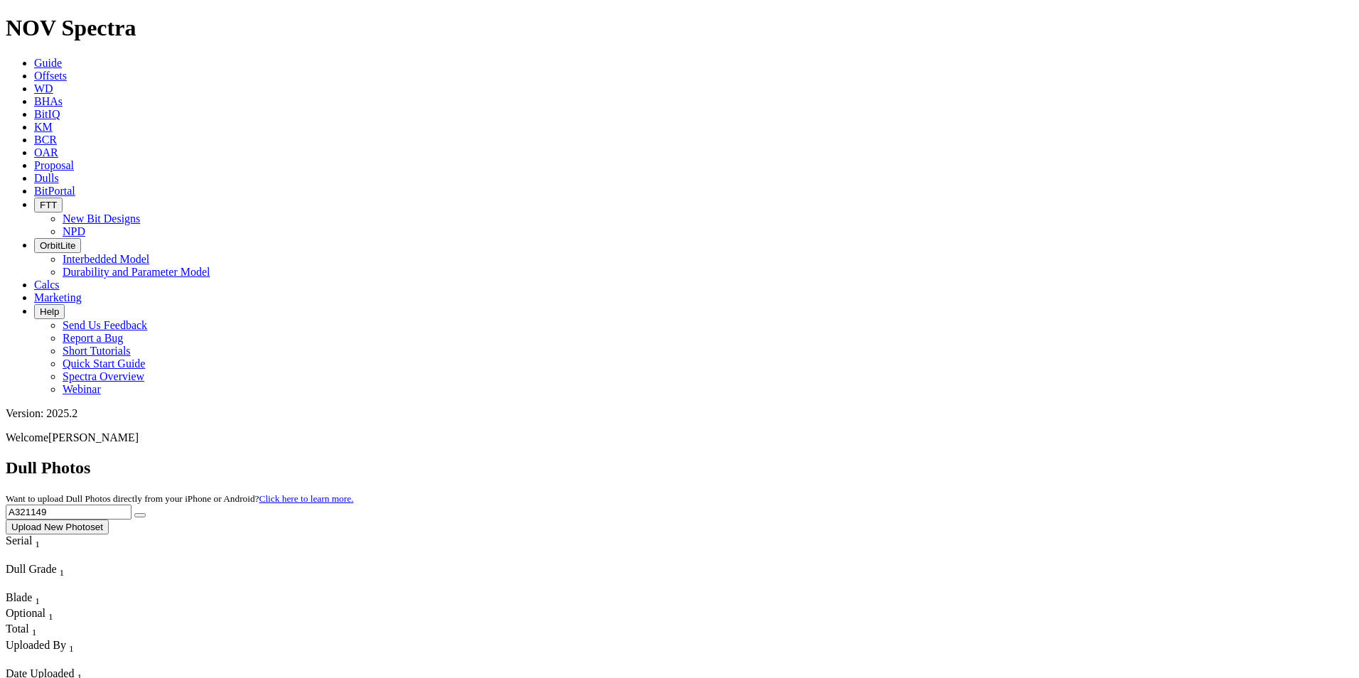
drag, startPoint x: 1117, startPoint y: 65, endPoint x: 888, endPoint y: 53, distance: 229.2
click at [888, 458] on div "Dull Photos Want to upload Dull Photos directly from your iPhone or Android? Cl…" at bounding box center [680, 496] width 1348 height 76
type input "A320823"
click at [146, 513] on button "submit" at bounding box center [139, 515] width 11 height 4
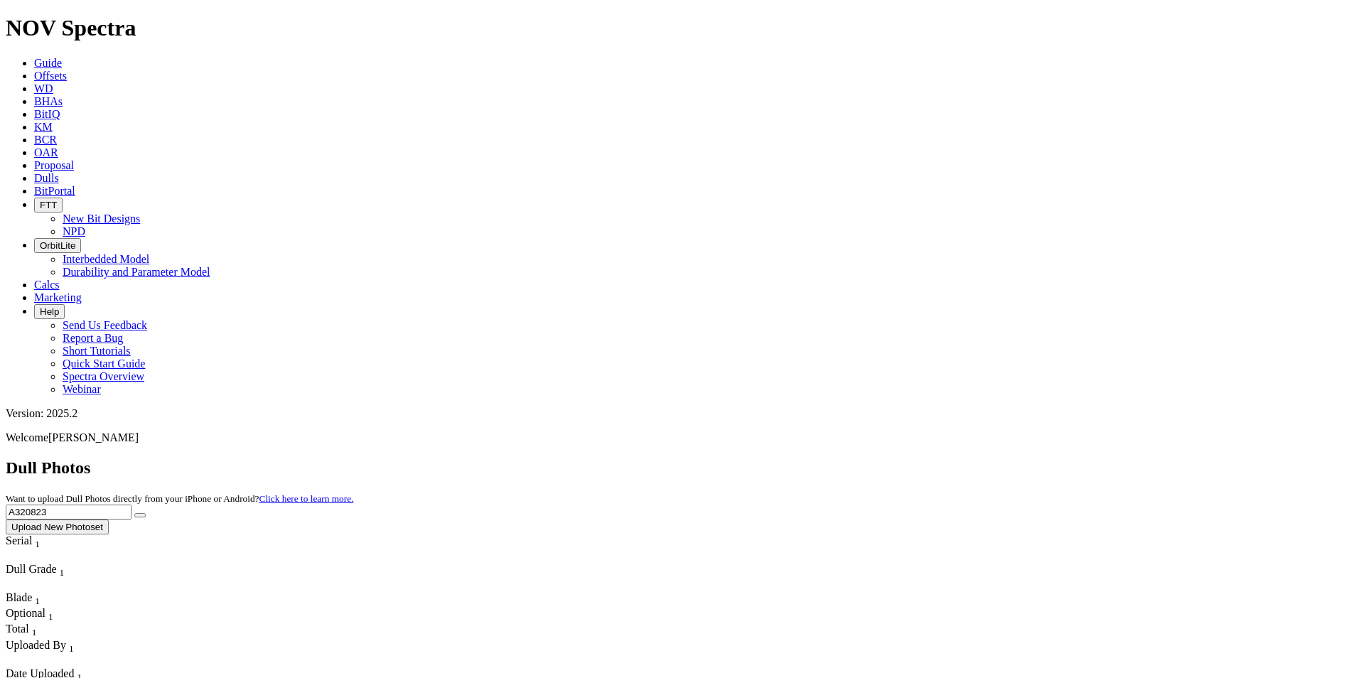
drag, startPoint x: 1063, startPoint y: 67, endPoint x: 959, endPoint y: 63, distance: 103.9
click at [959, 458] on div "Dull Photos Want to upload Dull Photos directly from your iPhone or Android? Cl…" at bounding box center [680, 496] width 1348 height 76
type input "A318530"
click at [1213, 505] on span "A318530 Upload New Photoset" at bounding box center [680, 519] width 1348 height 28
click at [140, 515] on icon "submit" at bounding box center [140, 515] width 0 height 0
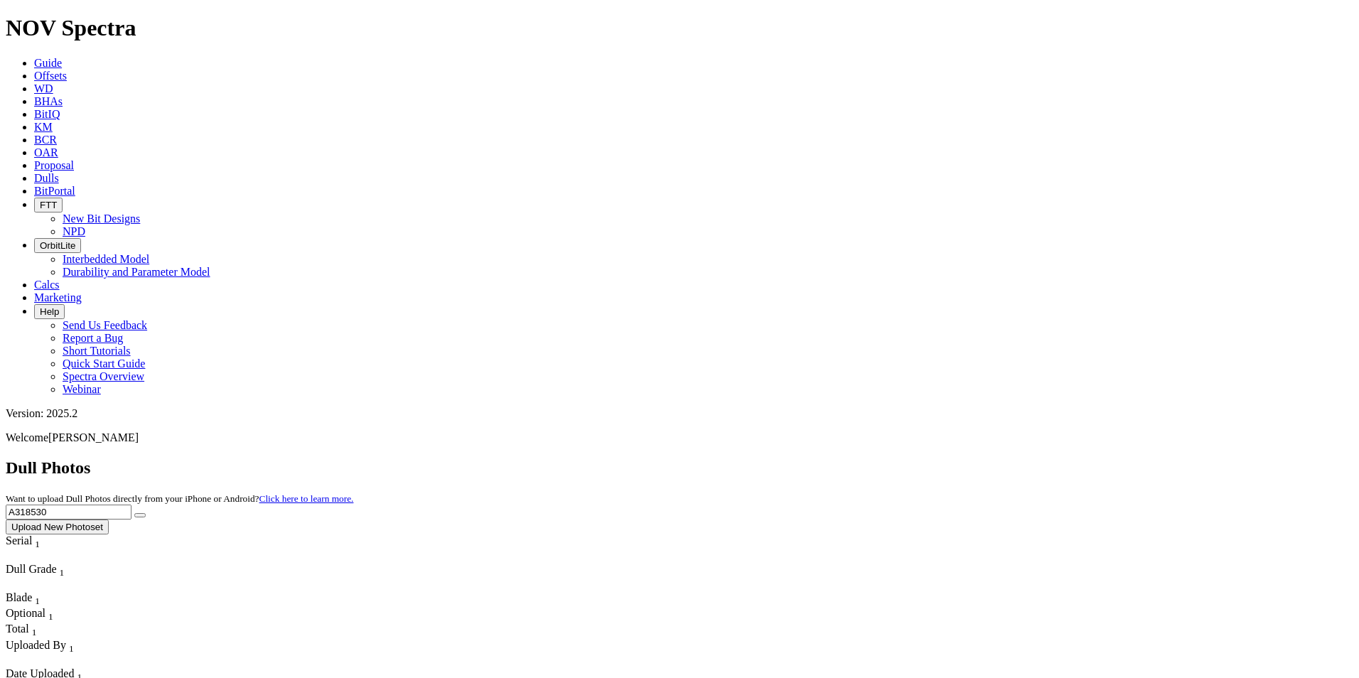
drag, startPoint x: 1086, startPoint y: 56, endPoint x: 925, endPoint y: 30, distance: 163.5
type input "A320273"
click at [146, 513] on button "submit" at bounding box center [139, 515] width 11 height 4
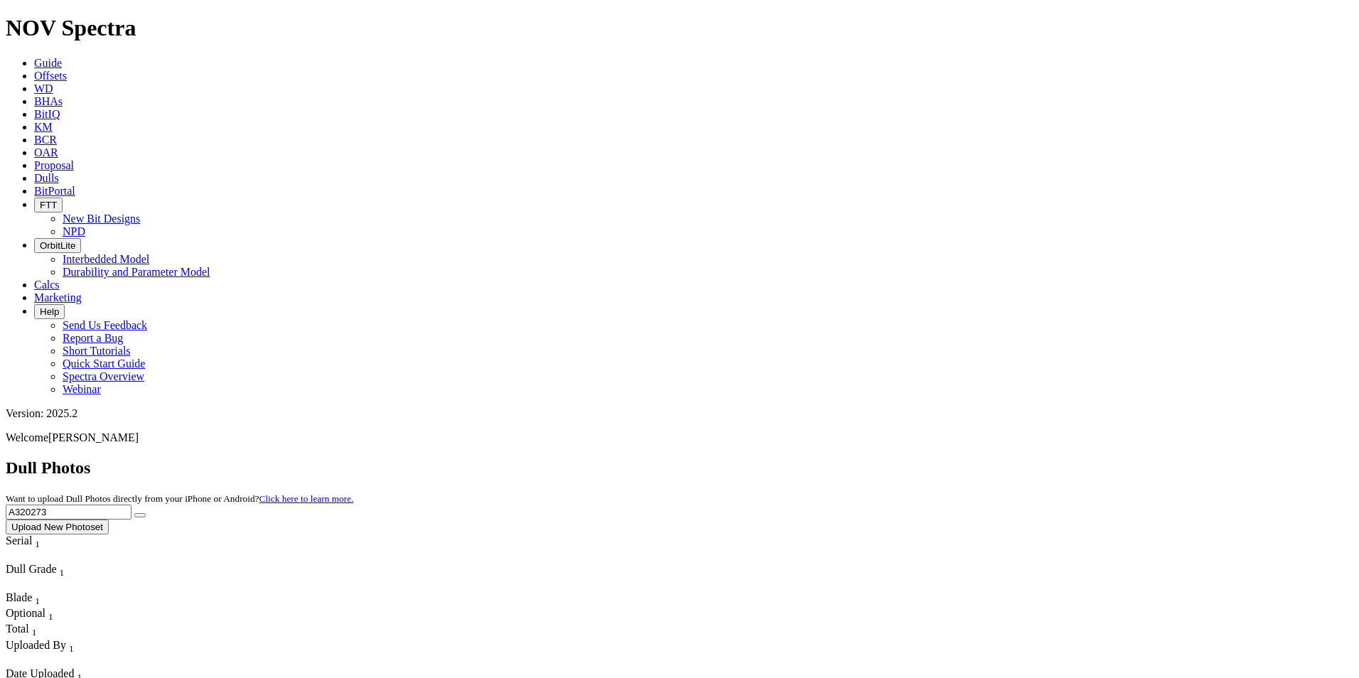
drag, startPoint x: 1068, startPoint y: 65, endPoint x: 947, endPoint y: 70, distance: 121.6
click at [947, 458] on div "Dull Photos Want to upload Dull Photos directly from your iPhone or Android? Cl…" at bounding box center [680, 496] width 1348 height 76
type input "A314999"
click at [140, 515] on icon "submit" at bounding box center [140, 515] width 0 height 0
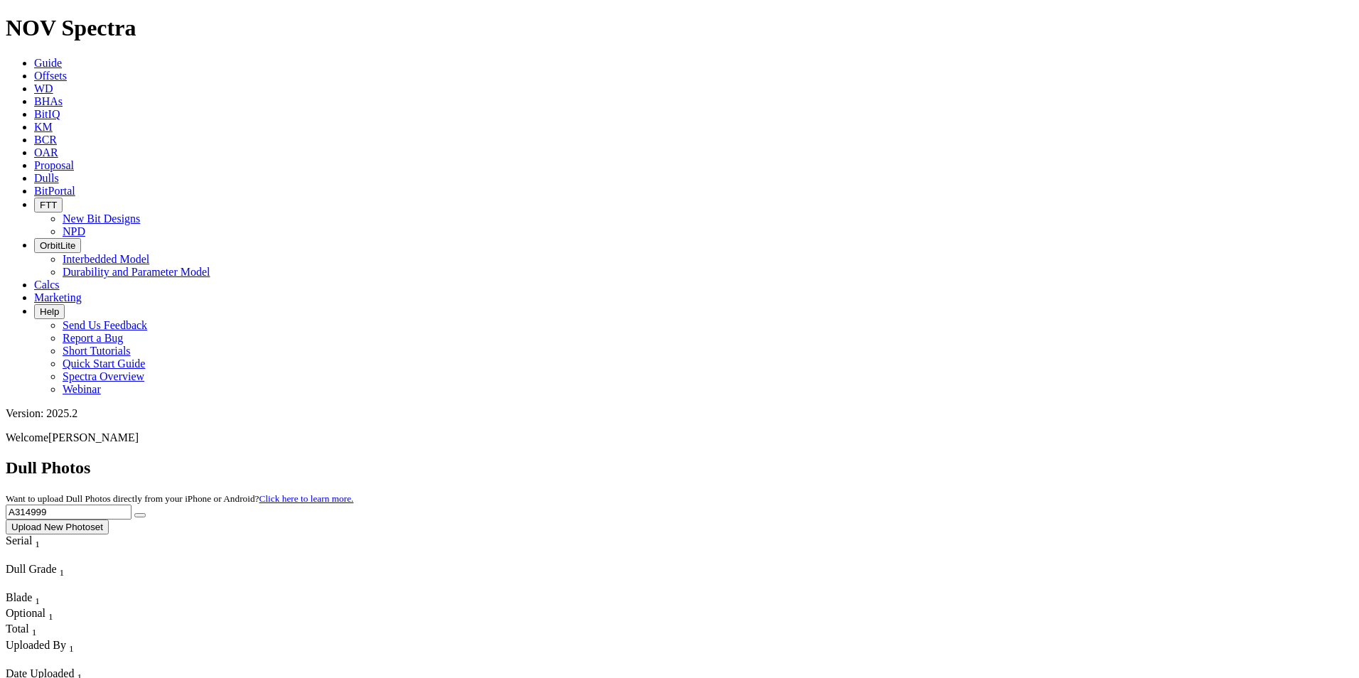
drag, startPoint x: 1072, startPoint y: 63, endPoint x: 966, endPoint y: 58, distance: 106.1
click at [966, 458] on div "Dull Photos Want to upload Dull Photos directly from your iPhone or Android? Cl…" at bounding box center [680, 496] width 1348 height 76
type input "A319277"
click at [146, 513] on button "submit" at bounding box center [139, 515] width 11 height 4
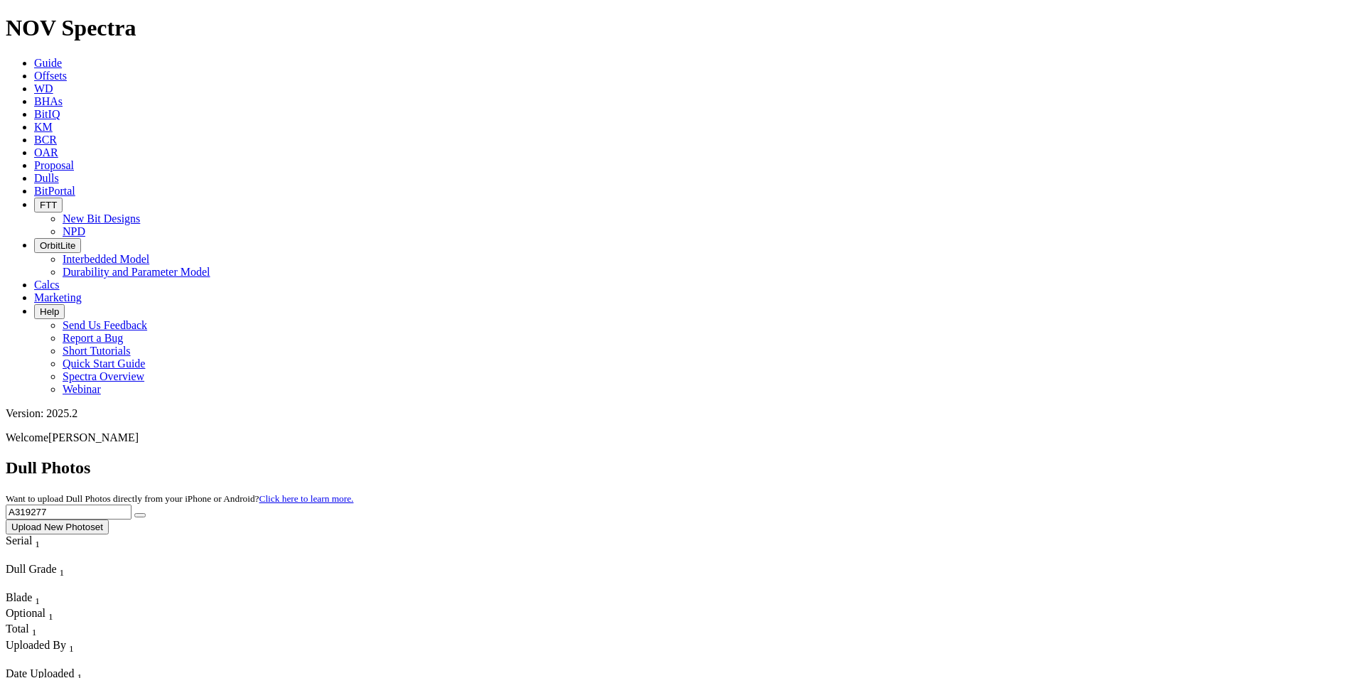
drag, startPoint x: 1096, startPoint y: 62, endPoint x: 916, endPoint y: 53, distance: 180.0
click at [916, 458] on div "Dull Photos Want to upload Dull Photos directly from your iPhone or Android? Cl…" at bounding box center [680, 496] width 1348 height 76
type input "A320991"
click at [146, 513] on button "submit" at bounding box center [139, 515] width 11 height 4
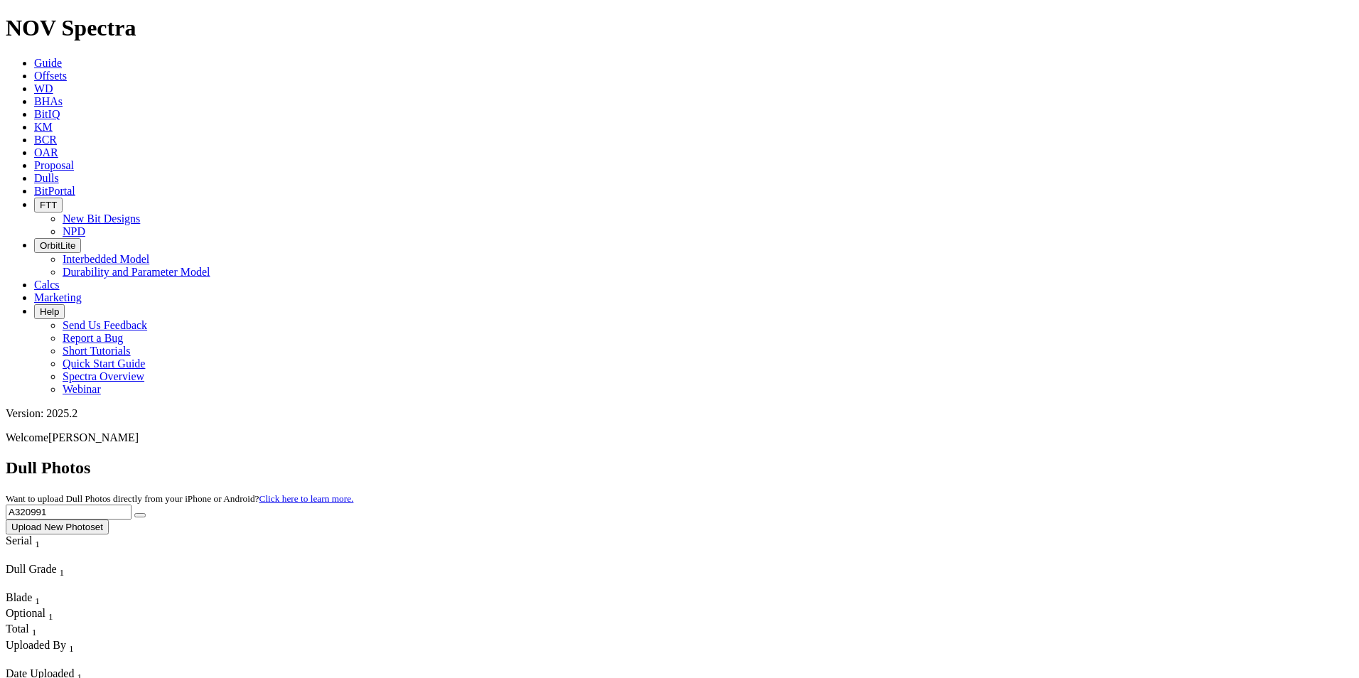
drag, startPoint x: 1109, startPoint y: 63, endPoint x: 801, endPoint y: 72, distance: 308.6
click at [801, 458] on div "Dull Photos Want to upload Dull Photos directly from your iPhone or Android? Cl…" at bounding box center [680, 496] width 1348 height 76
type input "A319138"
click at [146, 513] on button "submit" at bounding box center [139, 515] width 11 height 4
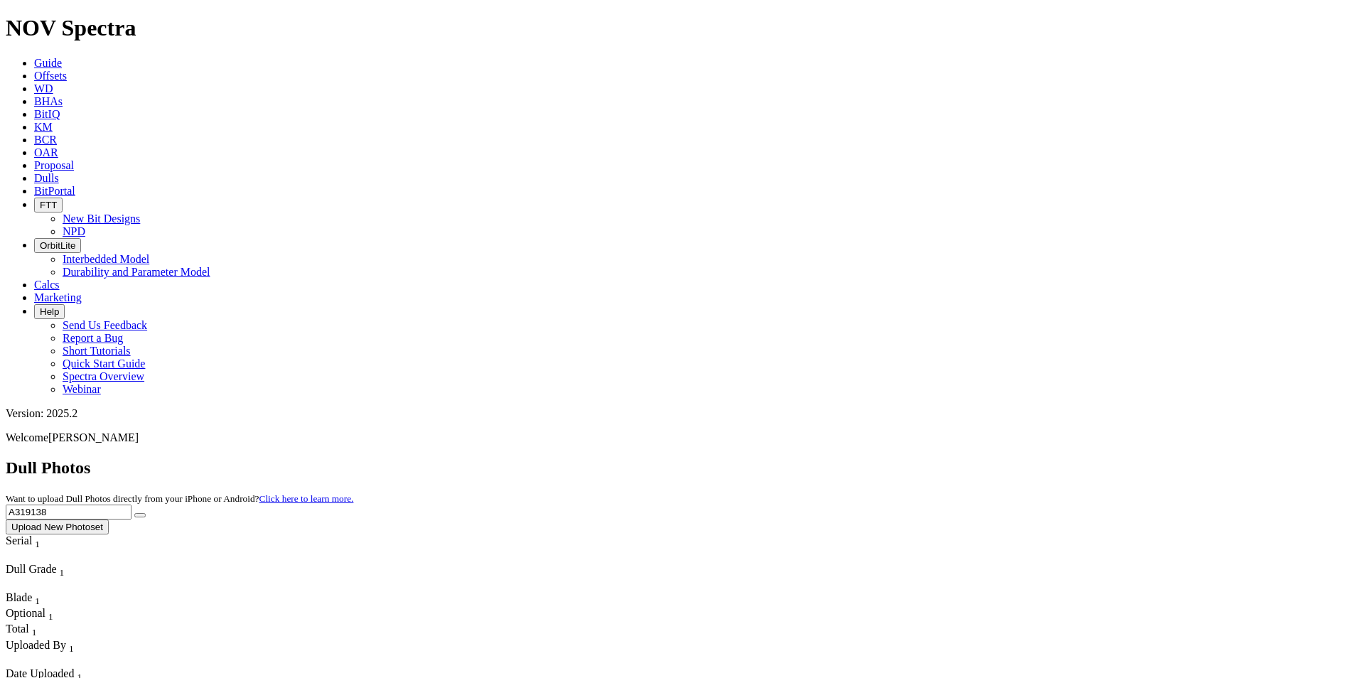
drag, startPoint x: 1065, startPoint y: 66, endPoint x: 941, endPoint y: 72, distance: 124.5
click at [941, 458] on div "Dull Photos Want to upload Dull Photos directly from your iPhone or Android? Cl…" at bounding box center [680, 496] width 1348 height 76
type input "A314835"
click at [146, 513] on button "submit" at bounding box center [139, 515] width 11 height 4
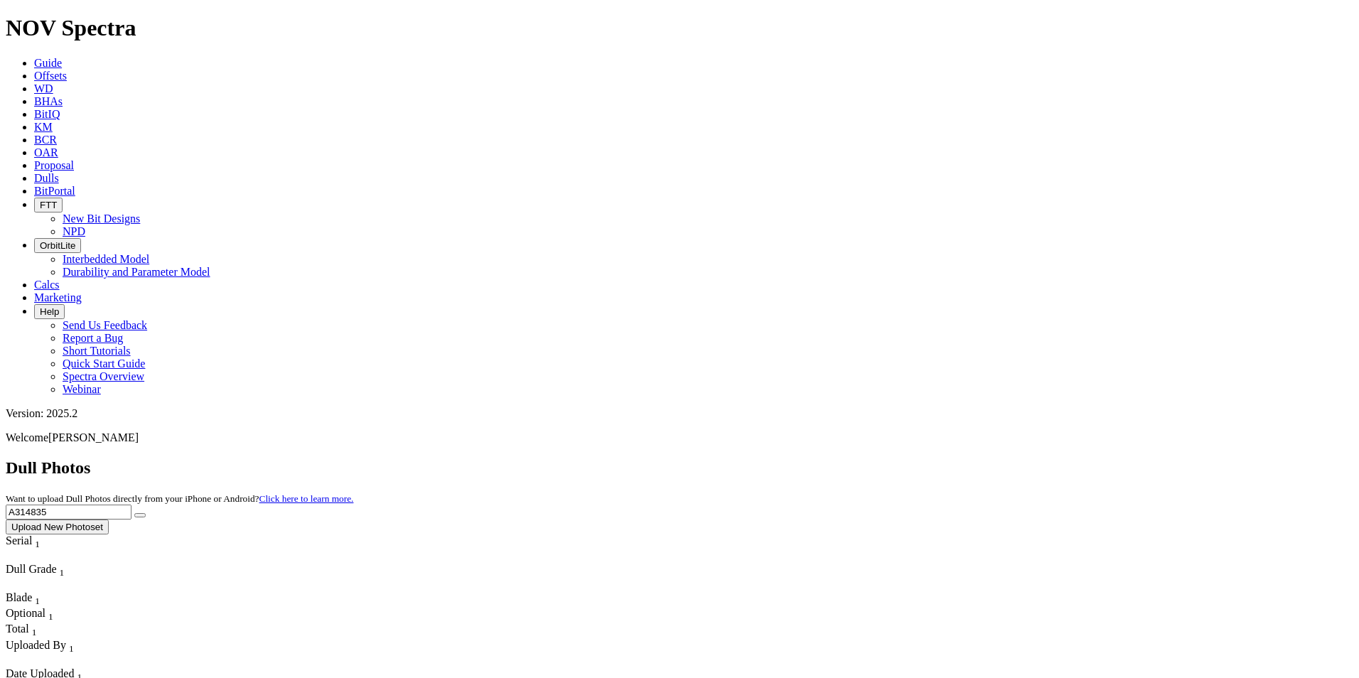
drag, startPoint x: 1043, startPoint y: 68, endPoint x: 1038, endPoint y: 60, distance: 8.7
click at [131, 505] on input "A314835" at bounding box center [69, 512] width 126 height 15
drag, startPoint x: 1101, startPoint y: 57, endPoint x: 906, endPoint y: 85, distance: 196.8
click at [906, 458] on div "Dull Photos Want to upload Dull Photos directly from your iPhone or Android? Cl…" at bounding box center [680, 496] width 1348 height 76
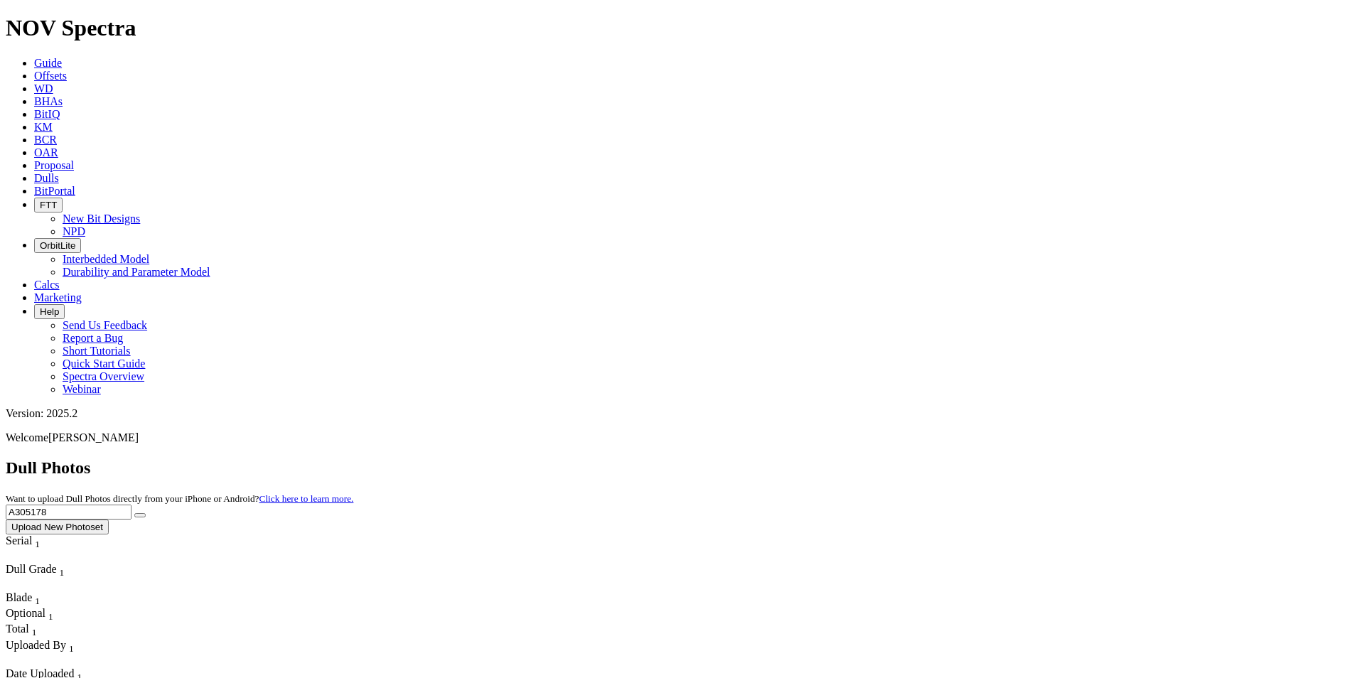
type input "A305178"
click at [140, 515] on icon "submit" at bounding box center [140, 515] width 0 height 0
drag, startPoint x: 1077, startPoint y: 64, endPoint x: 948, endPoint y: 66, distance: 128.7
click at [948, 458] on div "Dull Photos Want to upload Dull Photos directly from your iPhone or Android? Cl…" at bounding box center [680, 496] width 1348 height 76
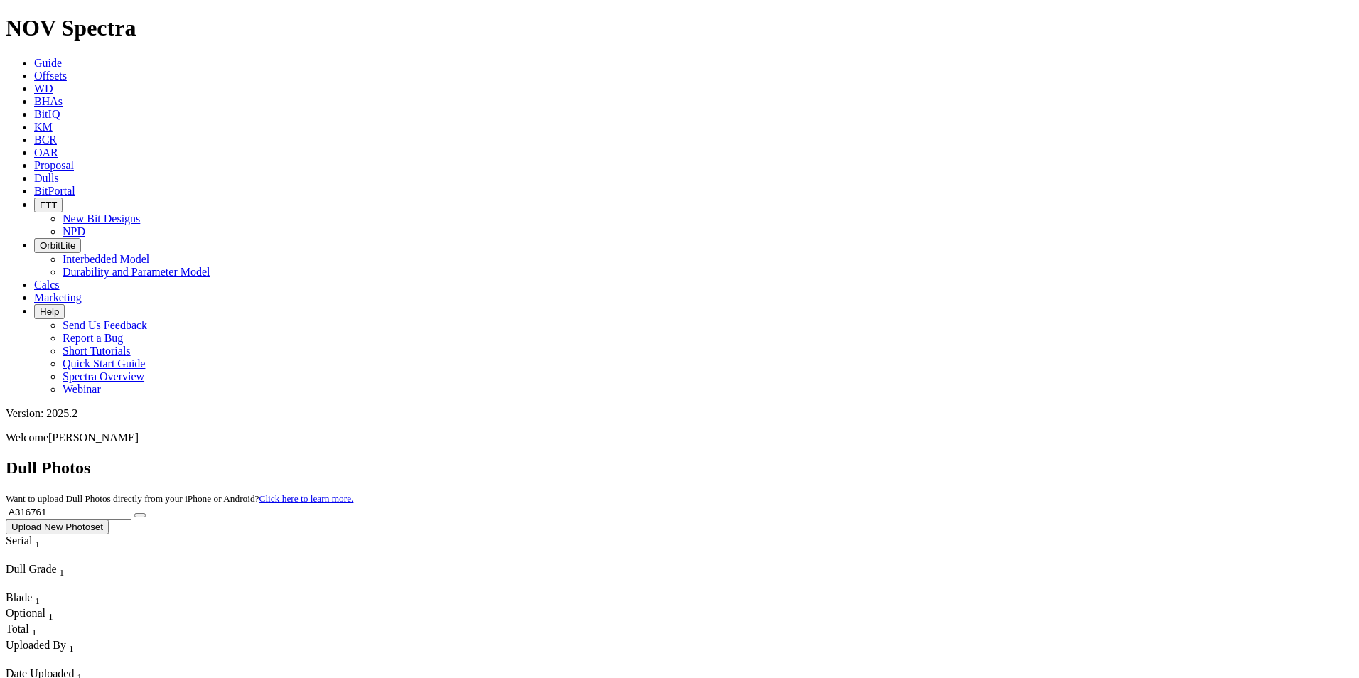
click at [146, 513] on button "submit" at bounding box center [139, 515] width 11 height 4
drag, startPoint x: 1035, startPoint y: 55, endPoint x: 933, endPoint y: 60, distance: 101.8
click at [933, 458] on div "Dull Photos Want to upload Dull Photos directly from your iPhone or Android? Cl…" at bounding box center [680, 496] width 1348 height 76
click at [146, 513] on button "submit" at bounding box center [139, 515] width 11 height 4
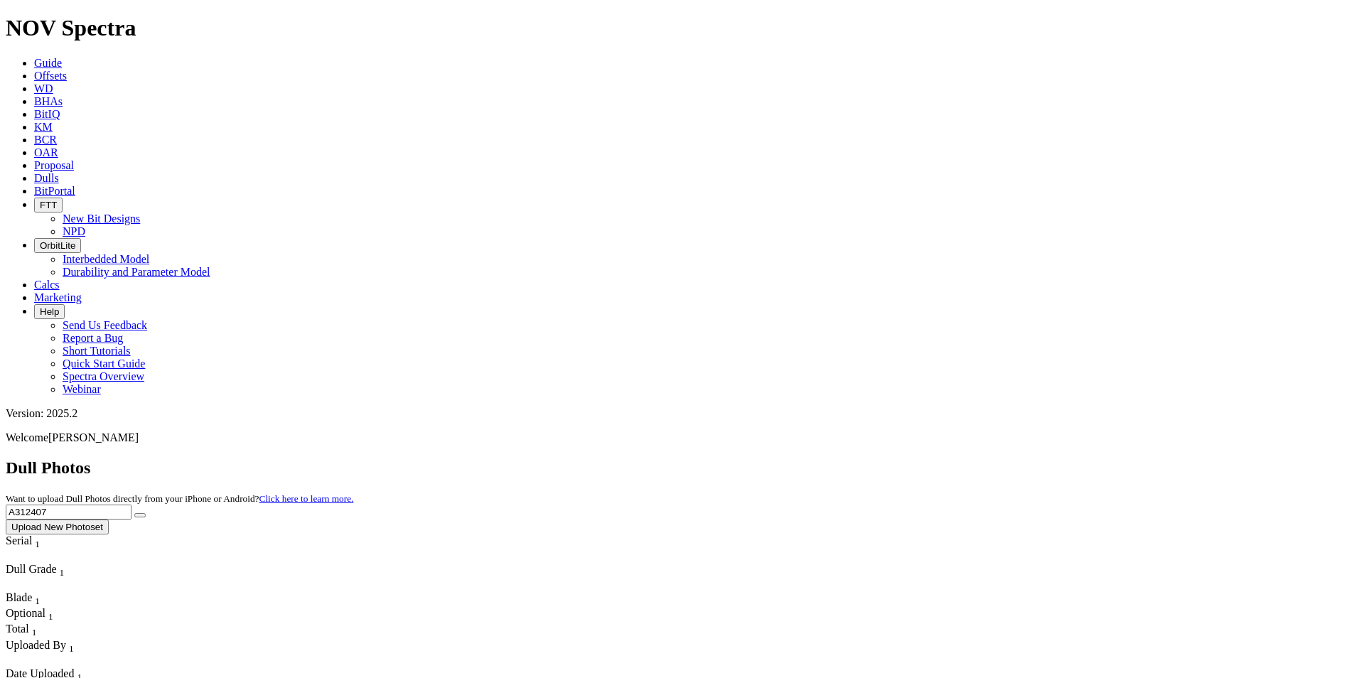
drag, startPoint x: 1082, startPoint y: 68, endPoint x: 876, endPoint y: 60, distance: 205.6
click at [876, 458] on div "Dull Photos Want to upload Dull Photos directly from your iPhone or Android? Cl…" at bounding box center [680, 496] width 1348 height 76
click at [146, 513] on button "submit" at bounding box center [139, 515] width 11 height 4
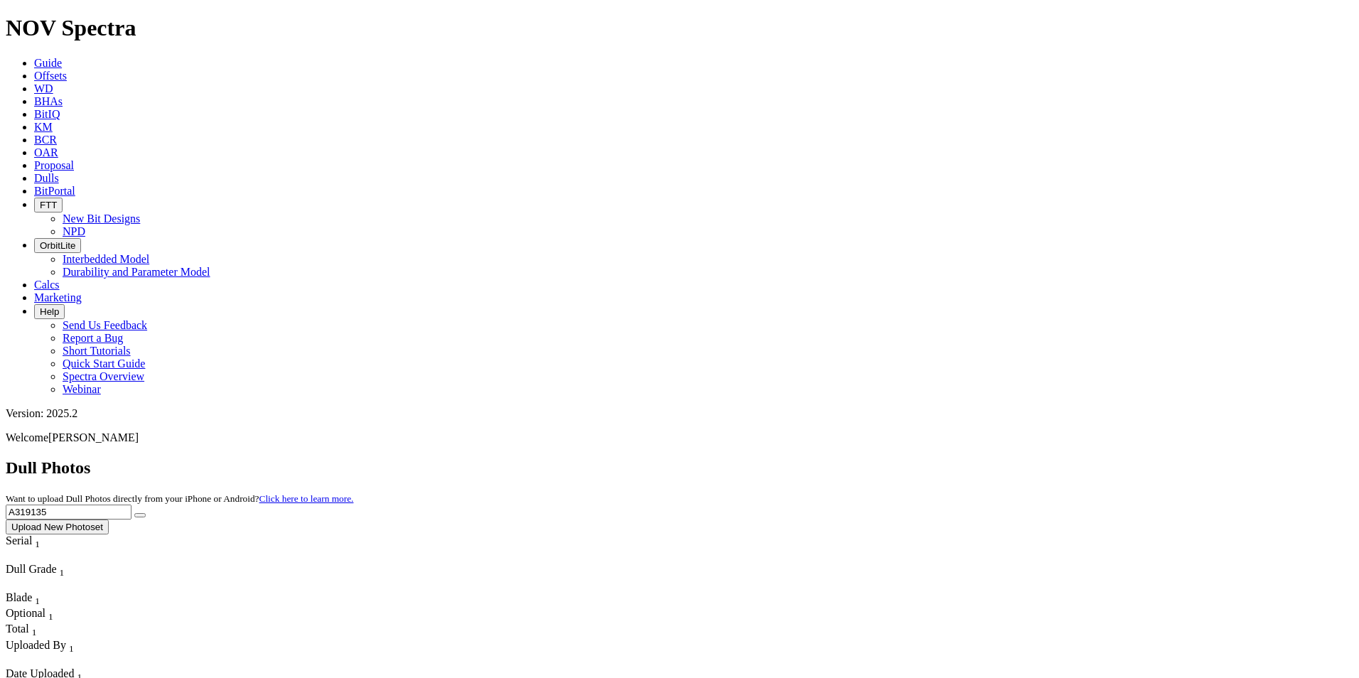
drag, startPoint x: 1099, startPoint y: 52, endPoint x: 1081, endPoint y: 58, distance: 18.9
click at [1081, 458] on div "Dull Photos Want to upload Dull Photos directly from your iPhone or Android? Cl…" at bounding box center [680, 496] width 1348 height 76
drag, startPoint x: 1079, startPoint y: 63, endPoint x: 973, endPoint y: 70, distance: 106.1
click at [974, 458] on div "Dull Photos Want to upload Dull Photos directly from your iPhone or Android? Cl…" at bounding box center [680, 496] width 1348 height 76
type input "A318905"
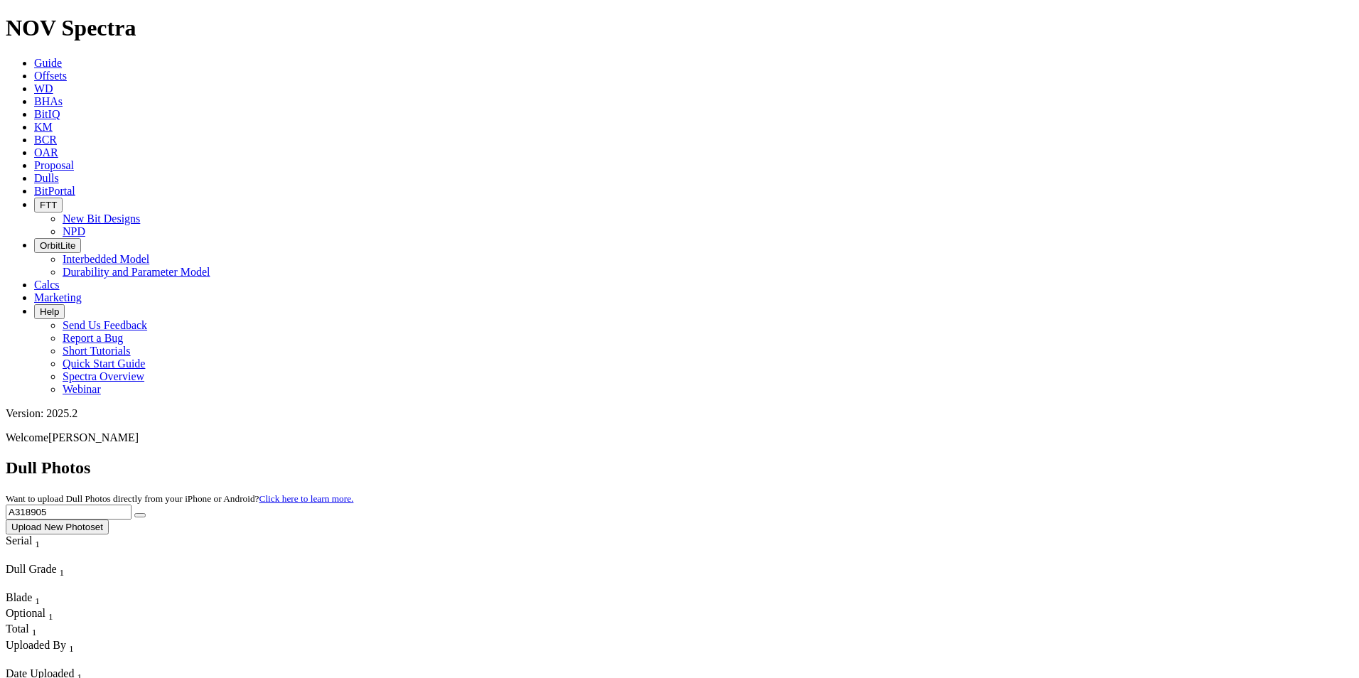
click at [146, 513] on button "submit" at bounding box center [139, 515] width 11 height 4
drag, startPoint x: 1085, startPoint y: 59, endPoint x: 966, endPoint y: 58, distance: 118.7
click at [966, 458] on div "Dull Photos Want to upload Dull Photos directly from your iPhone or Android? Cl…" at bounding box center [680, 496] width 1348 height 76
type input "A312624"
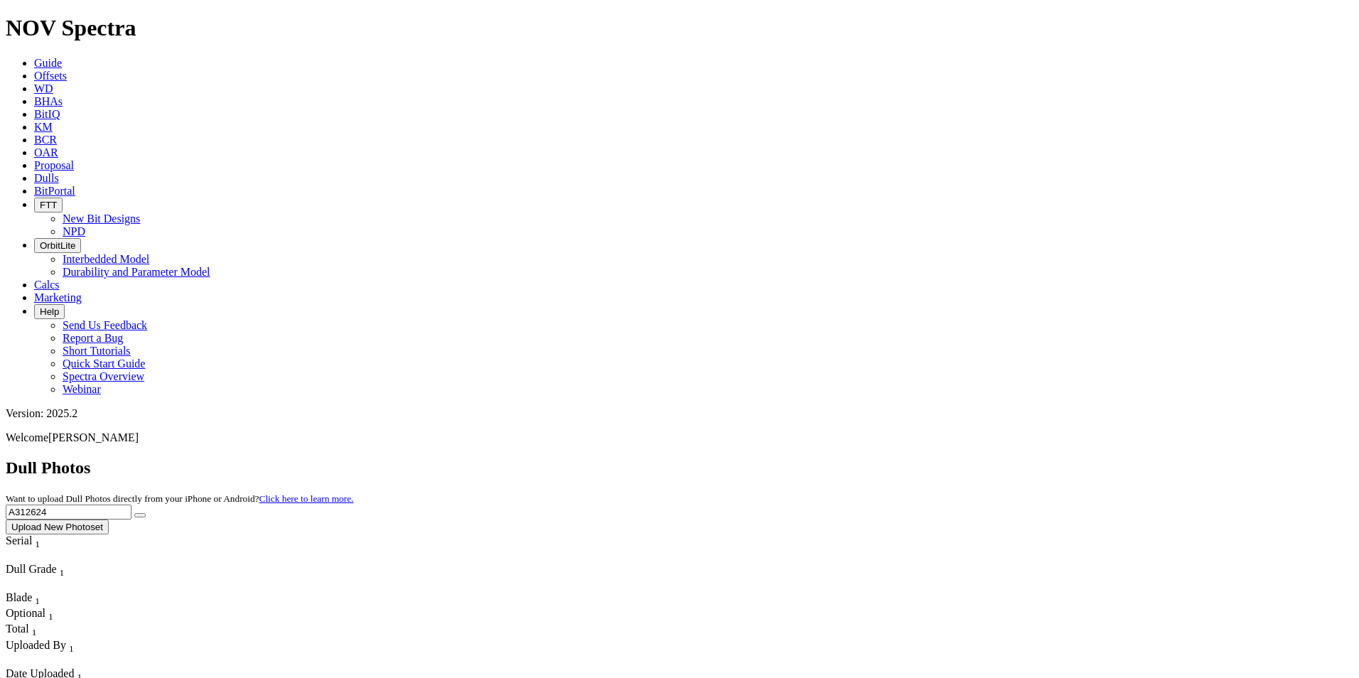
click at [146, 513] on button "submit" at bounding box center [139, 515] width 11 height 4
drag, startPoint x: 1081, startPoint y: 59, endPoint x: 906, endPoint y: 68, distance: 175.0
click at [907, 458] on div "Dull Photos Want to upload Dull Photos directly from your iPhone or Android? Cl…" at bounding box center [680, 496] width 1348 height 76
type input "A319499"
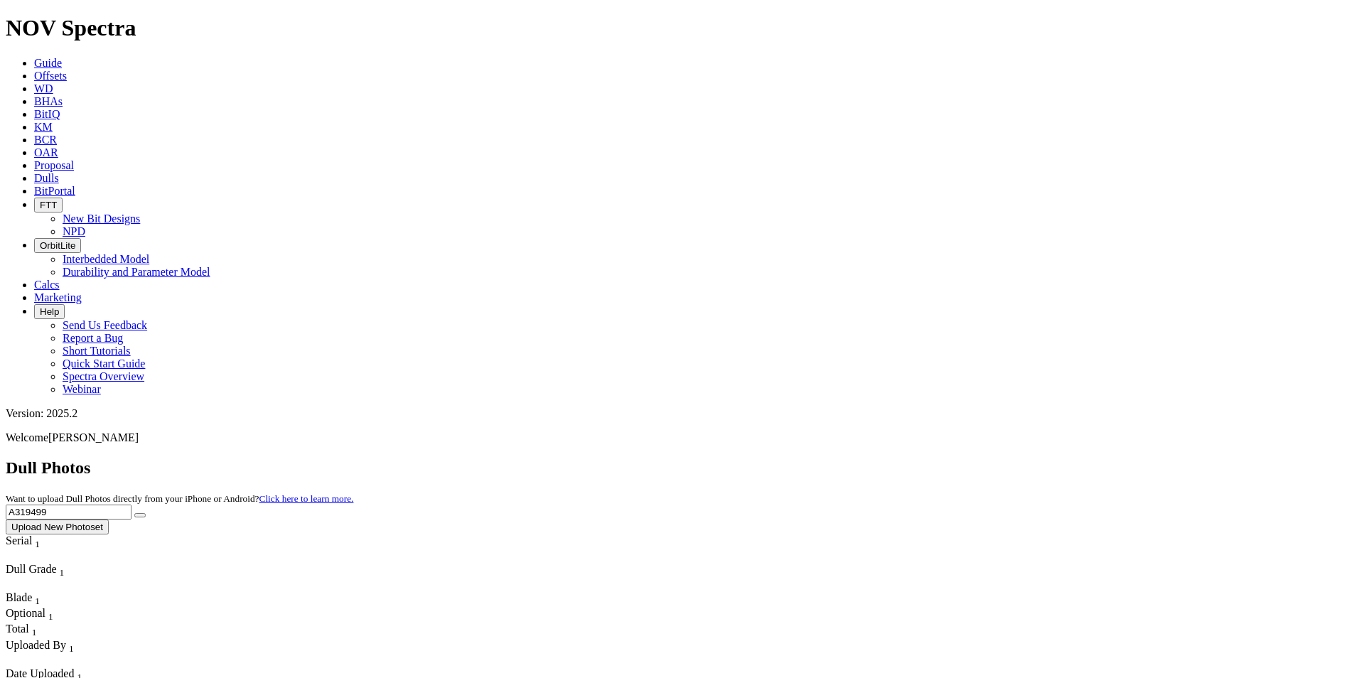
click at [140, 515] on icon "submit" at bounding box center [140, 515] width 0 height 0
drag, startPoint x: 1063, startPoint y: 68, endPoint x: 974, endPoint y: 50, distance: 89.9
click at [974, 458] on div "Dull Photos Want to upload Dull Photos directly from your iPhone or Android? Cl…" at bounding box center [680, 496] width 1348 height 76
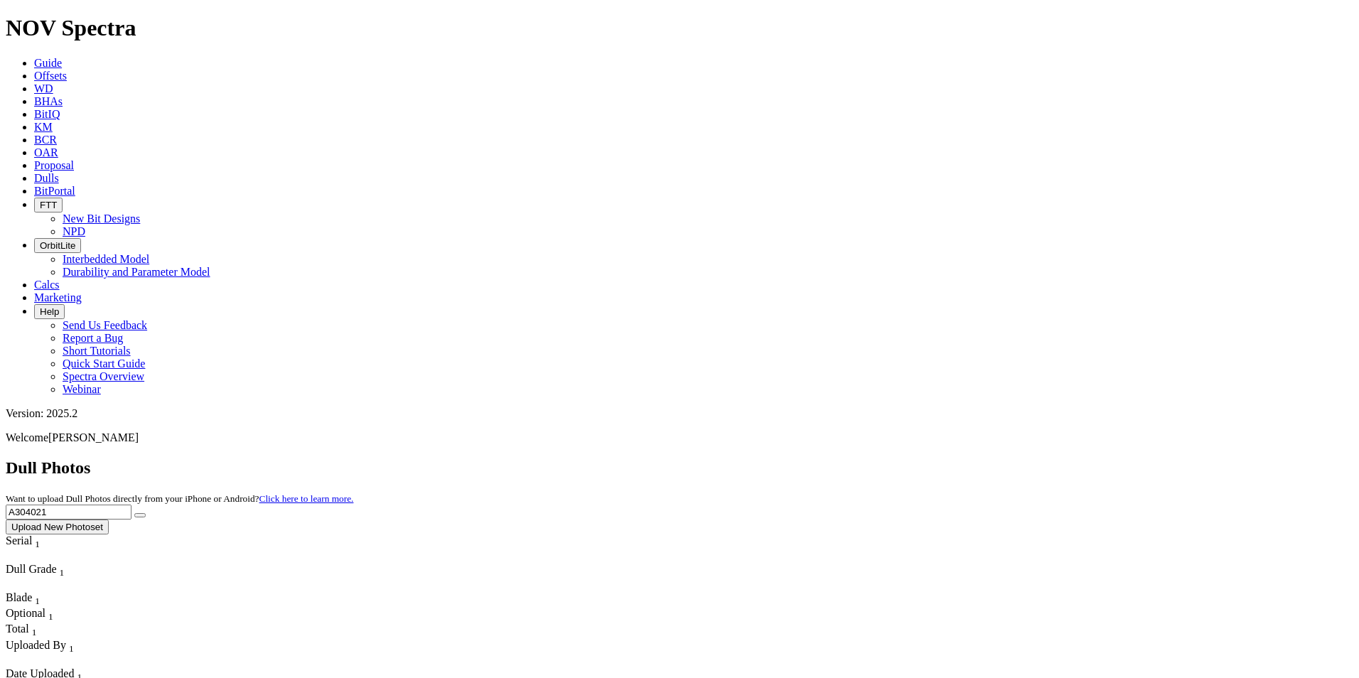
type input "A304021"
click at [140, 515] on icon "submit" at bounding box center [140, 515] width 0 height 0
drag, startPoint x: 1072, startPoint y: 70, endPoint x: 975, endPoint y: 60, distance: 97.2
click at [975, 458] on div "Dull Photos Want to upload Dull Photos directly from your iPhone or Android? Cl…" at bounding box center [680, 496] width 1348 height 76
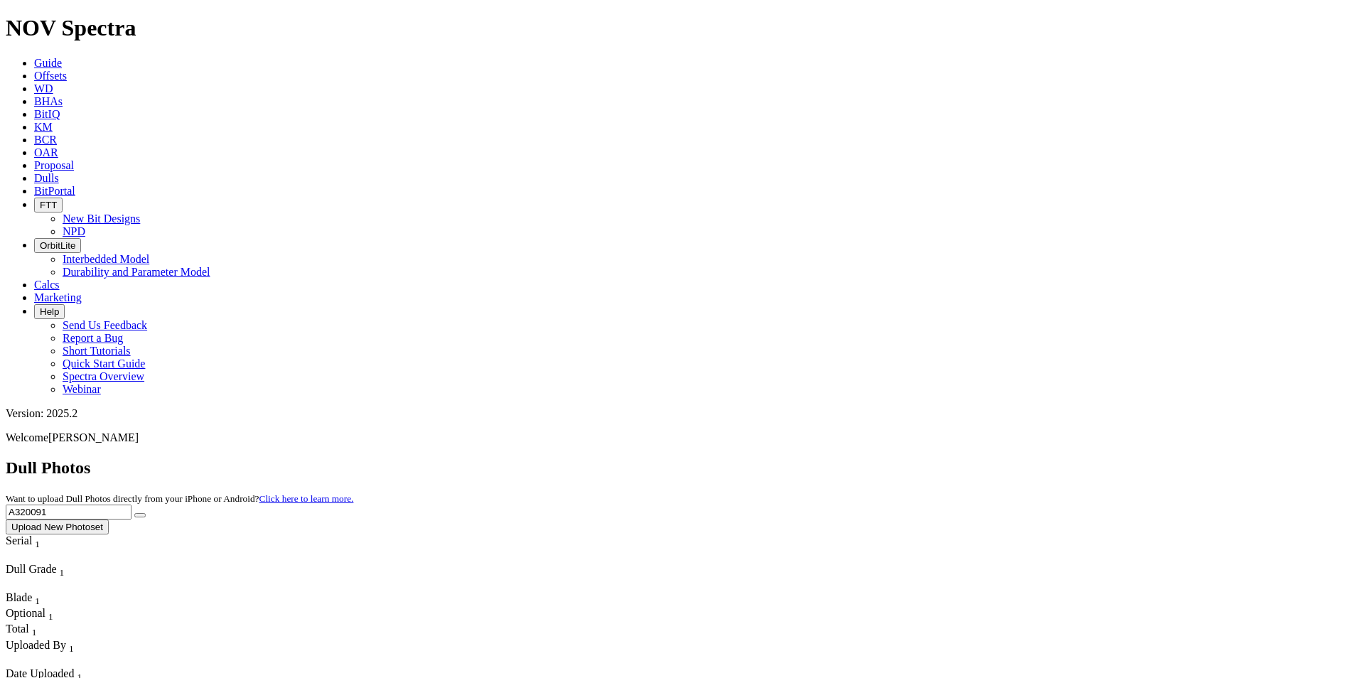
type input "A320091"
click at [146, 513] on button "submit" at bounding box center [139, 515] width 11 height 4
drag, startPoint x: 1097, startPoint y: 56, endPoint x: 964, endPoint y: 67, distance: 133.3
click at [964, 458] on div "Dull Photos Want to upload Dull Photos directly from your iPhone or Android? Cl…" at bounding box center [680, 496] width 1348 height 76
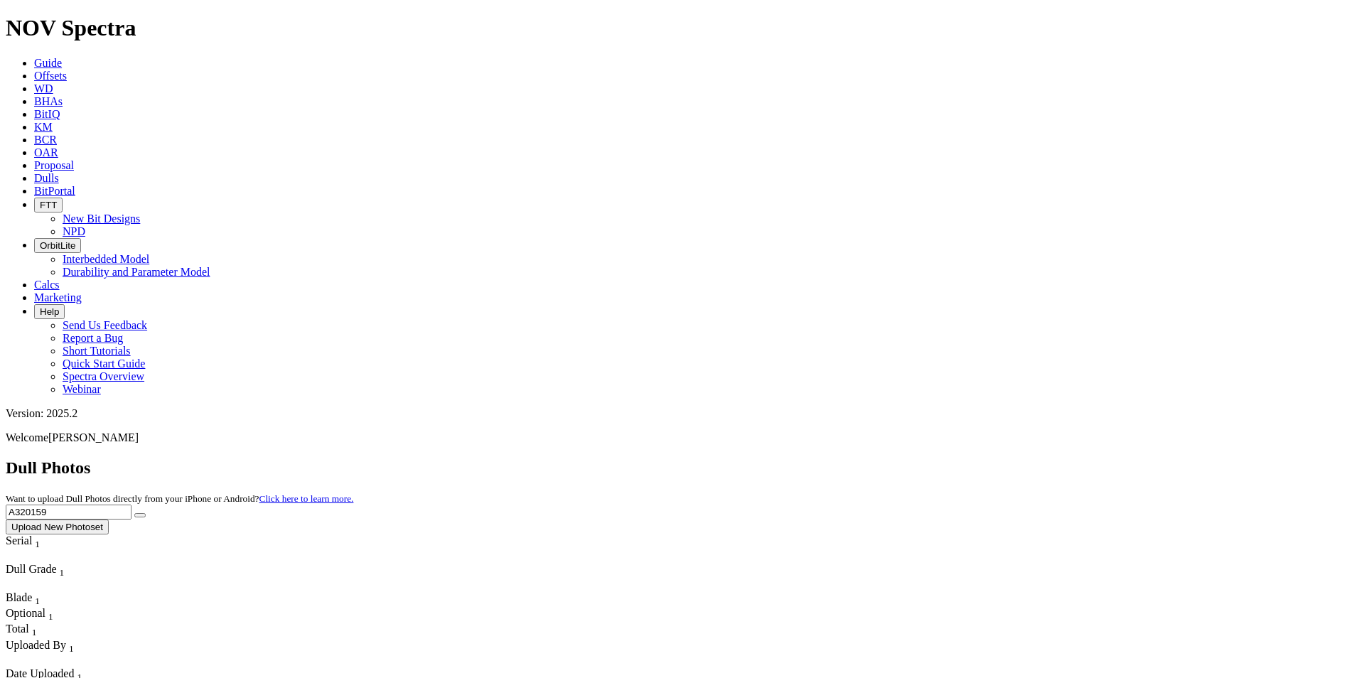
type input "A320159"
click at [146, 513] on button "submit" at bounding box center [139, 515] width 11 height 4
drag, startPoint x: 1072, startPoint y: 58, endPoint x: 859, endPoint y: 37, distance: 214.2
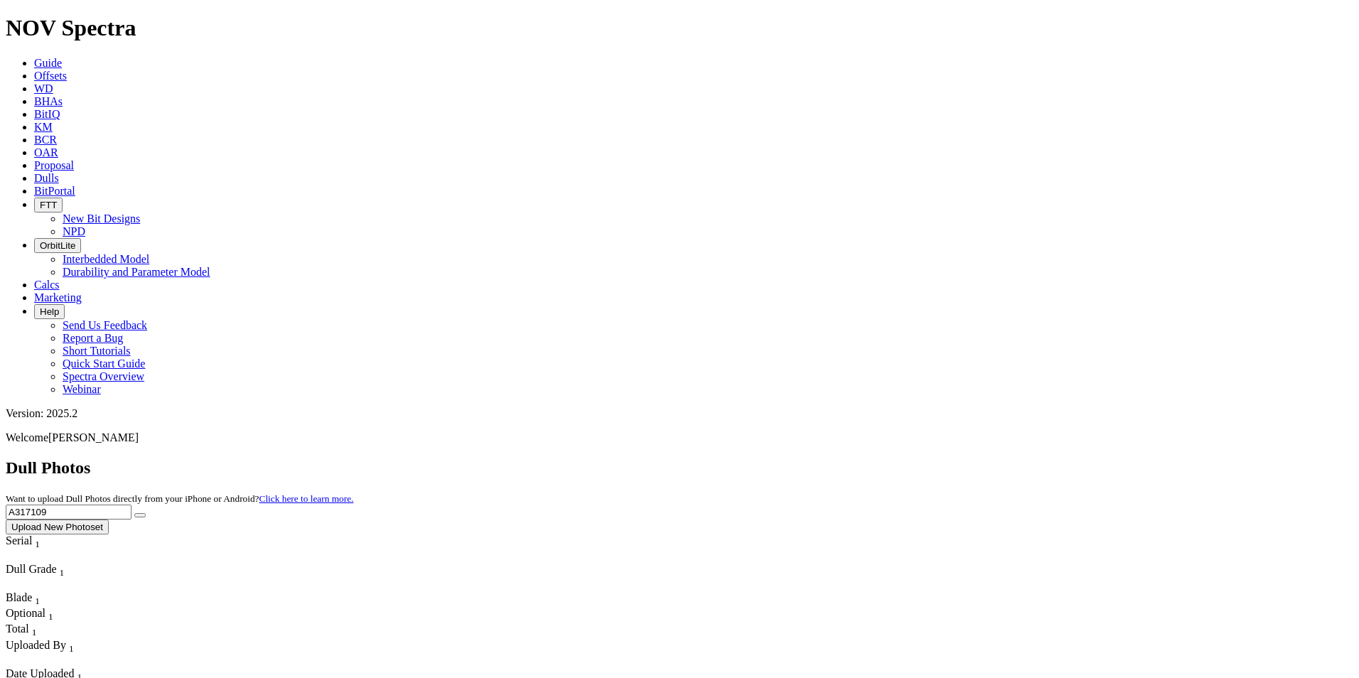
type input "A317109"
click at [146, 513] on button "submit" at bounding box center [139, 515] width 11 height 4
drag, startPoint x: 1082, startPoint y: 66, endPoint x: 964, endPoint y: 53, distance: 119.4
click at [964, 458] on div "Dull Photos Want to upload Dull Photos directly from your iPhone or Android? Cl…" at bounding box center [680, 496] width 1348 height 76
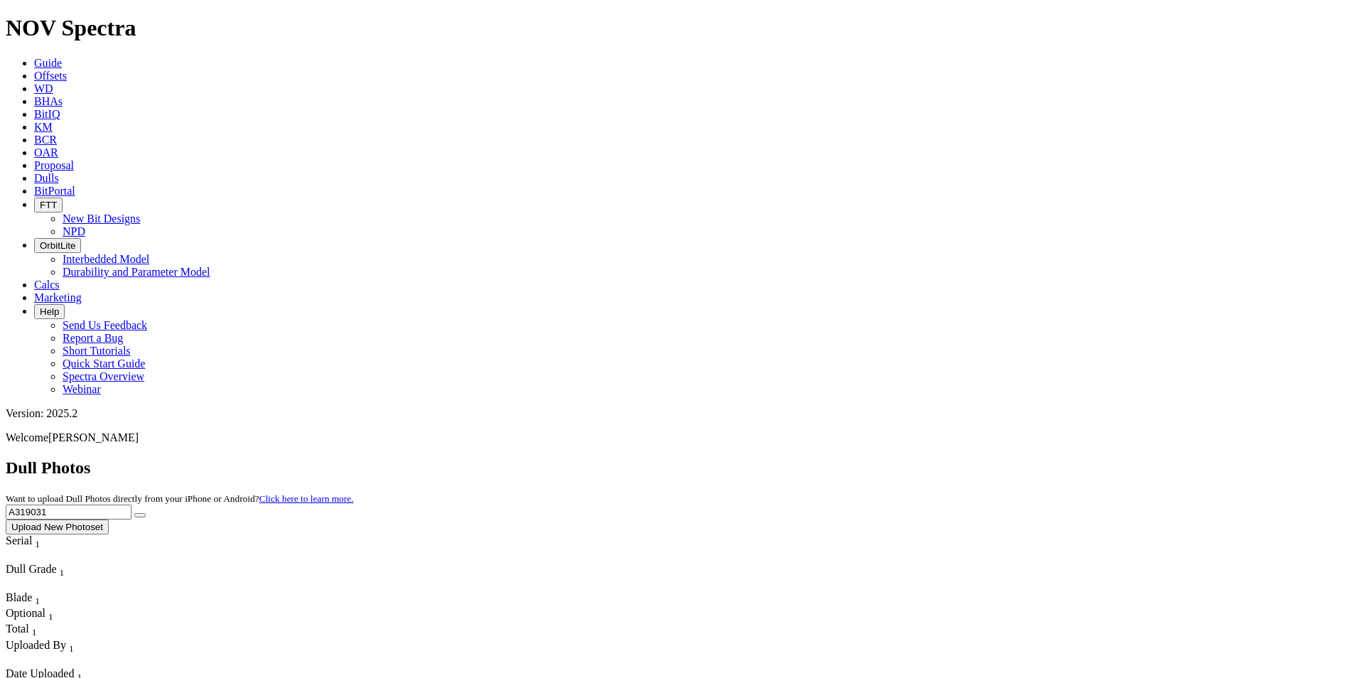
type input "A319031"
click at [140, 515] on icon "submit" at bounding box center [140, 515] width 0 height 0
drag, startPoint x: 1082, startPoint y: 65, endPoint x: 1001, endPoint y: 66, distance: 80.3
click at [1001, 458] on div "Dull Photos Want to upload Dull Photos directly from your iPhone or Android? Cl…" at bounding box center [680, 496] width 1348 height 76
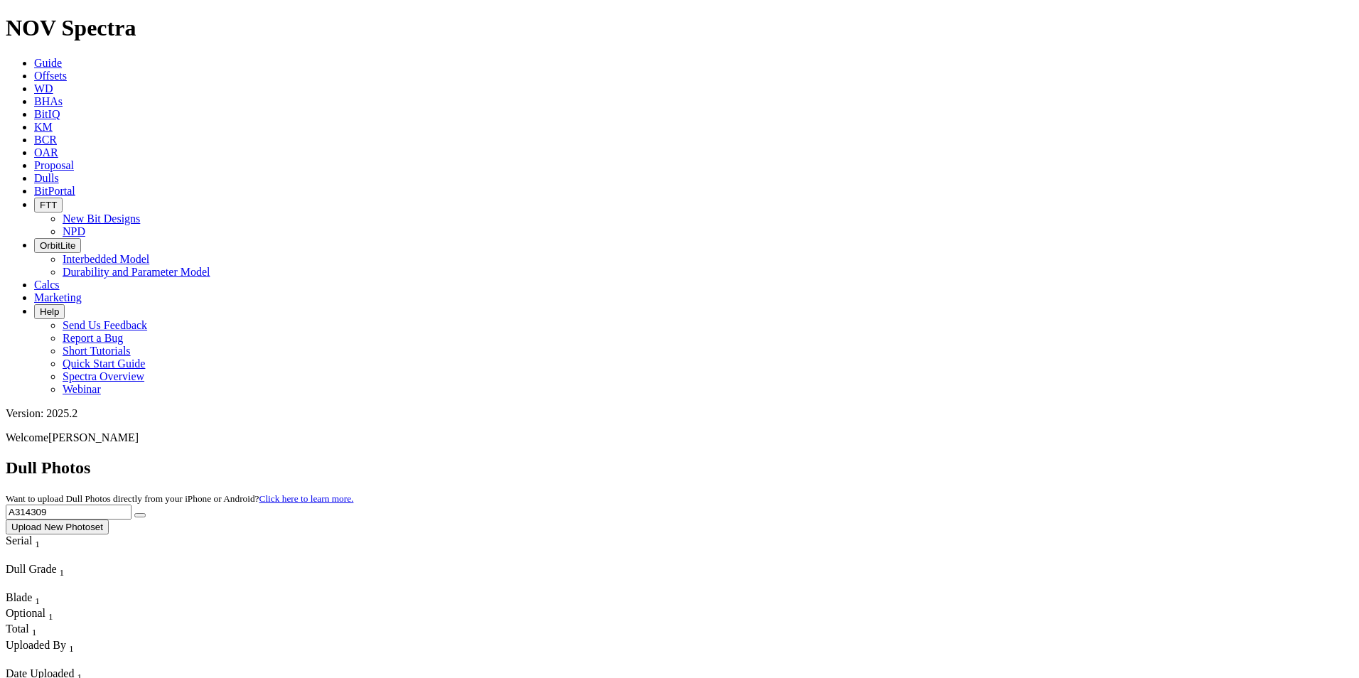
type input "A314309"
click at [146, 513] on button "submit" at bounding box center [139, 515] width 11 height 4
click at [62, 57] on link "Guide" at bounding box center [48, 63] width 28 height 12
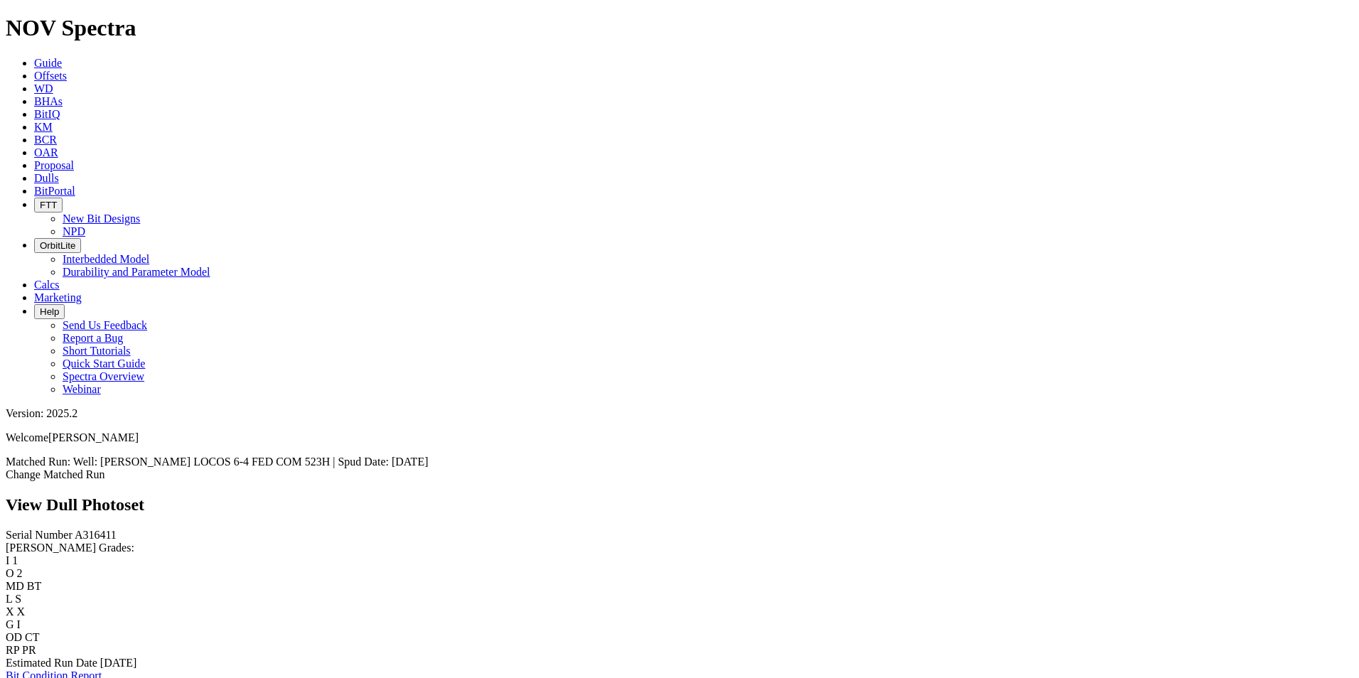
scroll to position [2504, 0]
drag, startPoint x: 0, startPoint y: 0, endPoint x: 316, endPoint y: 112, distance: 335.6
drag, startPoint x: 316, startPoint y: 112, endPoint x: 321, endPoint y: 48, distance: 64.1
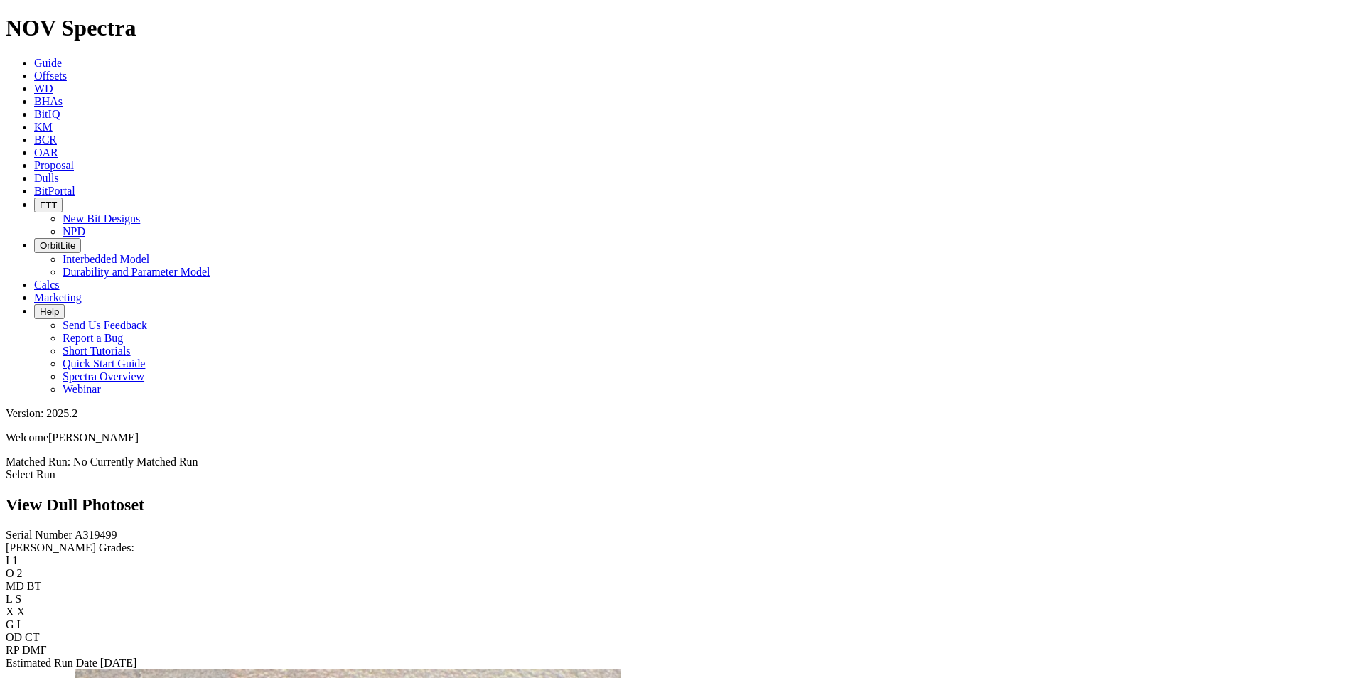
click at [321, 495] on div "View Dull Photoset" at bounding box center [680, 504] width 1348 height 19
click at [59, 172] on link "Dulls" at bounding box center [46, 178] width 25 height 12
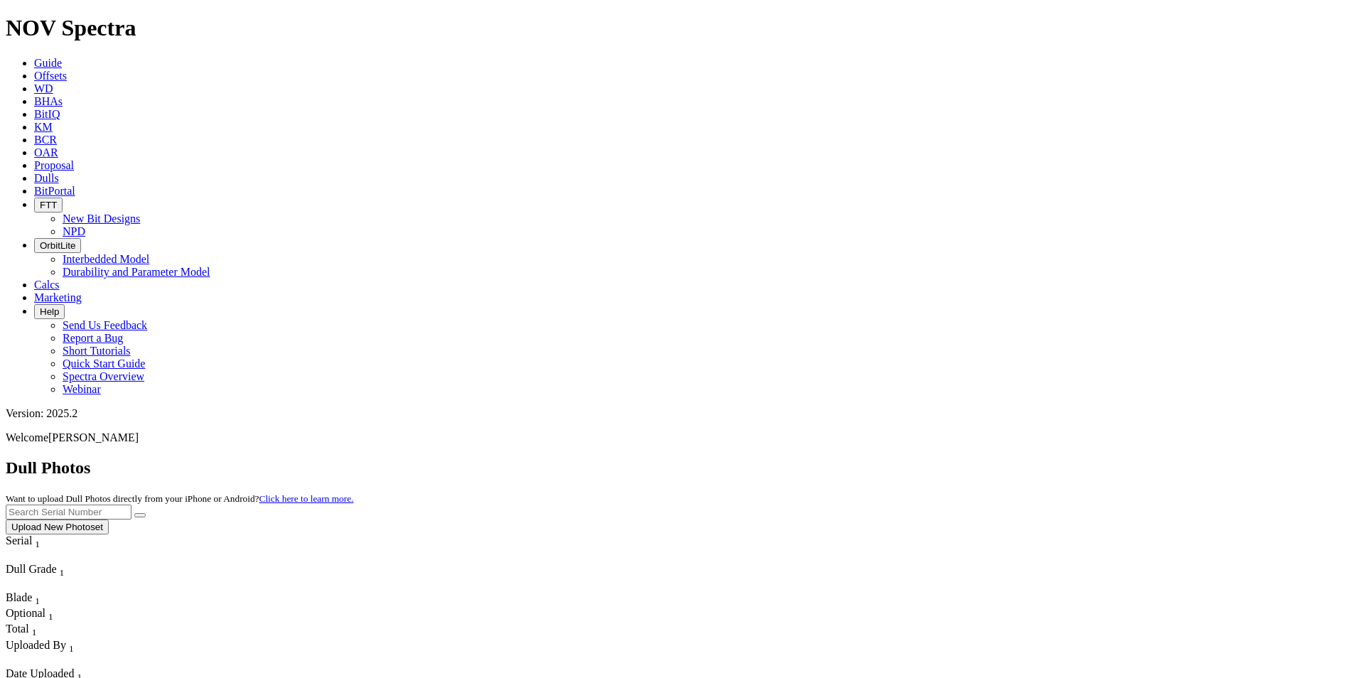
click at [131, 505] on input "text" at bounding box center [69, 512] width 126 height 15
type input "A317109"
click at [140, 515] on icon "submit" at bounding box center [140, 515] width 0 height 0
drag, startPoint x: 1071, startPoint y: 63, endPoint x: 967, endPoint y: 65, distance: 104.5
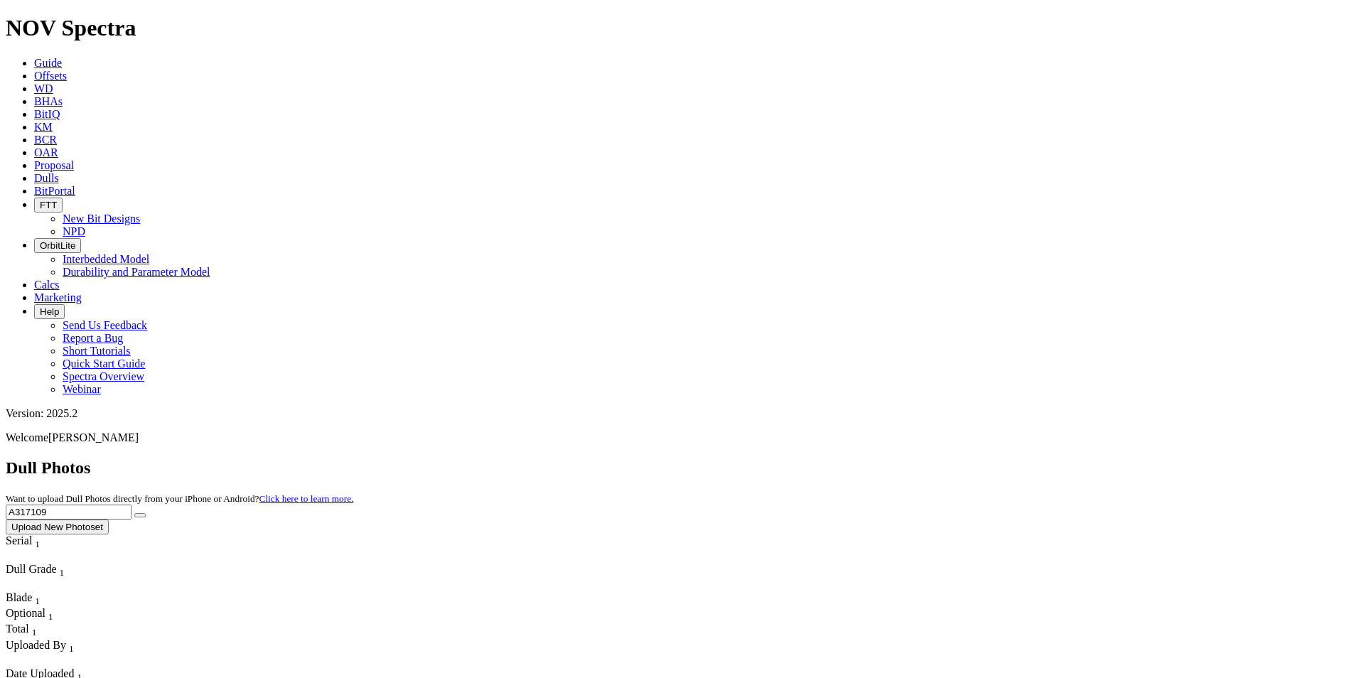
click at [967, 458] on div "Dull Photos Want to upload Dull Photos directly from your iPhone or Android? Cl…" at bounding box center [680, 496] width 1348 height 76
type input "A319031"
click at [140, 515] on icon "submit" at bounding box center [140, 515] width 0 height 0
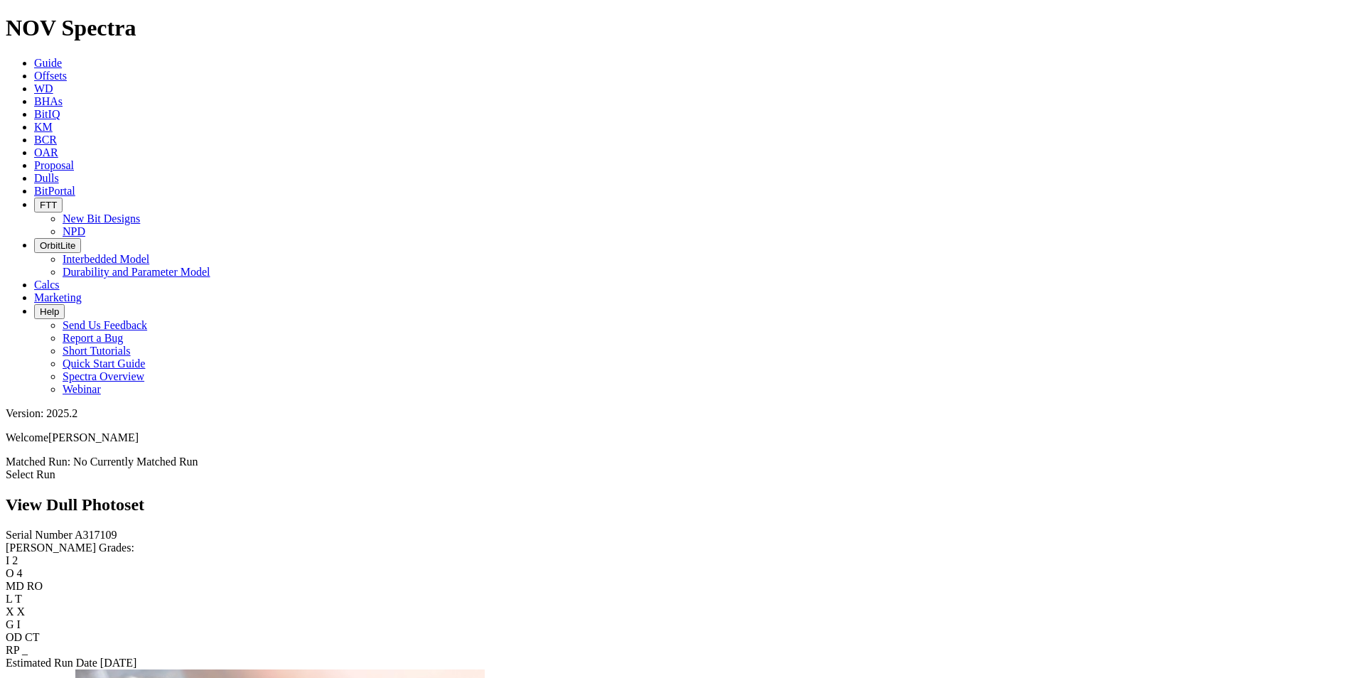
scroll to position [2840, 0]
click at [59, 172] on link "Dulls" at bounding box center [46, 178] width 25 height 12
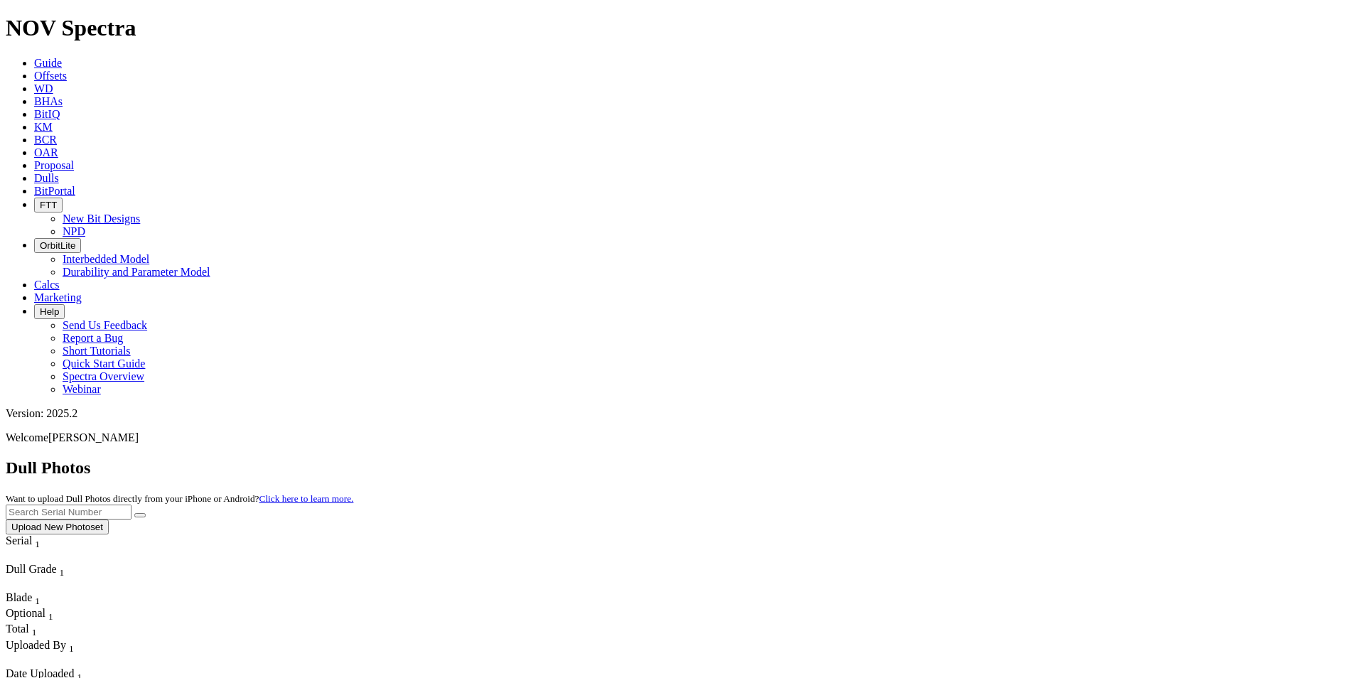
click at [131, 505] on input "text" at bounding box center [69, 512] width 126 height 15
type input "A320091"
click at [146, 513] on button "submit" at bounding box center [139, 515] width 11 height 4
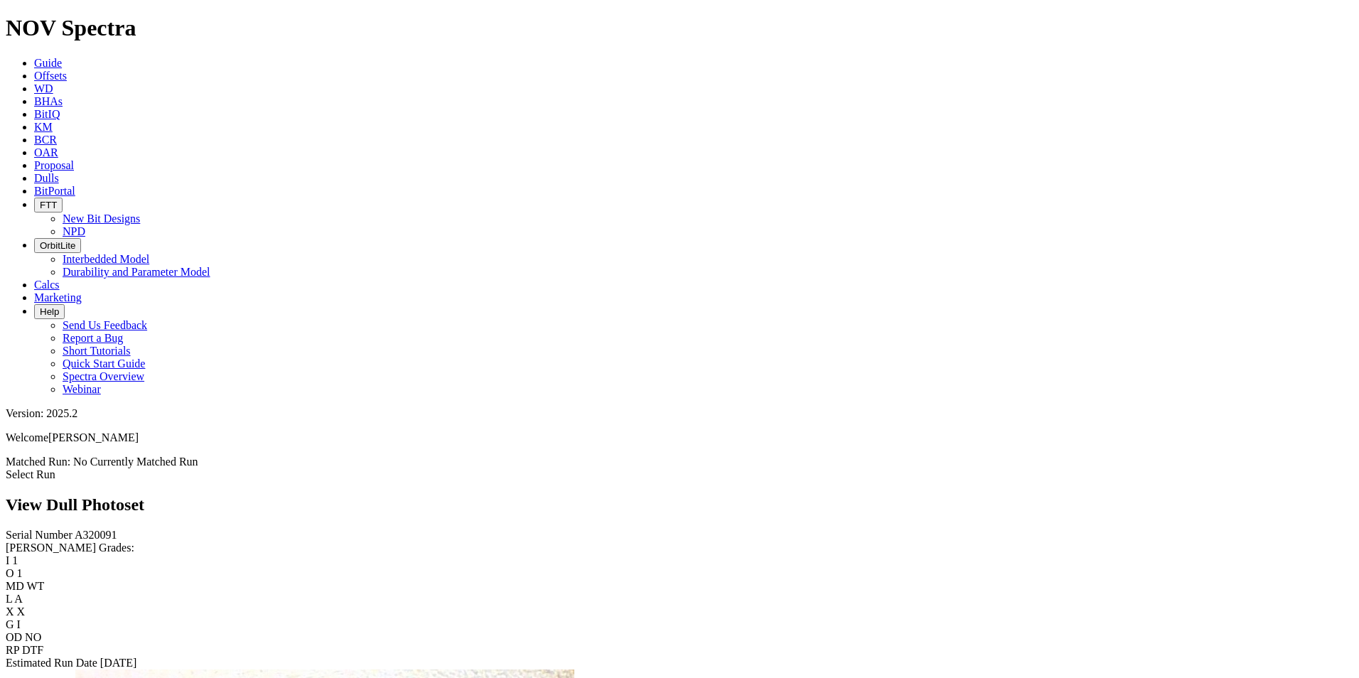
scroll to position [1208, 0]
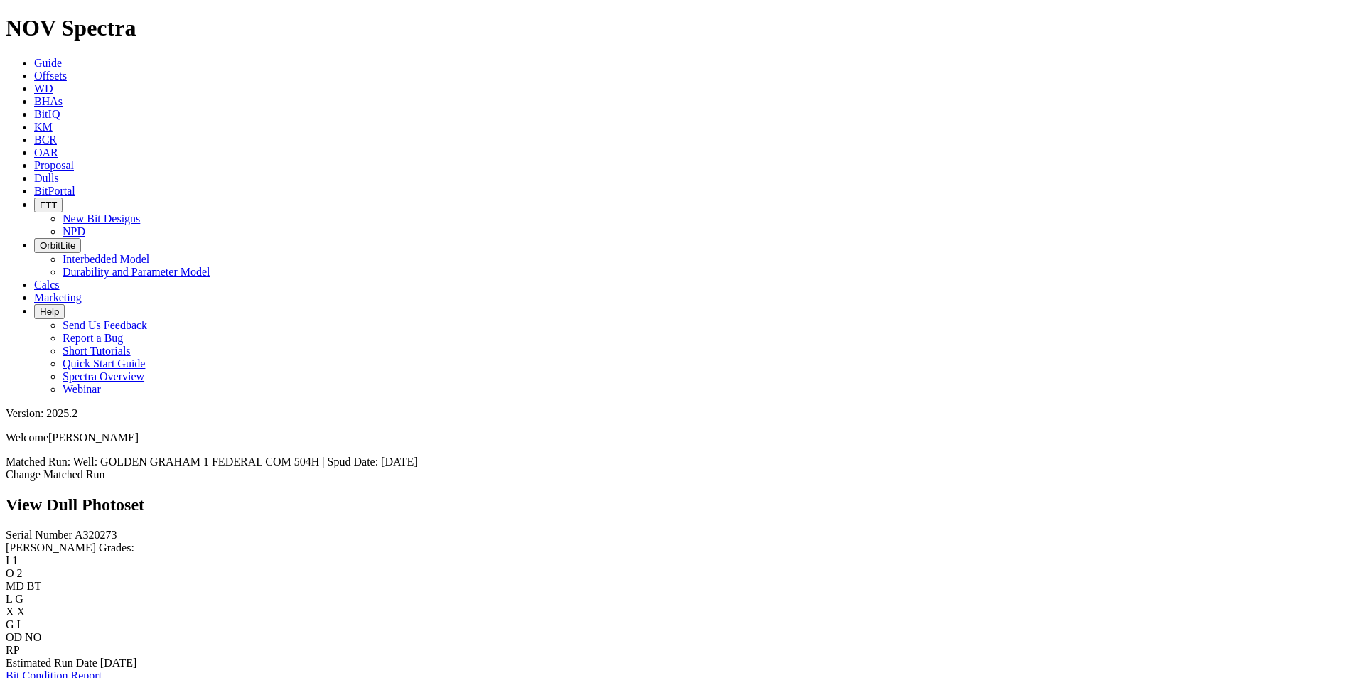
scroll to position [2840, 0]
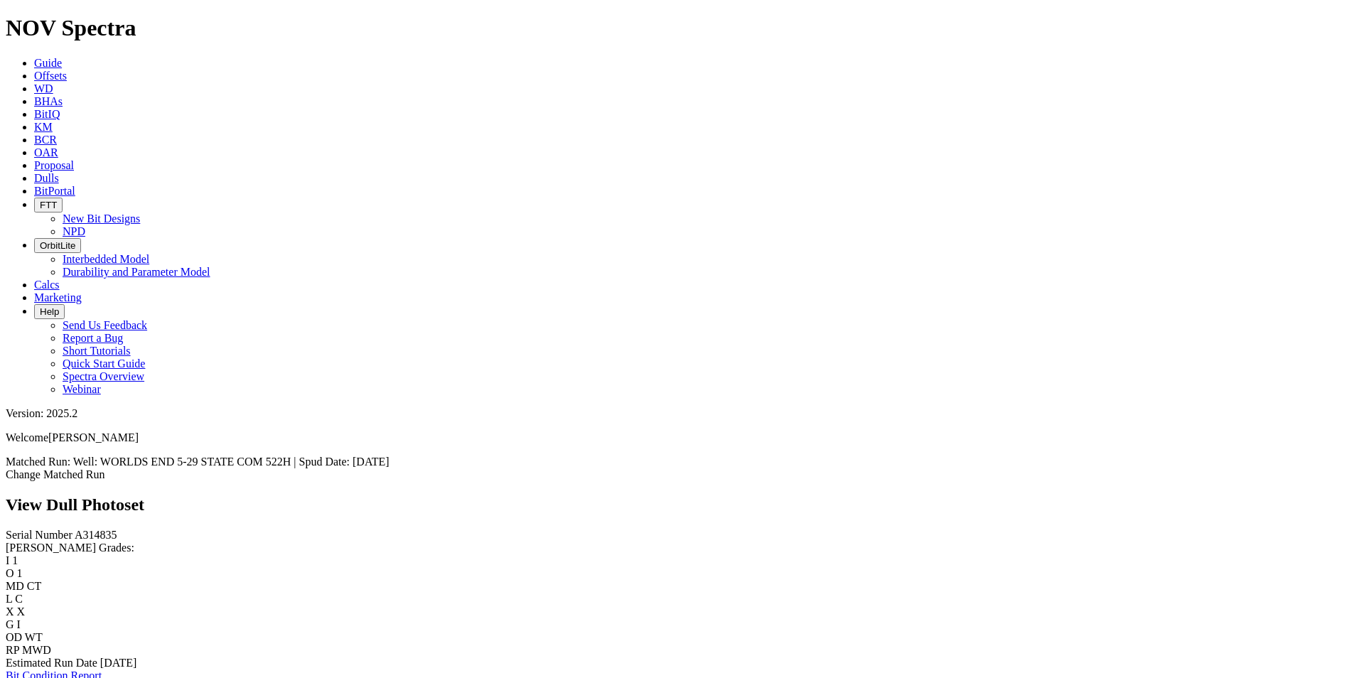
scroll to position [569, 0]
drag, startPoint x: 766, startPoint y: 373, endPoint x: 952, endPoint y: 185, distance: 264.3
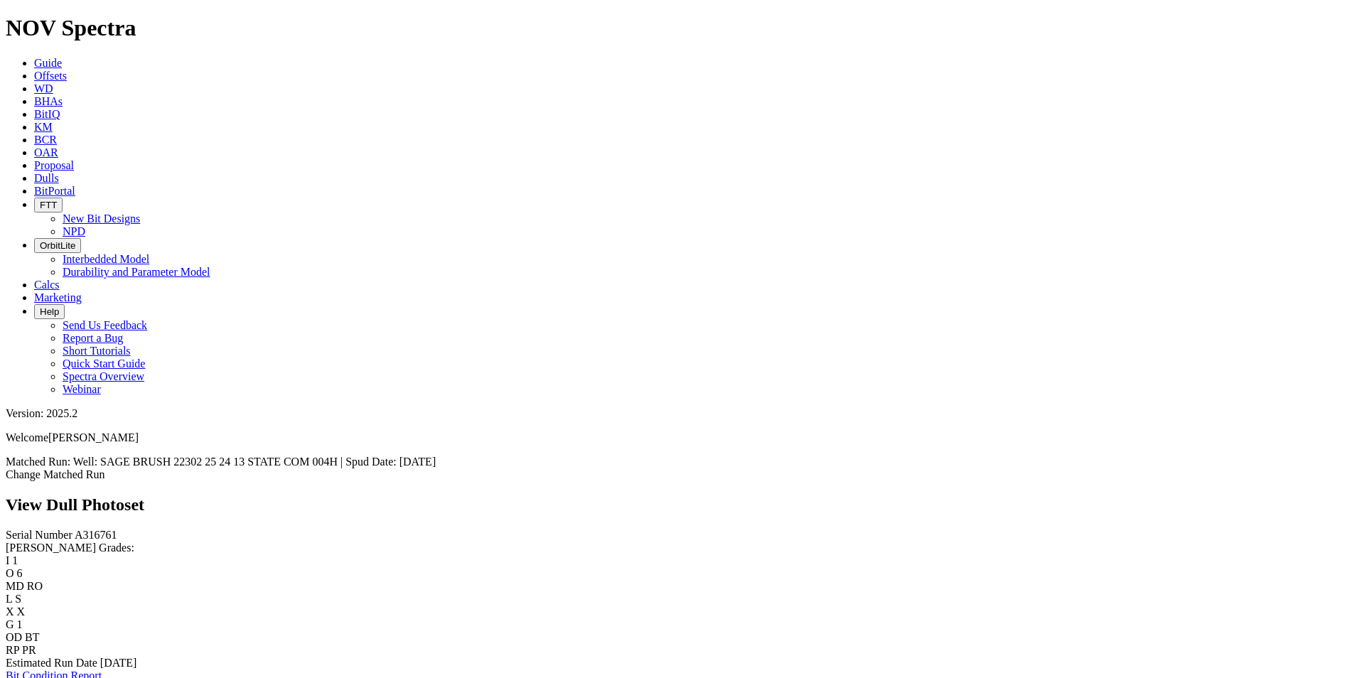
scroll to position [426, 0]
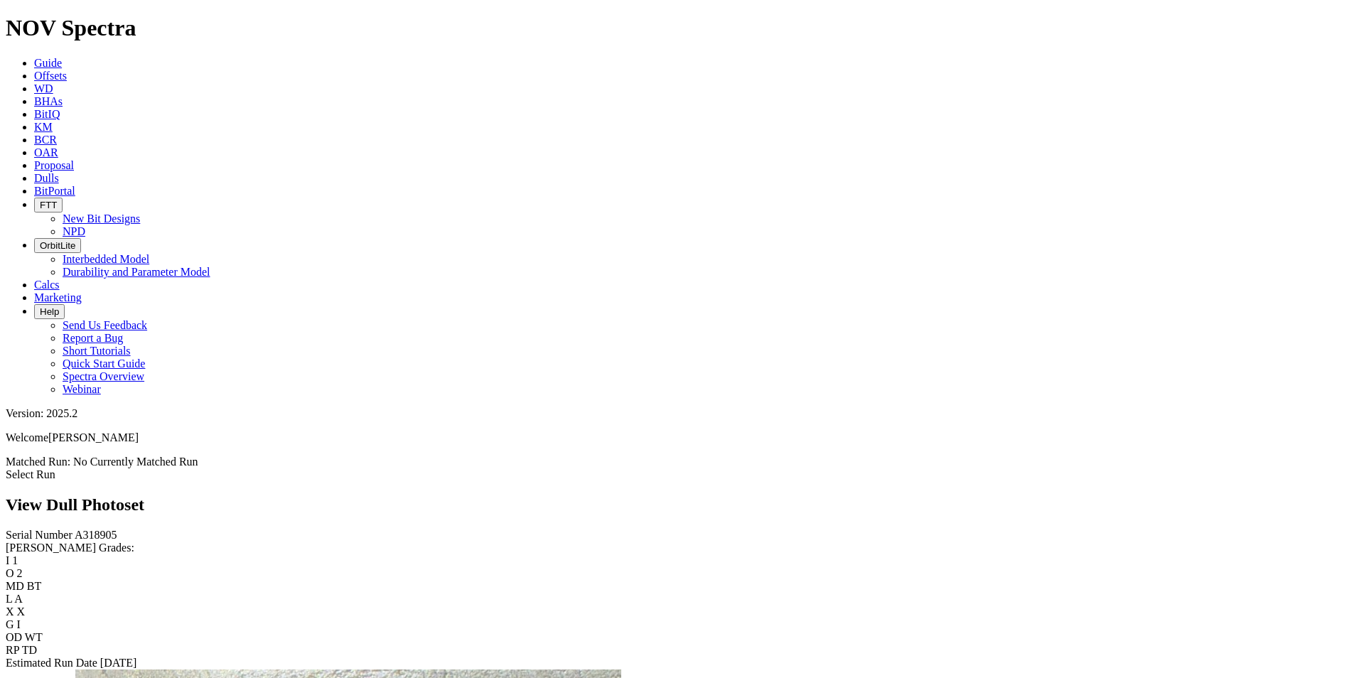
scroll to position [1421, 0]
click at [693, 495] on div "View Dull Photoset" at bounding box center [680, 504] width 1348 height 19
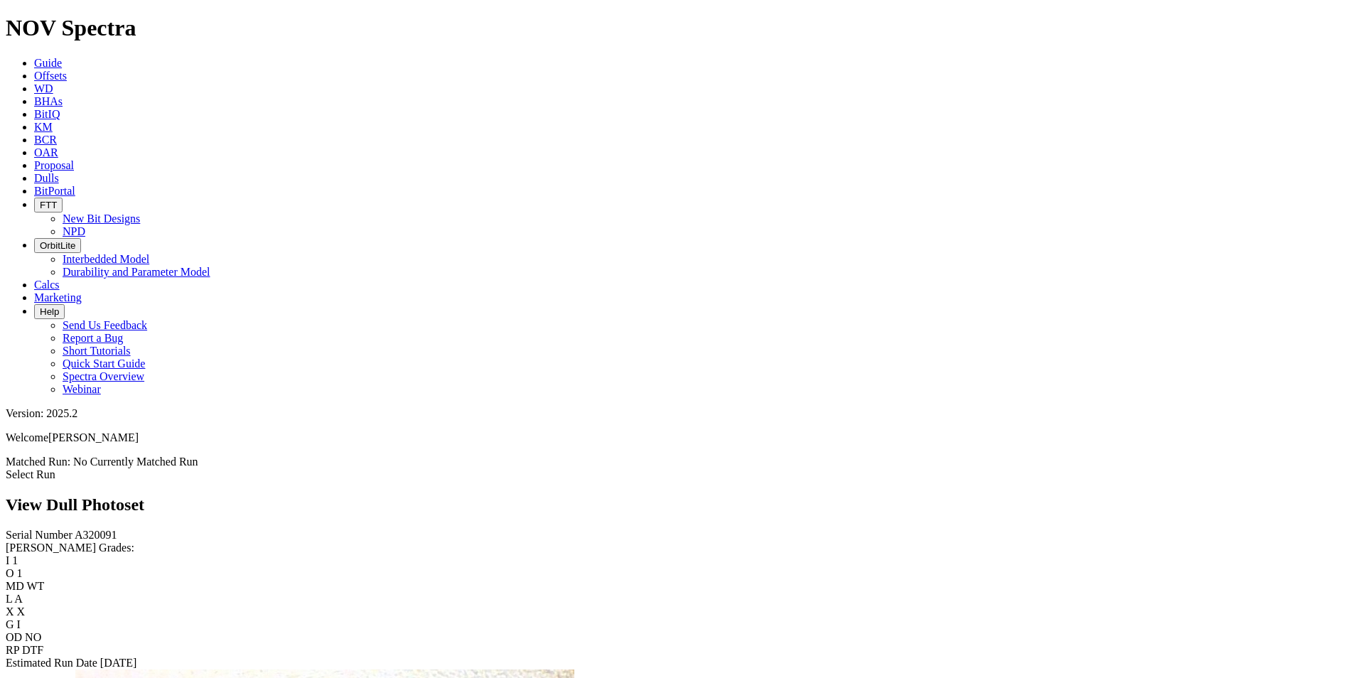
scroll to position [1350, 0]
